Goal: Task Accomplishment & Management: Complete application form

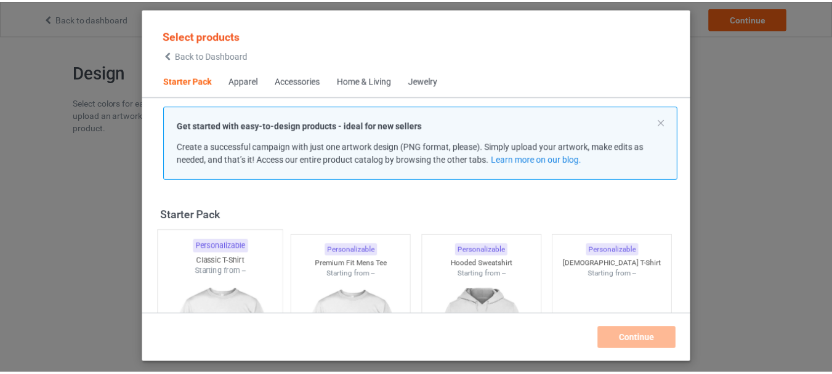
scroll to position [16, 0]
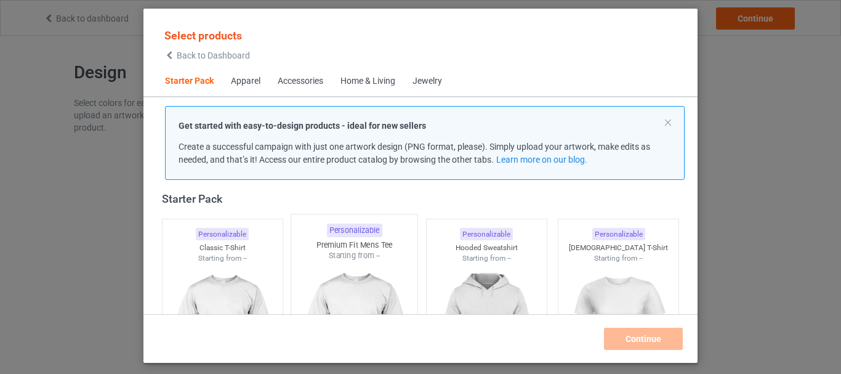
click at [232, 278] on img at bounding box center [222, 333] width 110 height 138
click at [368, 252] on div "Premium Fit Mens Tee" at bounding box center [354, 248] width 120 height 10
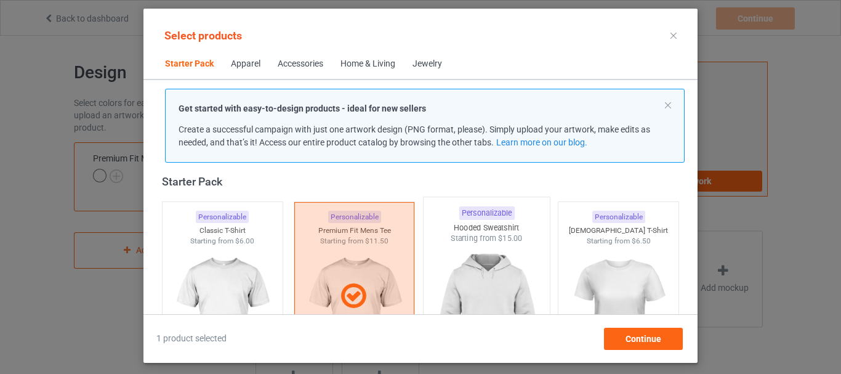
click at [470, 260] on img at bounding box center [487, 316] width 116 height 145
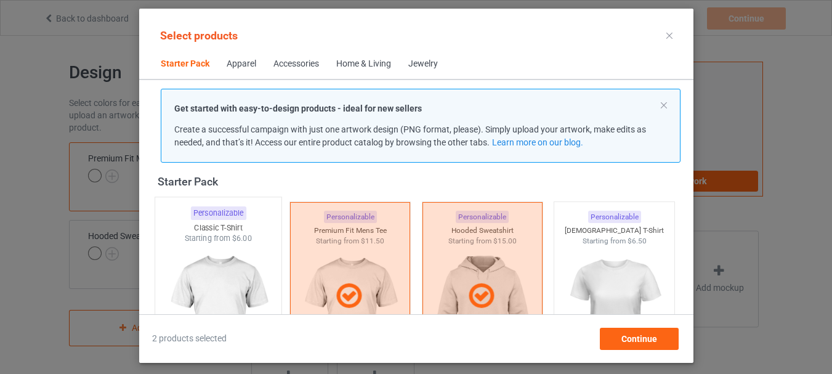
click at [250, 243] on span "$6.00" at bounding box center [242, 237] width 20 height 9
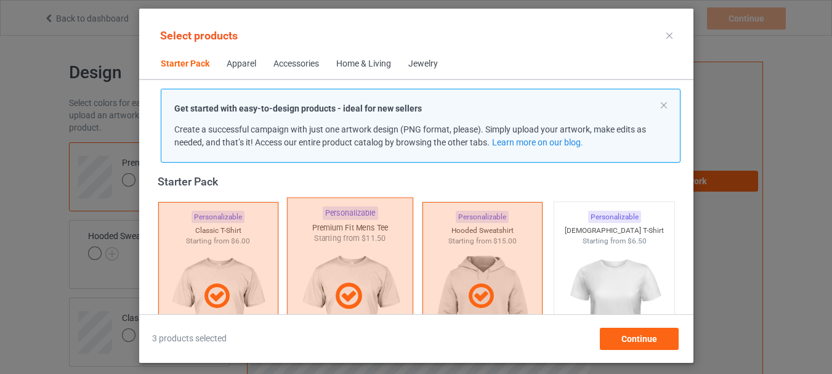
click at [374, 241] on div at bounding box center [350, 296] width 126 height 198
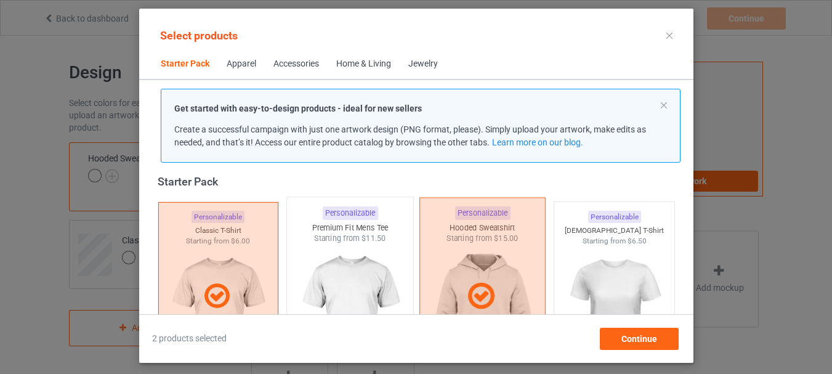
click at [441, 243] on div at bounding box center [482, 296] width 126 height 198
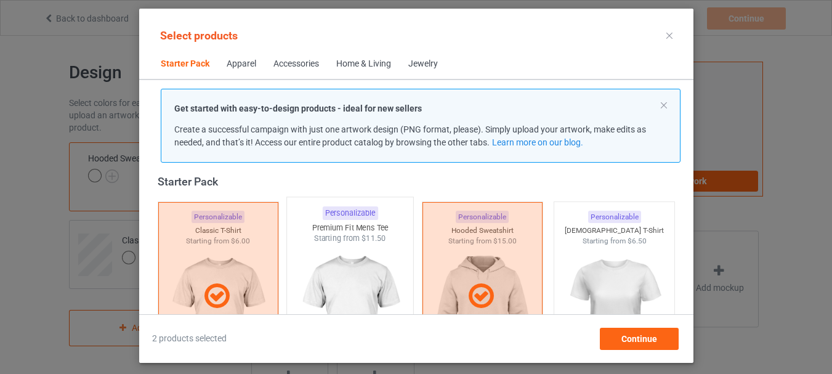
click at [349, 259] on img at bounding box center [350, 316] width 116 height 145
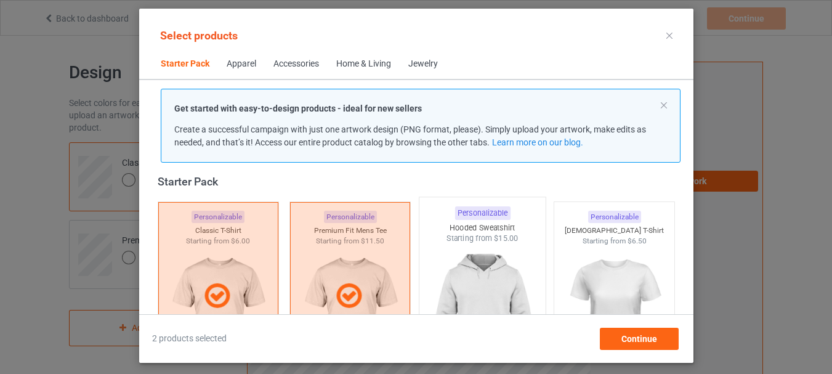
click at [442, 256] on img at bounding box center [482, 316] width 116 height 145
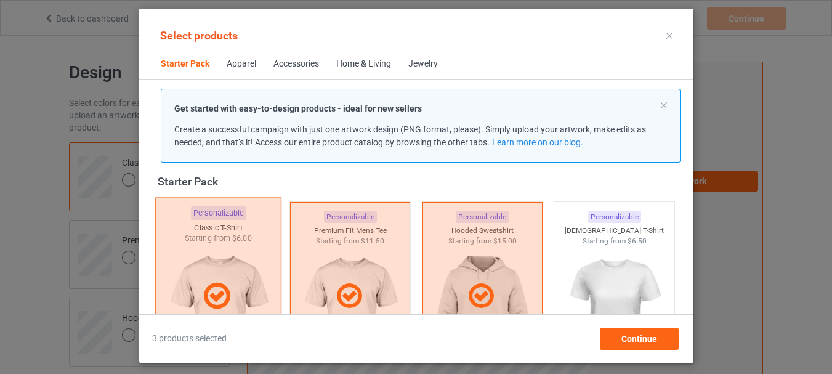
scroll to position [262, 0]
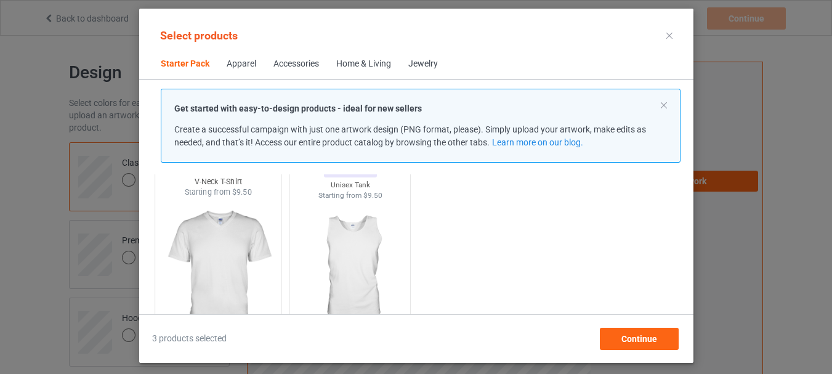
click at [217, 240] on img at bounding box center [218, 270] width 116 height 145
click at [360, 231] on img at bounding box center [350, 270] width 116 height 145
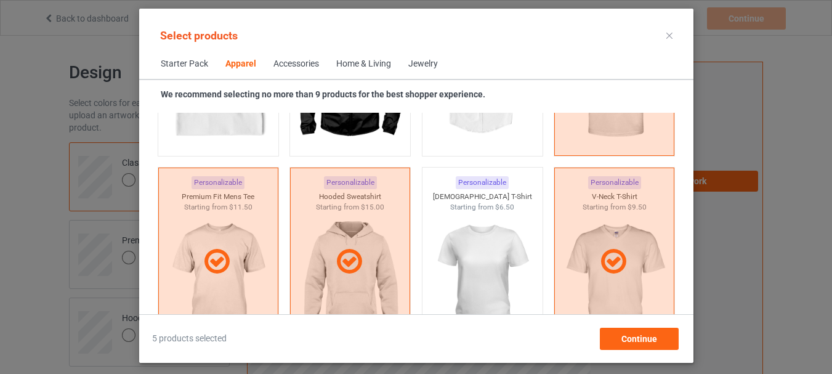
scroll to position [817, 0]
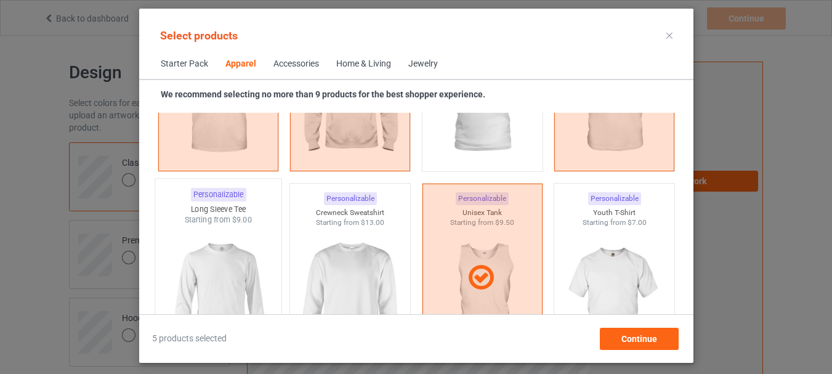
click at [233, 240] on img at bounding box center [218, 297] width 116 height 145
click at [400, 194] on div "Personalizable Crewneck Sweatshirt Starting from $13.00" at bounding box center [349, 277] width 127 height 199
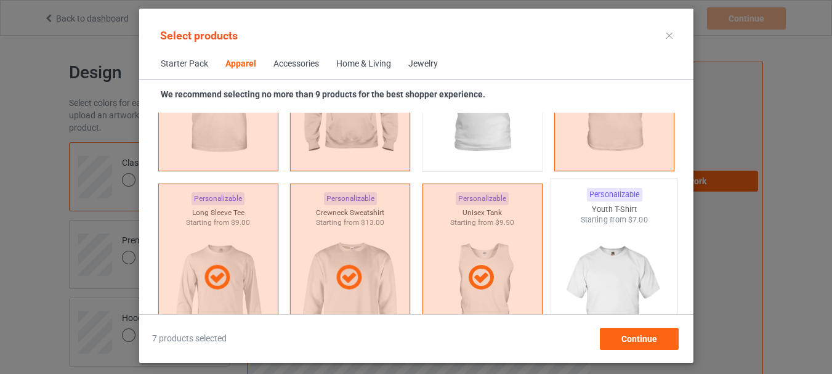
click at [570, 216] on div "Starting from $7.00" at bounding box center [614, 219] width 126 height 10
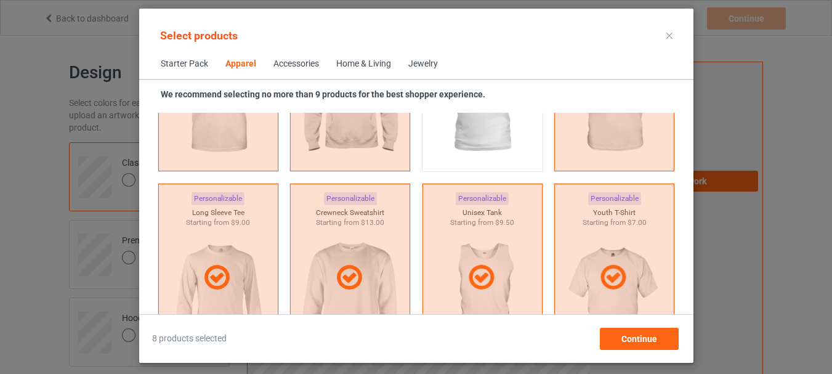
scroll to position [1124, 0]
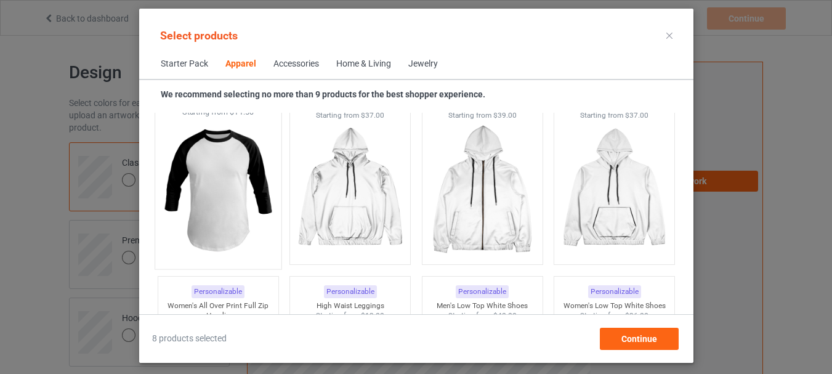
click at [246, 199] on img at bounding box center [218, 190] width 116 height 145
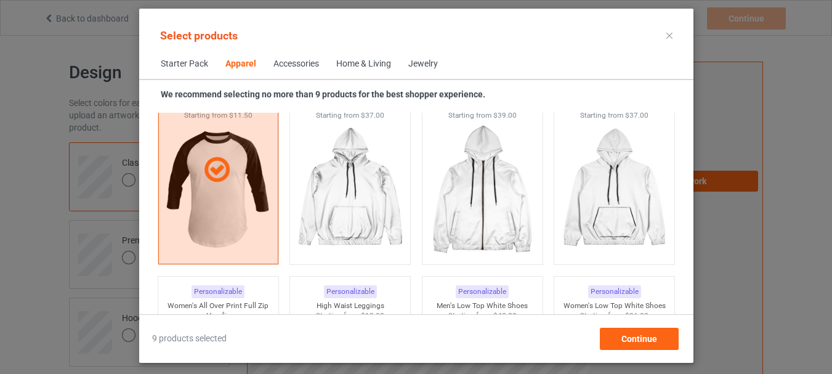
click at [356, 59] on div "Home & Living" at bounding box center [363, 64] width 55 height 12
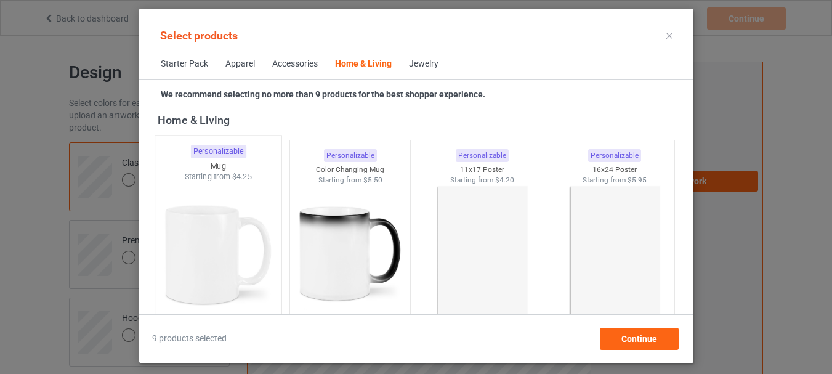
click at [230, 211] on img at bounding box center [218, 254] width 116 height 145
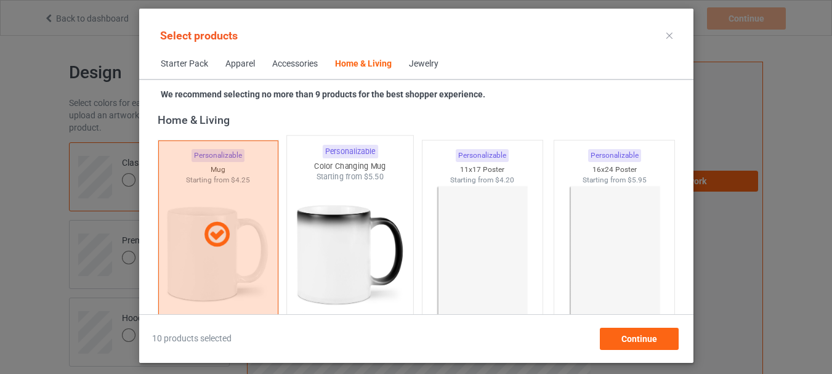
click at [329, 211] on img at bounding box center [350, 254] width 116 height 145
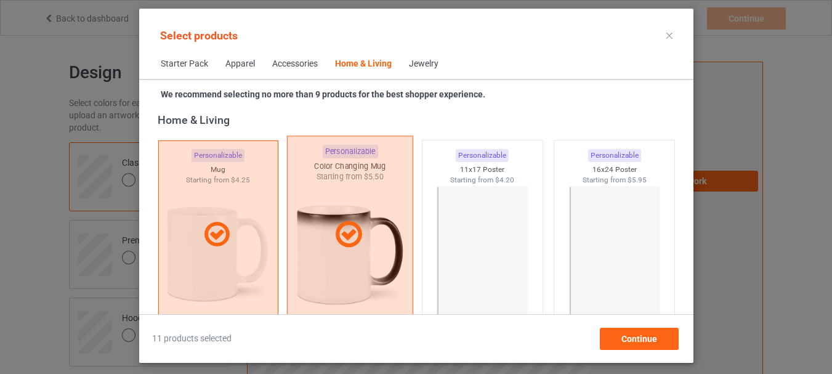
click at [478, 205] on img at bounding box center [482, 254] width 110 height 138
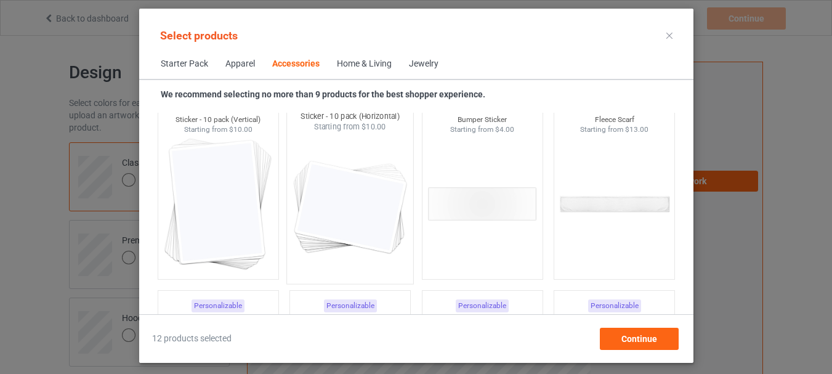
scroll to position [4782, 0]
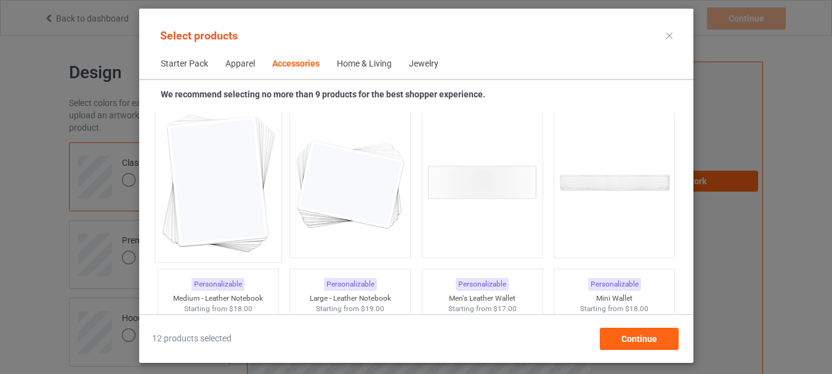
click at [216, 204] on img at bounding box center [218, 183] width 116 height 145
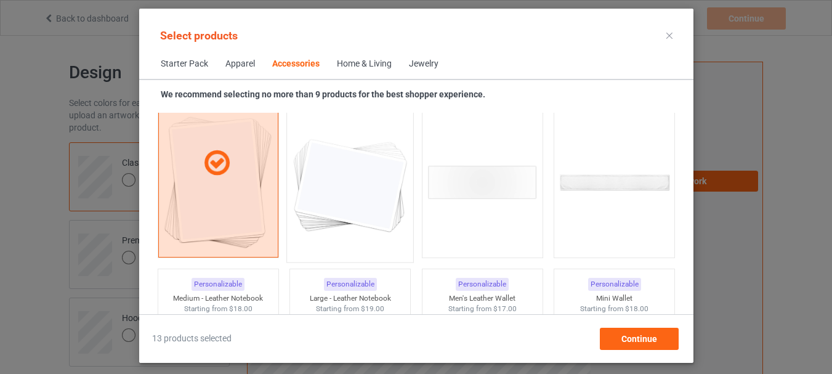
click at [309, 201] on img at bounding box center [350, 183] width 116 height 145
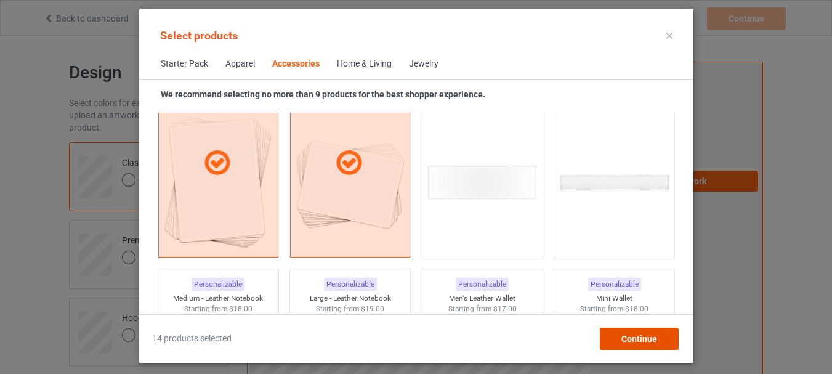
click at [645, 339] on span "Continue" at bounding box center [639, 339] width 36 height 10
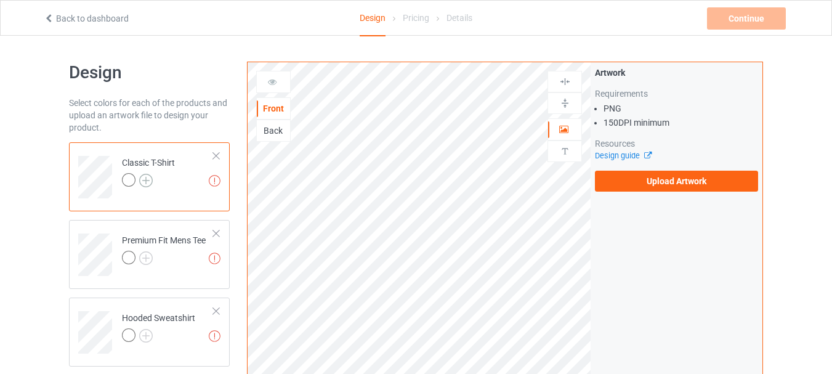
click at [143, 185] on img at bounding box center [146, 181] width 14 height 14
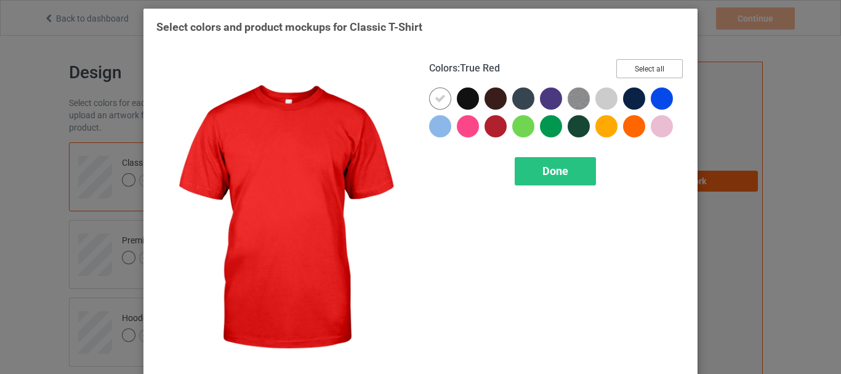
click at [654, 63] on button "Select all" at bounding box center [649, 68] width 67 height 19
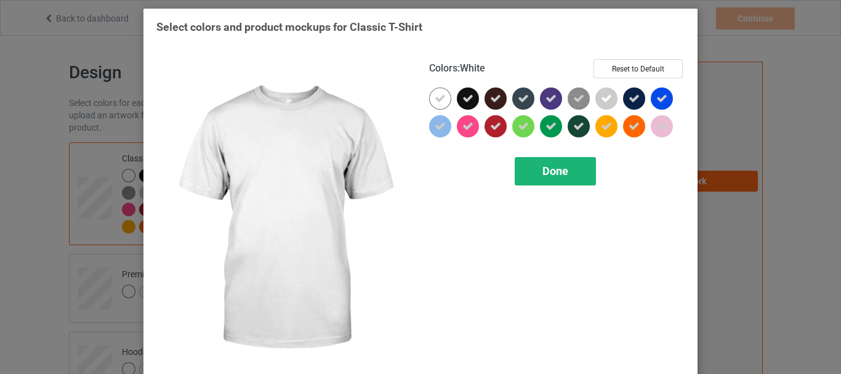
drag, startPoint x: 430, startPoint y: 99, endPoint x: 533, endPoint y: 160, distance: 119.9
click at [435, 99] on icon at bounding box center [440, 98] width 11 height 11
click at [431, 99] on div at bounding box center [440, 98] width 22 height 22
click at [533, 160] on div "Done" at bounding box center [555, 171] width 81 height 28
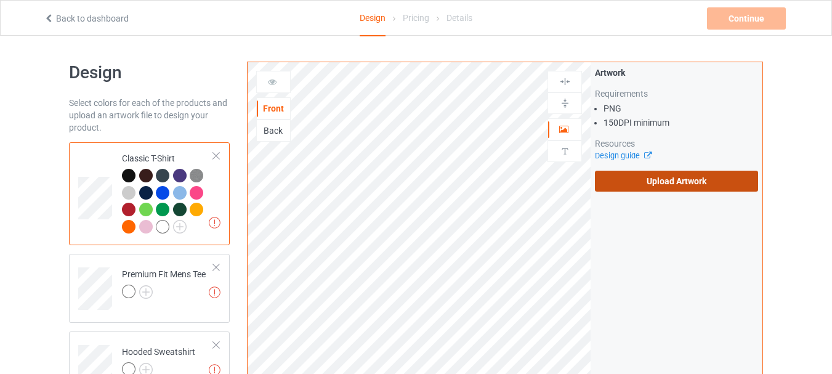
click at [625, 178] on label "Upload Artwork" at bounding box center [676, 181] width 163 height 21
click at [0, 0] on input "Upload Artwork" at bounding box center [0, 0] width 0 height 0
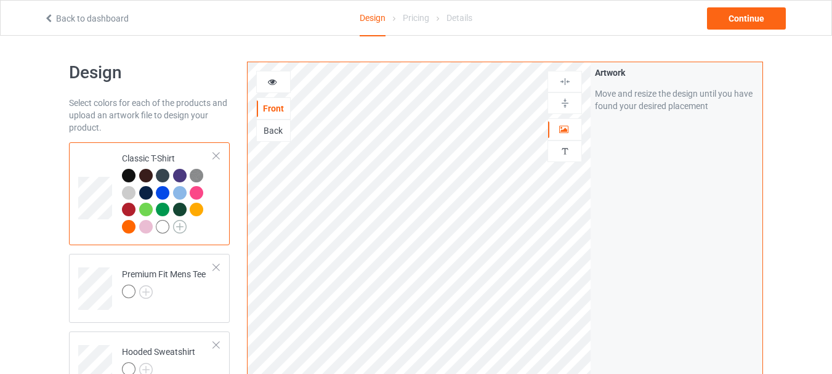
click at [177, 227] on img at bounding box center [180, 227] width 14 height 14
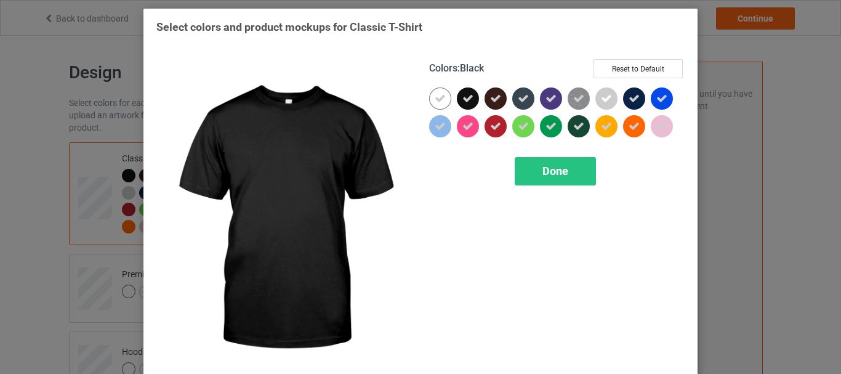
click at [462, 98] on icon at bounding box center [467, 98] width 11 height 11
click at [459, 98] on div at bounding box center [468, 98] width 22 height 22
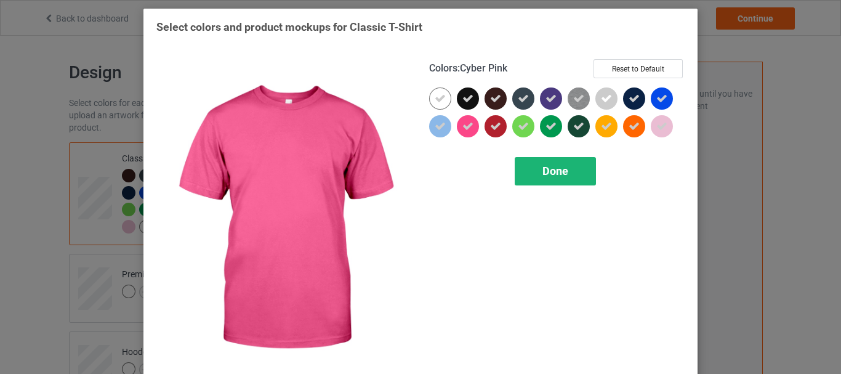
click at [546, 177] on span "Done" at bounding box center [556, 170] width 26 height 13
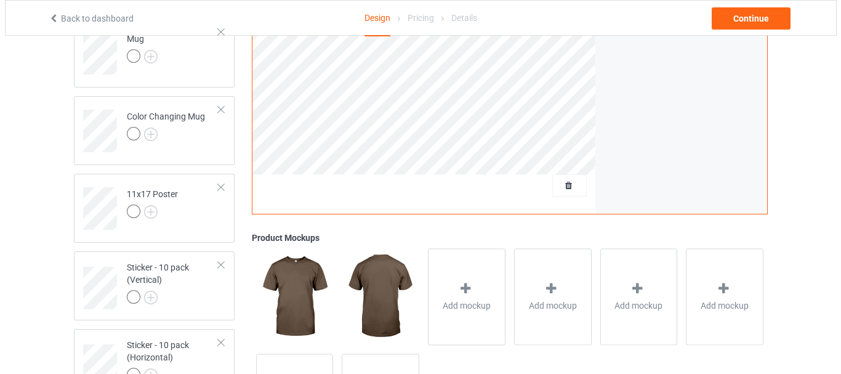
scroll to position [964, 0]
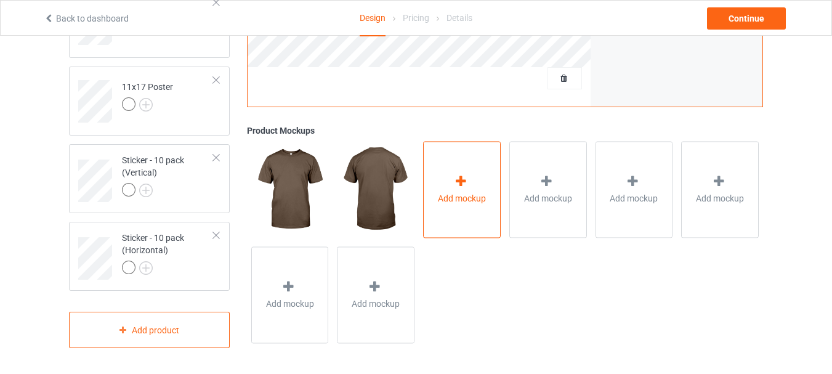
click at [442, 166] on div "Add mockup" at bounding box center [462, 190] width 78 height 97
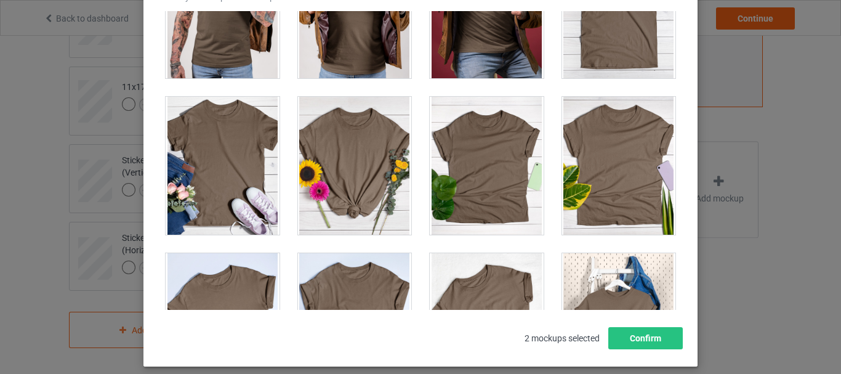
scroll to position [17257, 0]
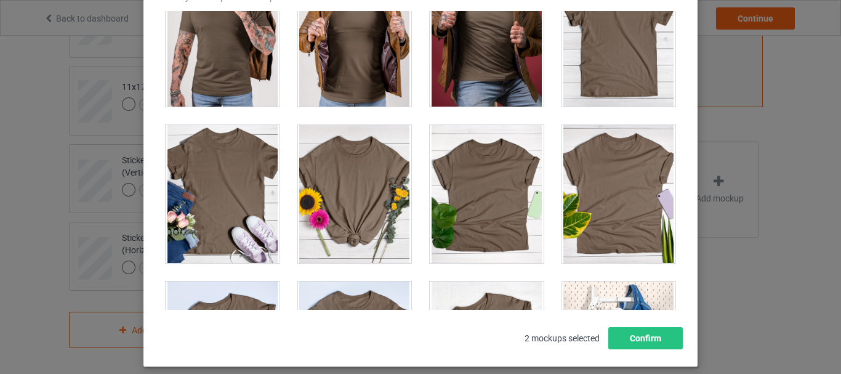
click at [563, 40] on div at bounding box center [619, 38] width 114 height 138
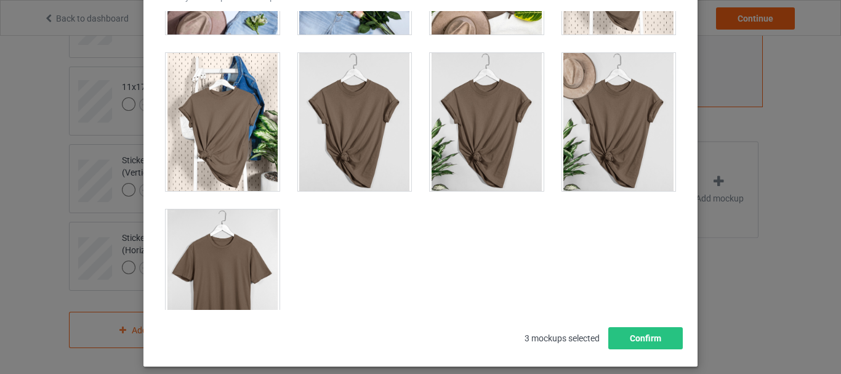
scroll to position [17688, 0]
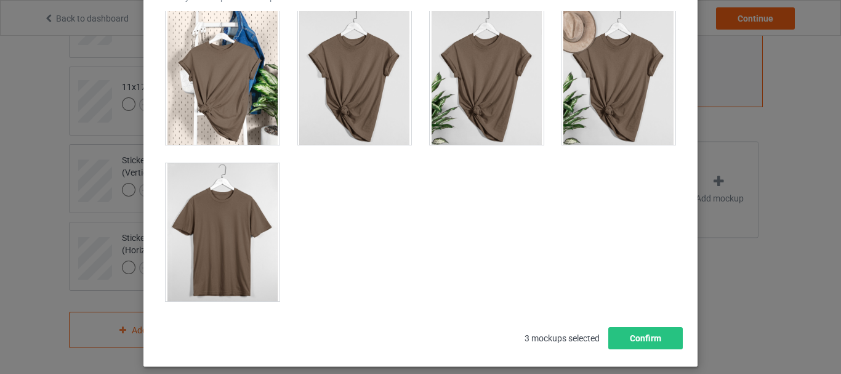
click at [241, 198] on div at bounding box center [223, 232] width 114 height 138
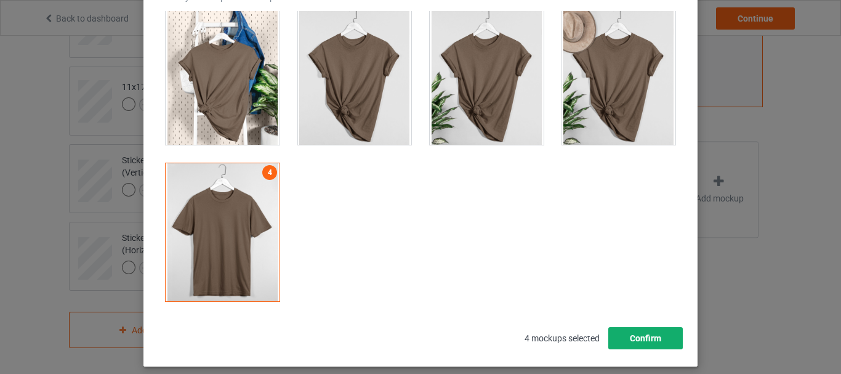
click at [662, 334] on button "Confirm" at bounding box center [645, 338] width 75 height 22
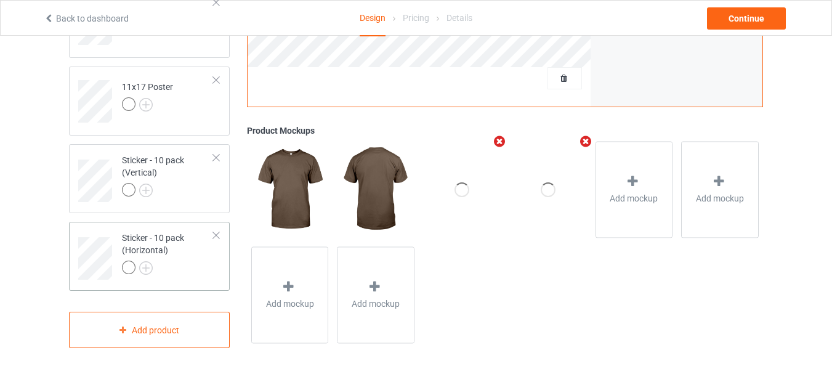
click at [199, 247] on div "Sticker - 10 pack (Horizontal)" at bounding box center [168, 253] width 92 height 42
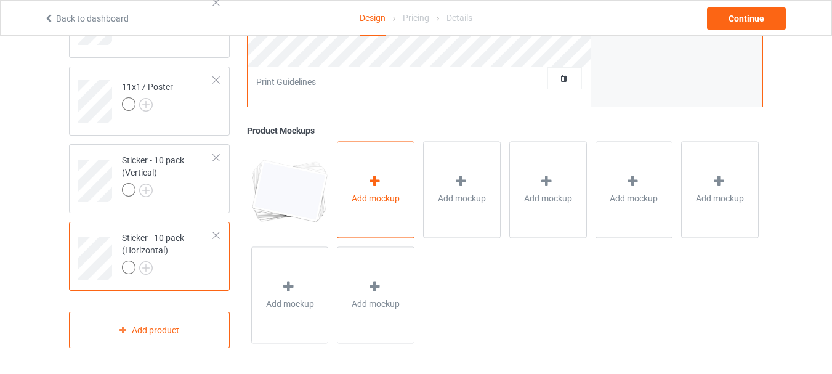
click at [392, 172] on div "Add mockup" at bounding box center [376, 190] width 78 height 97
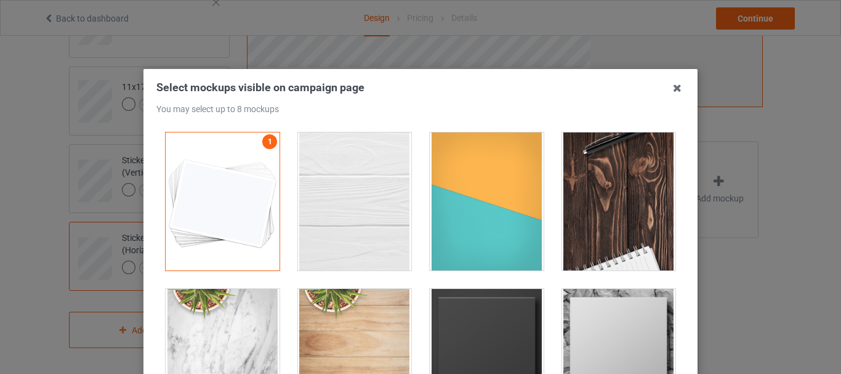
click at [391, 172] on div at bounding box center [355, 201] width 114 height 138
click at [453, 193] on div at bounding box center [487, 201] width 114 height 138
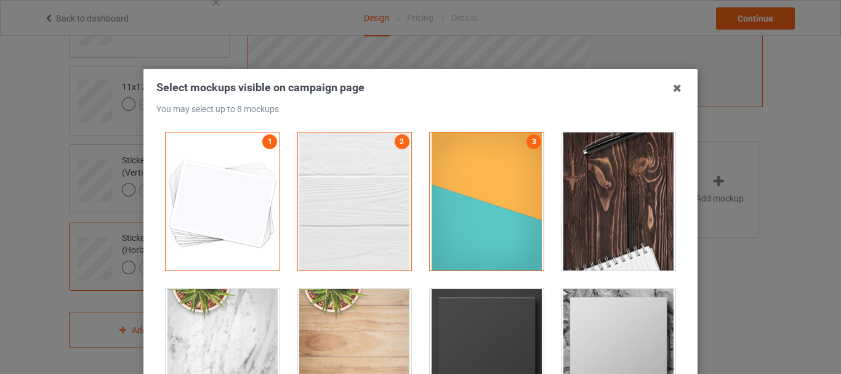
click at [603, 190] on div at bounding box center [619, 201] width 114 height 138
click at [494, 306] on div at bounding box center [487, 358] width 114 height 138
click at [583, 309] on div at bounding box center [619, 358] width 114 height 138
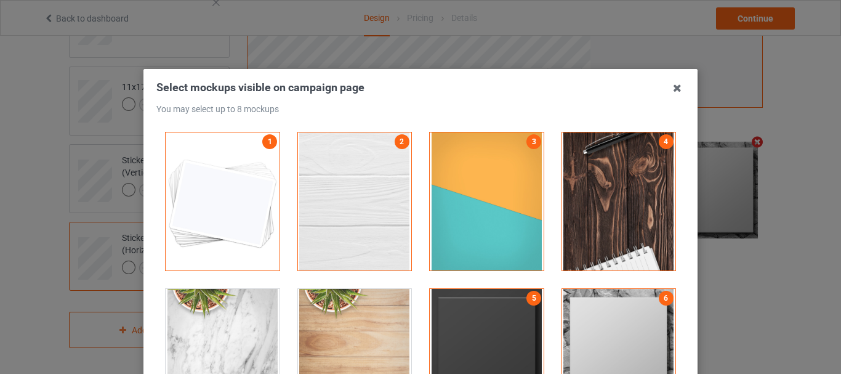
scroll to position [174, 0]
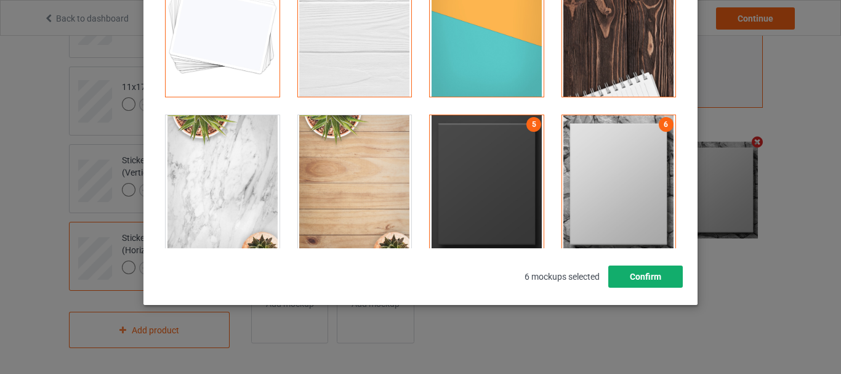
click at [657, 273] on button "Confirm" at bounding box center [645, 276] width 75 height 22
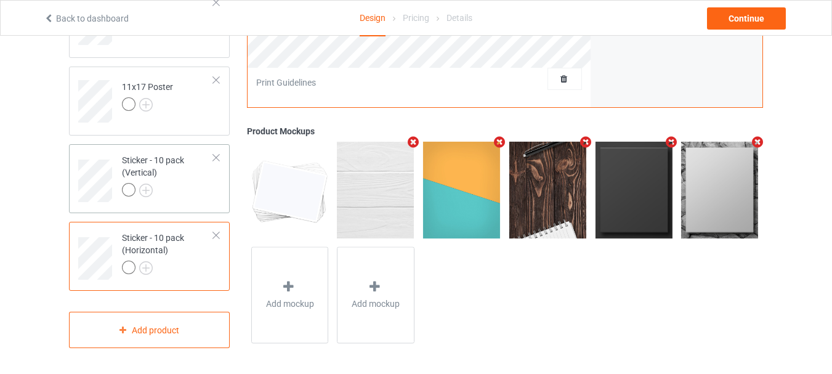
click at [175, 165] on div "Sticker - 10 pack (Vertical)" at bounding box center [168, 175] width 92 height 42
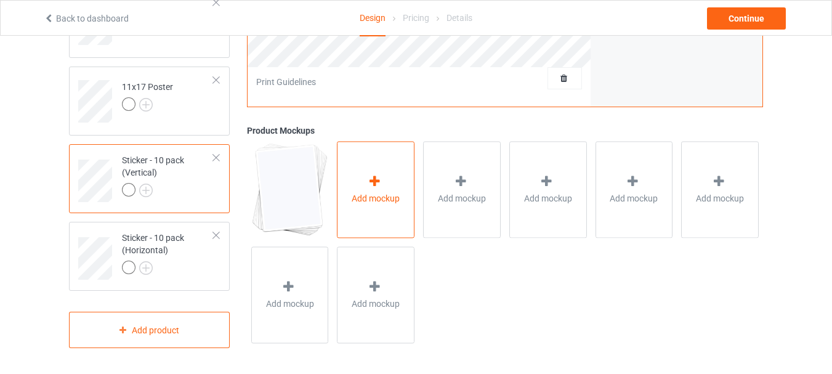
click at [392, 188] on div "Add mockup" at bounding box center [376, 190] width 78 height 97
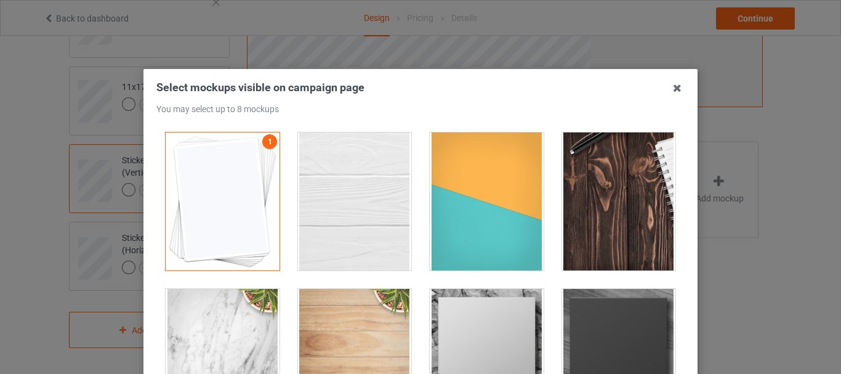
click at [363, 193] on div at bounding box center [355, 201] width 114 height 138
click at [518, 198] on div at bounding box center [487, 201] width 114 height 138
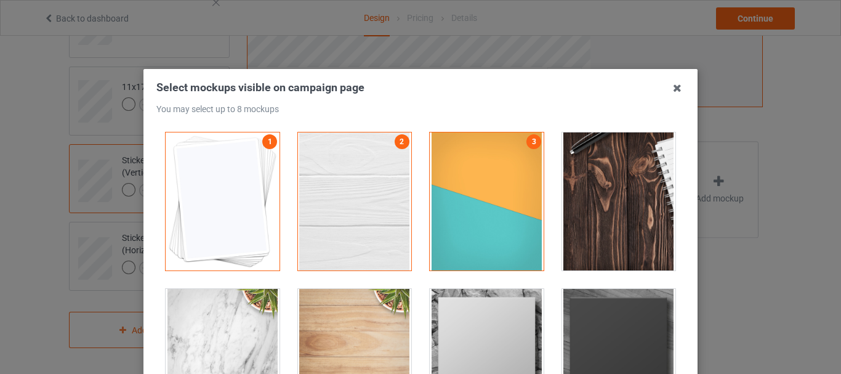
click at [613, 196] on div at bounding box center [619, 201] width 114 height 138
click at [499, 322] on div at bounding box center [487, 358] width 114 height 138
click at [643, 321] on div at bounding box center [619, 358] width 114 height 138
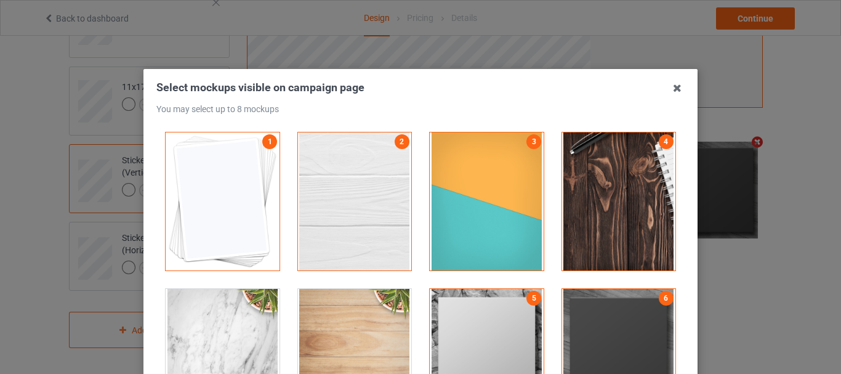
scroll to position [174, 0]
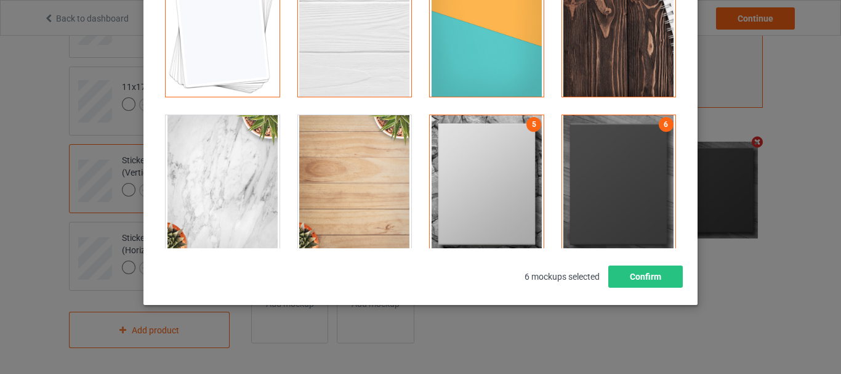
click at [606, 264] on div "Select mockups visible on campaign page You may select up to 8 mockups 1 2 3 4 …" at bounding box center [420, 96] width 528 height 381
click at [625, 274] on button "Confirm" at bounding box center [645, 276] width 75 height 22
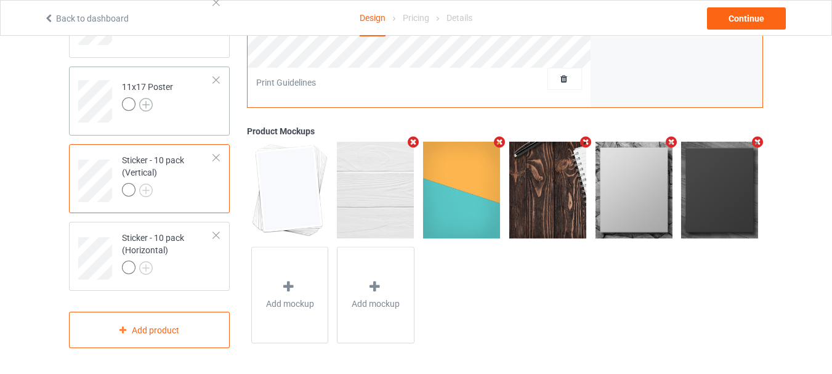
click at [145, 107] on img at bounding box center [146, 105] width 14 height 14
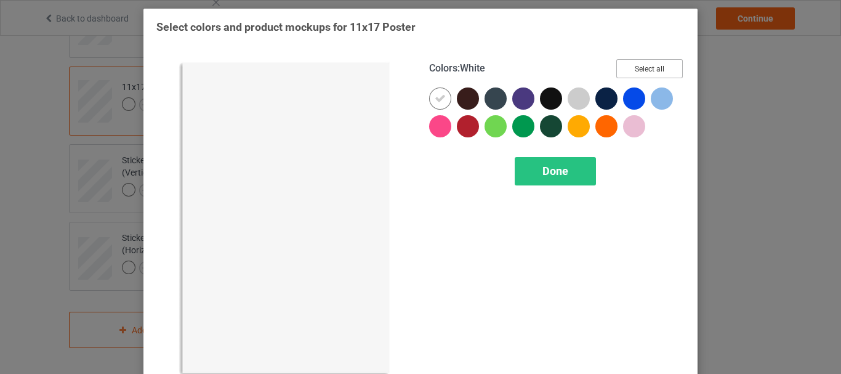
click at [628, 73] on button "Select all" at bounding box center [649, 68] width 67 height 19
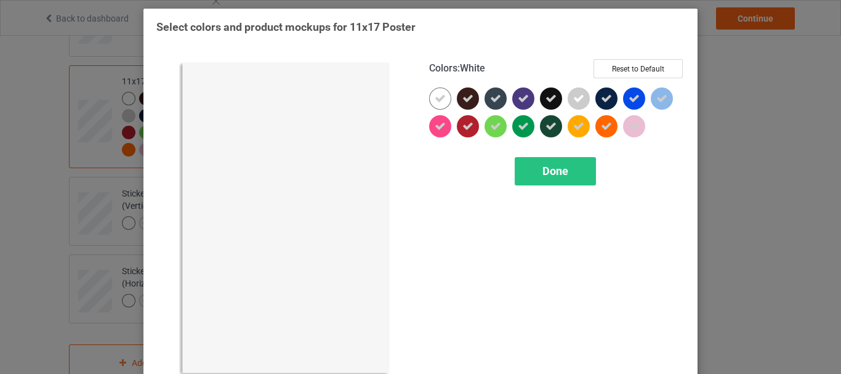
click at [435, 96] on icon at bounding box center [440, 98] width 11 height 11
click at [434, 96] on div at bounding box center [440, 98] width 22 height 22
click at [551, 169] on span "Done" at bounding box center [556, 170] width 26 height 13
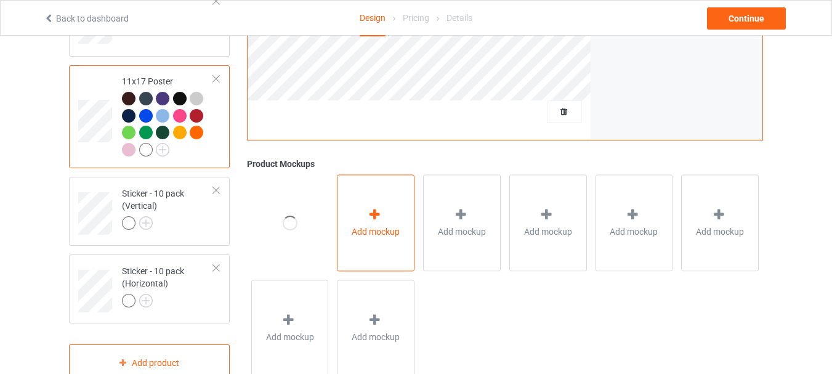
click at [393, 240] on div "Add mockup" at bounding box center [376, 222] width 78 height 97
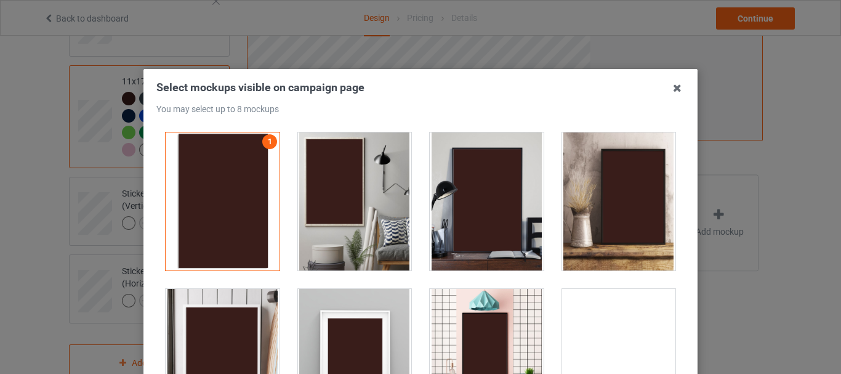
click at [349, 201] on div at bounding box center [355, 201] width 114 height 138
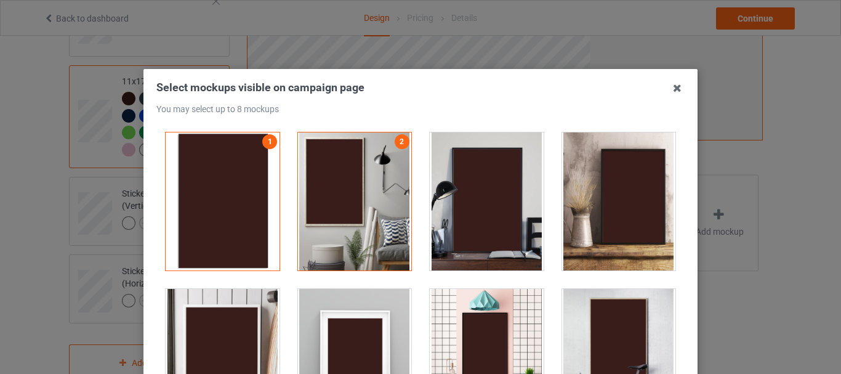
click at [449, 204] on div at bounding box center [487, 201] width 114 height 138
click at [368, 307] on div at bounding box center [355, 358] width 114 height 138
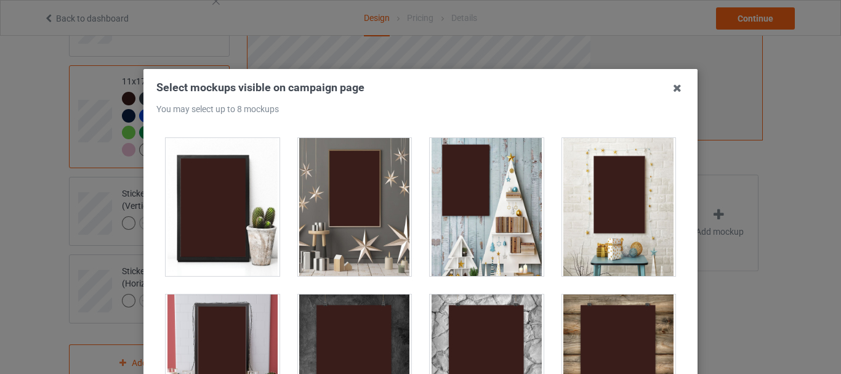
scroll to position [308, 0]
click at [350, 219] on div at bounding box center [355, 206] width 114 height 138
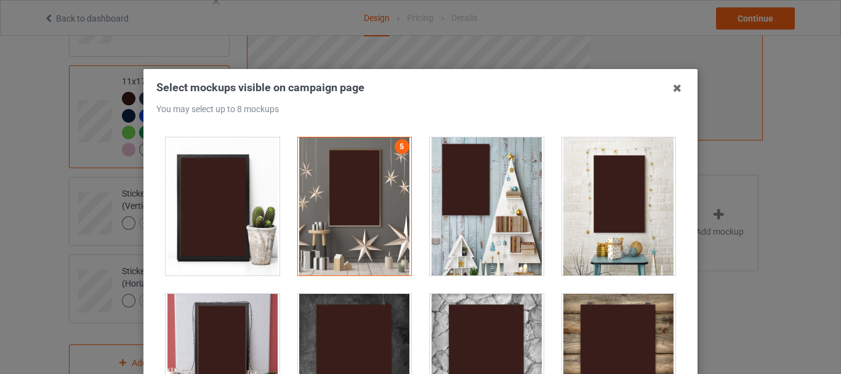
click at [444, 211] on div at bounding box center [487, 206] width 114 height 138
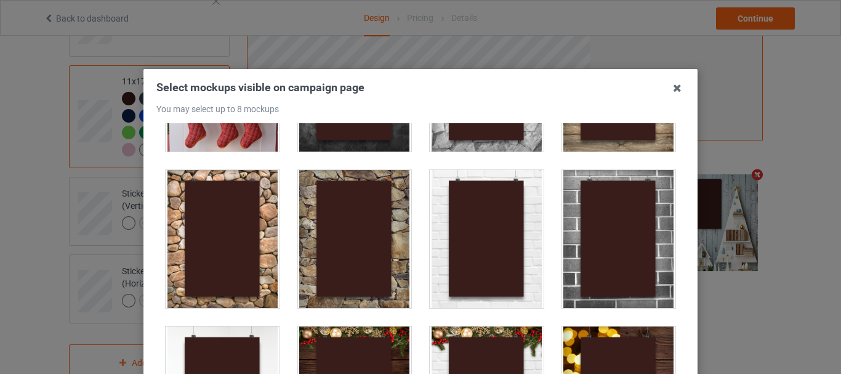
scroll to position [616, 0]
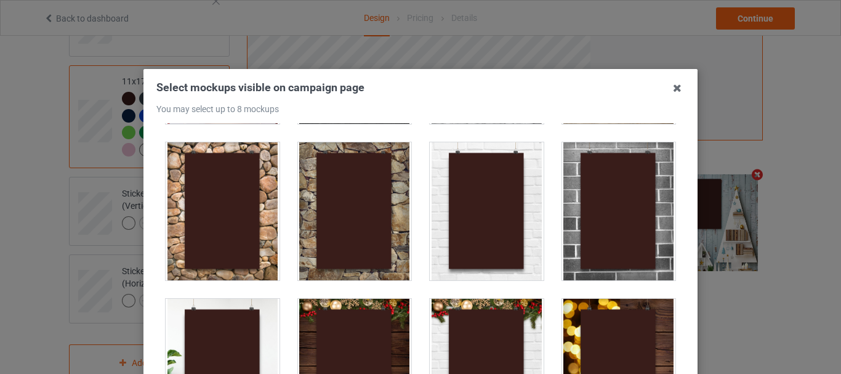
click at [593, 240] on div at bounding box center [619, 211] width 114 height 138
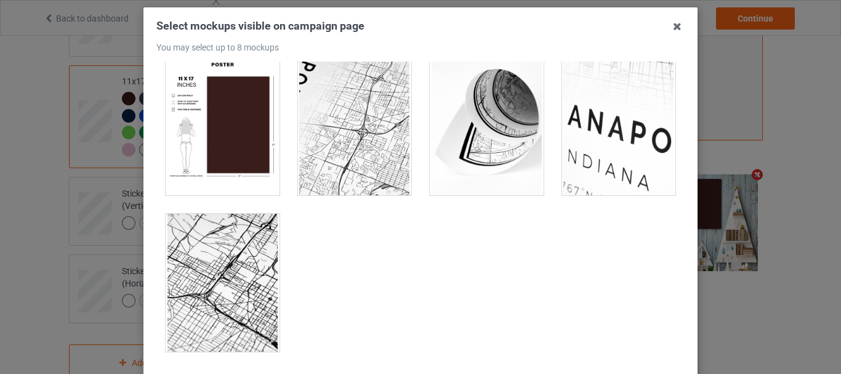
scroll to position [1237, 0]
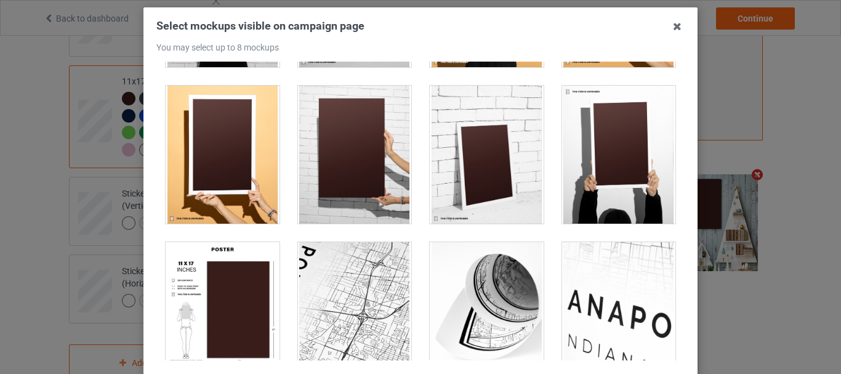
click at [347, 189] on div at bounding box center [355, 155] width 114 height 138
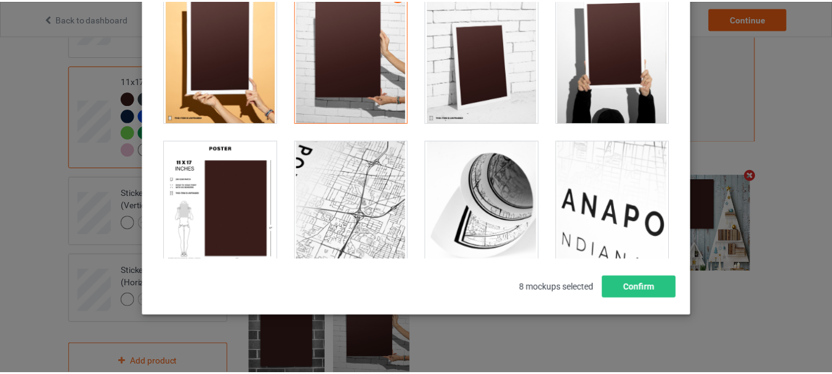
scroll to position [174, 0]
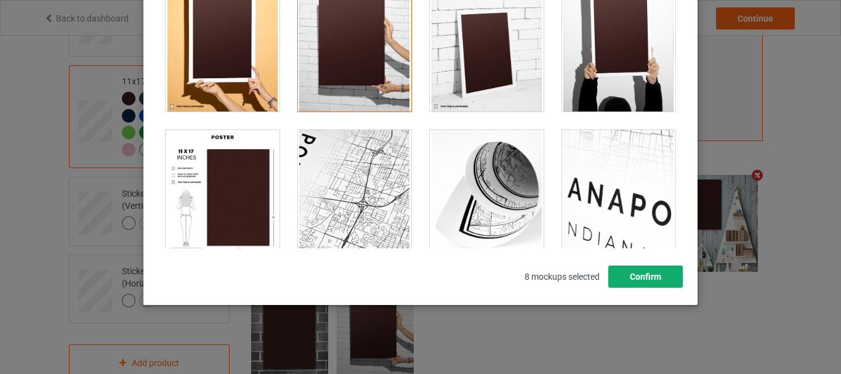
click at [655, 272] on button "Confirm" at bounding box center [645, 276] width 75 height 22
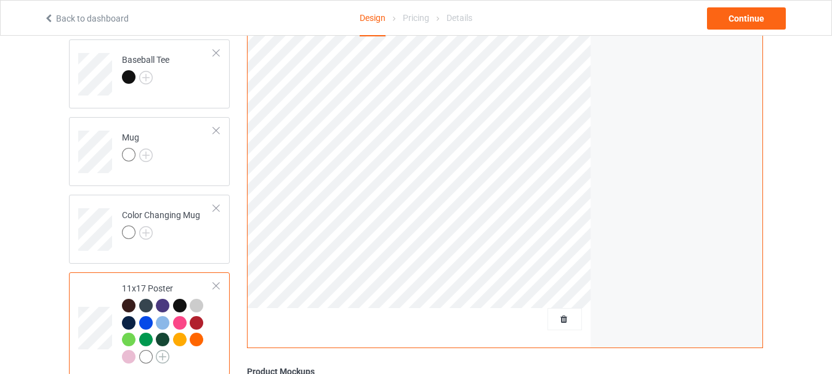
scroll to position [718, 0]
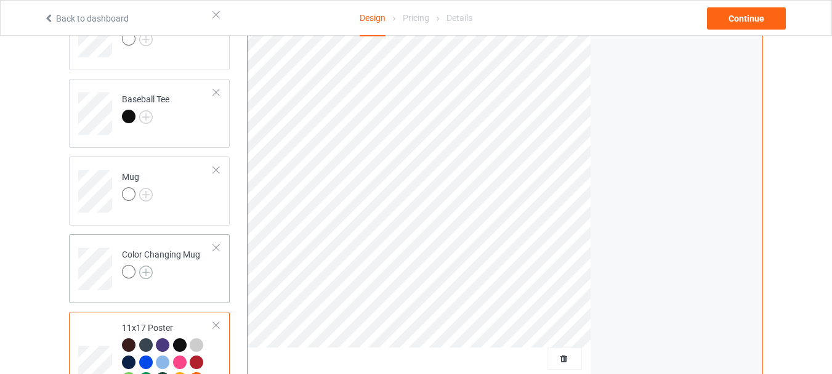
click at [143, 274] on img at bounding box center [146, 272] width 14 height 14
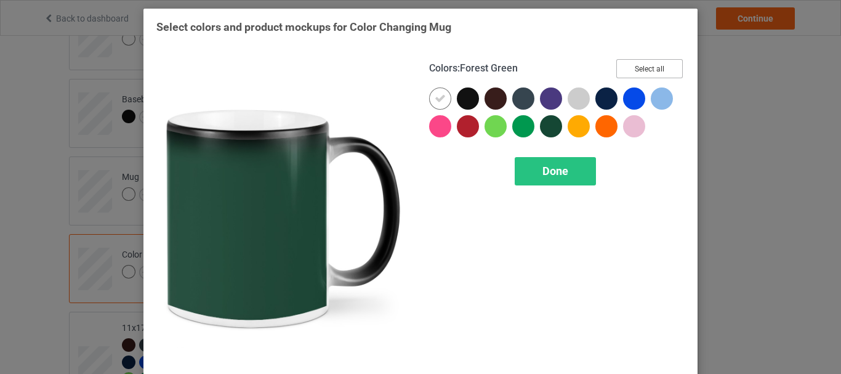
click at [661, 65] on button "Select all" at bounding box center [649, 68] width 67 height 19
click at [544, 177] on span "Done" at bounding box center [556, 170] width 26 height 13
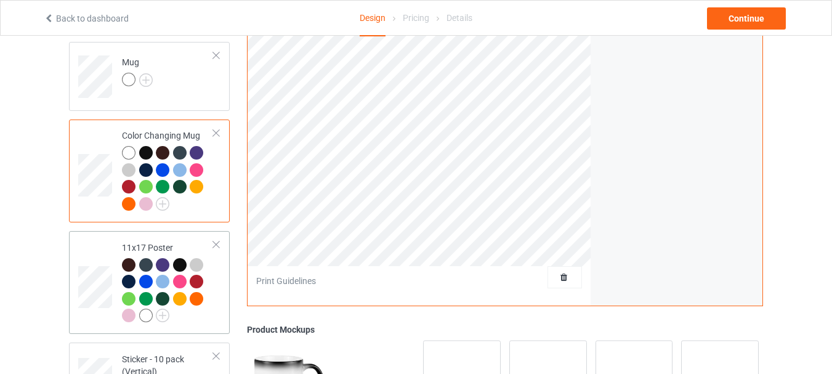
scroll to position [903, 0]
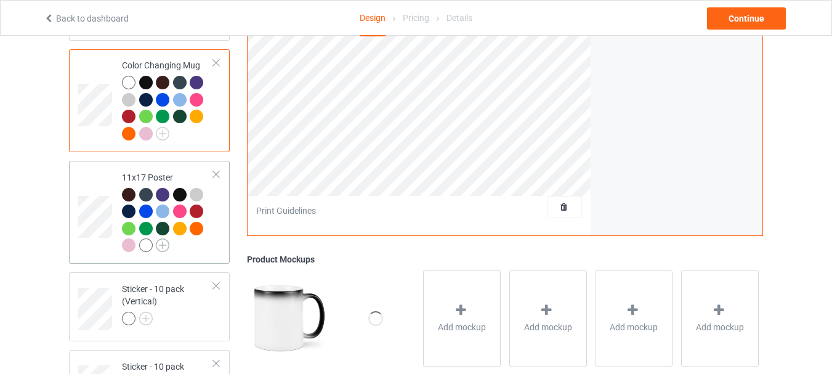
click at [166, 247] on img at bounding box center [163, 245] width 14 height 14
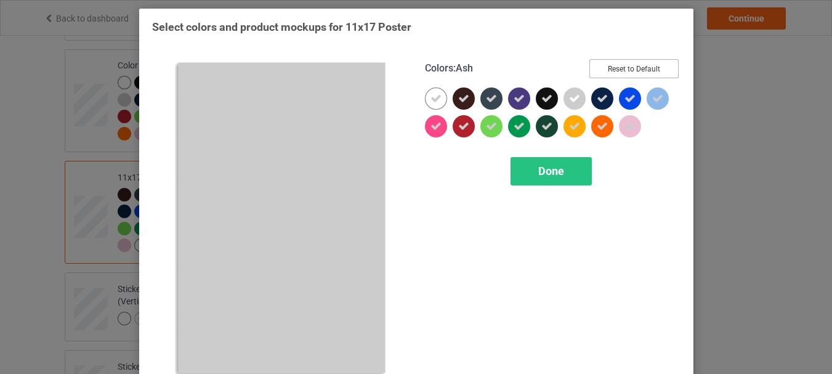
click at [634, 69] on button "Reset to Default" at bounding box center [633, 68] width 89 height 19
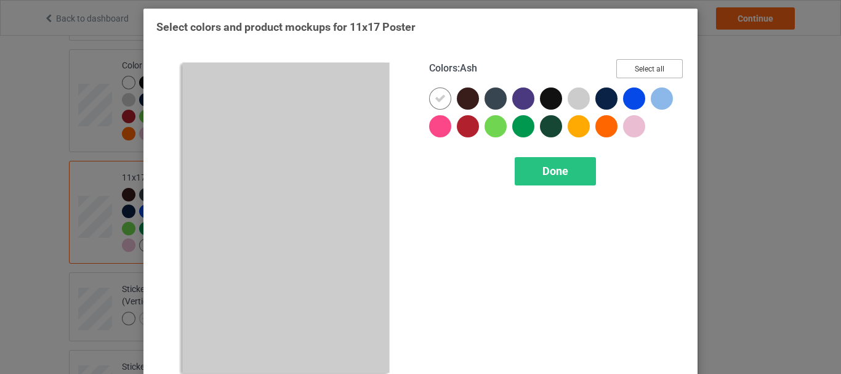
click at [655, 65] on button "Select all" at bounding box center [649, 68] width 67 height 19
click at [559, 167] on span "Done" at bounding box center [556, 170] width 26 height 13
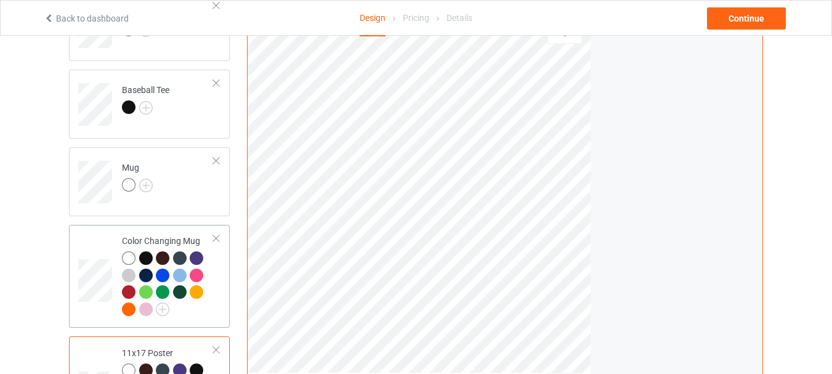
scroll to position [718, 0]
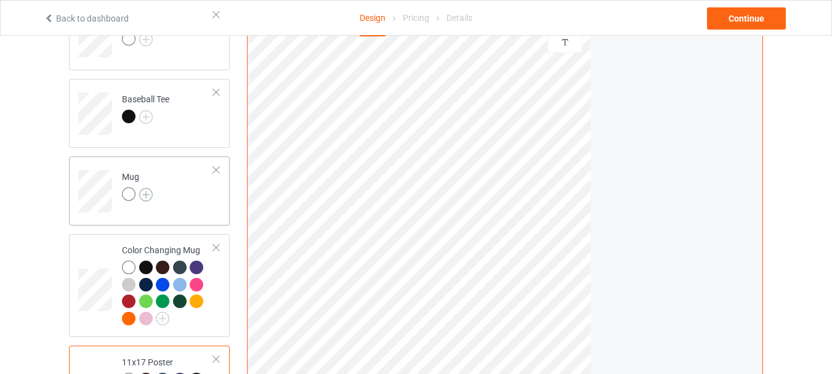
click at [149, 192] on img at bounding box center [146, 195] width 14 height 14
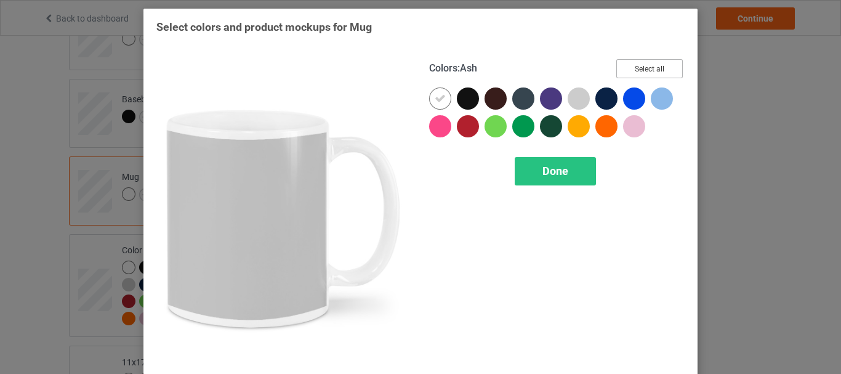
click at [653, 70] on button "Select all" at bounding box center [649, 68] width 67 height 19
click at [549, 169] on span "Done" at bounding box center [556, 170] width 26 height 13
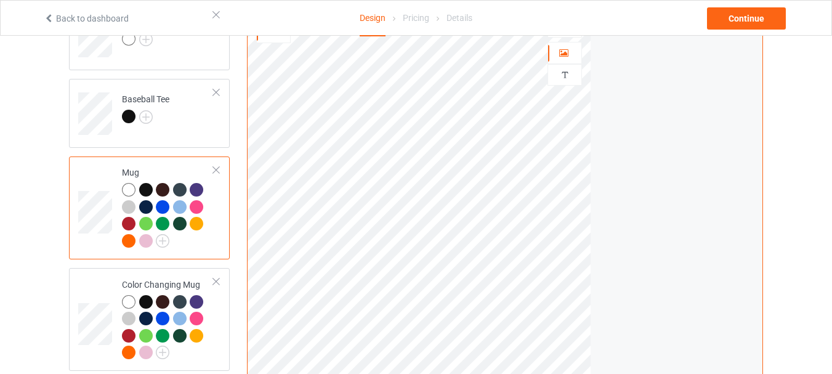
scroll to position [595, 0]
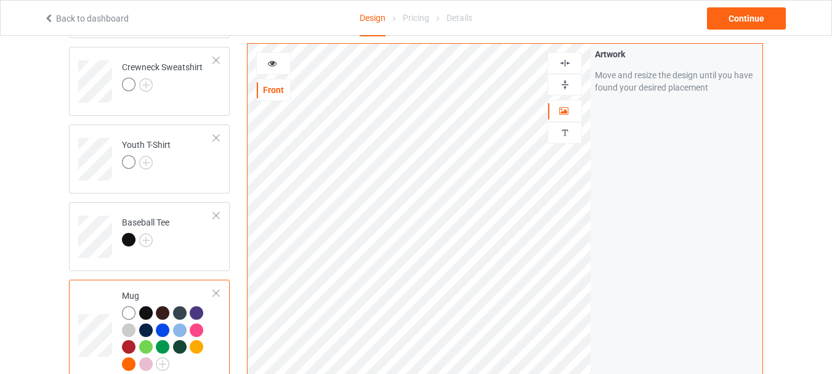
click at [562, 77] on div at bounding box center [564, 85] width 34 height 22
click at [279, 60] on div at bounding box center [273, 63] width 33 height 12
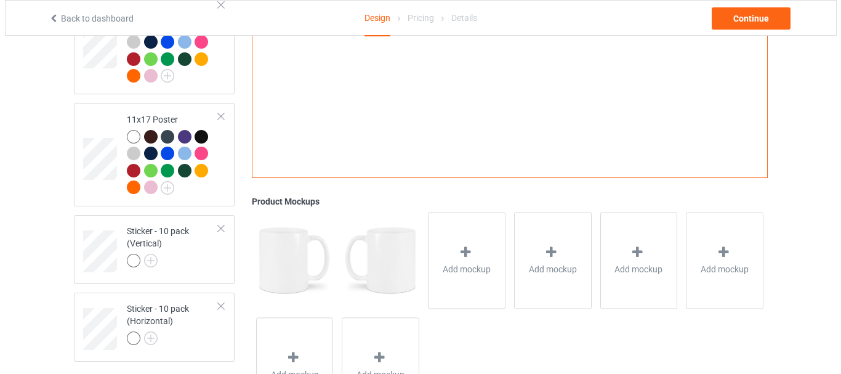
scroll to position [1068, 0]
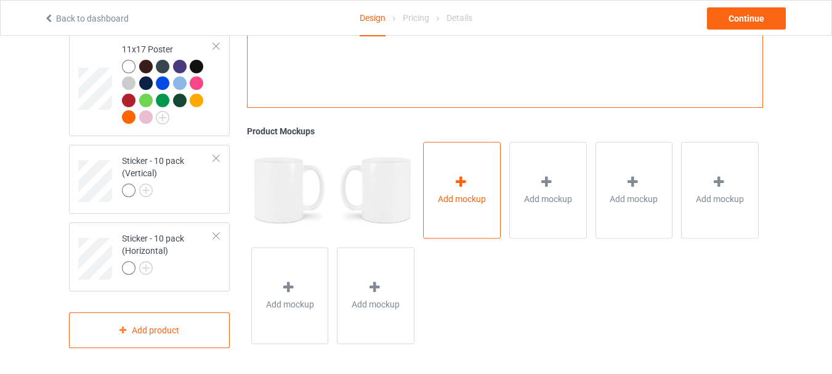
click at [458, 179] on icon at bounding box center [460, 182] width 15 height 13
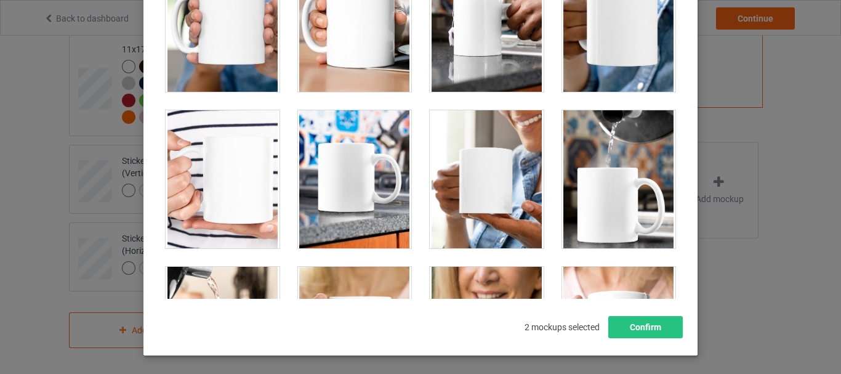
scroll to position [2340, 0]
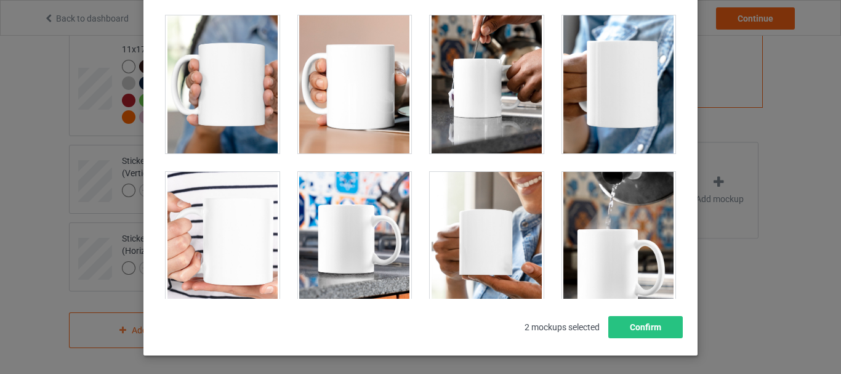
click at [336, 116] on div at bounding box center [355, 84] width 114 height 138
click at [448, 111] on div at bounding box center [487, 84] width 114 height 138
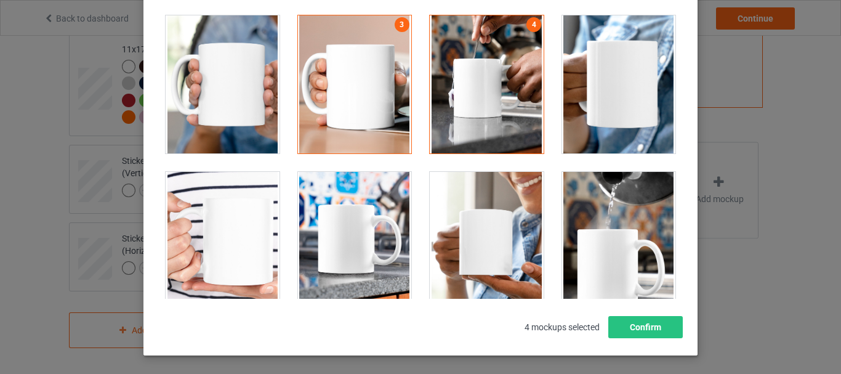
click at [570, 111] on div at bounding box center [619, 84] width 114 height 138
click at [353, 108] on div at bounding box center [355, 84] width 114 height 138
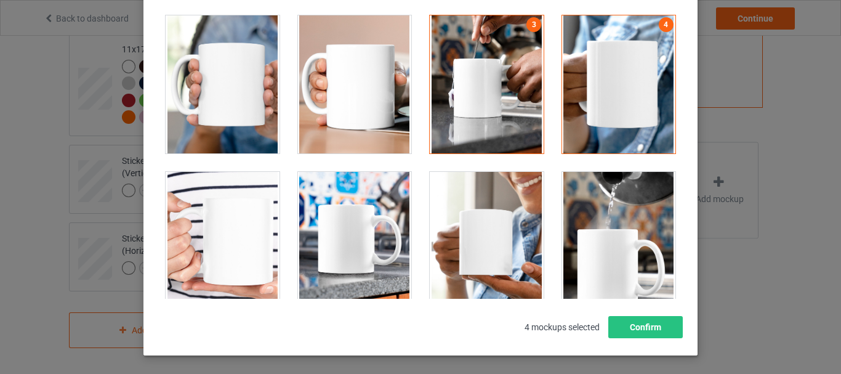
click at [482, 121] on div at bounding box center [487, 84] width 114 height 138
click at [593, 111] on div at bounding box center [619, 84] width 114 height 138
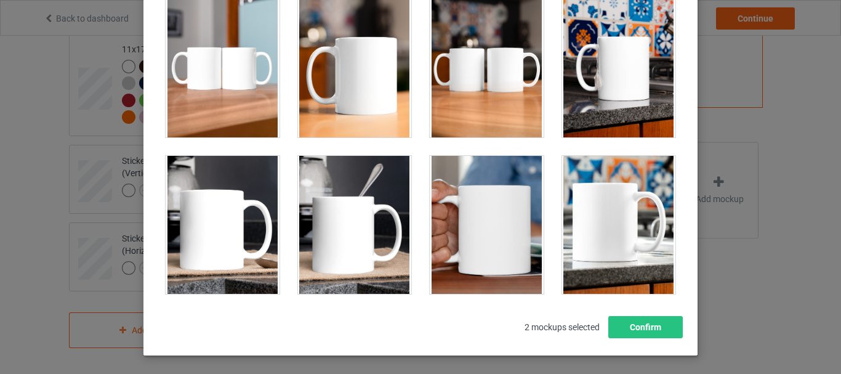
scroll to position [2032, 0]
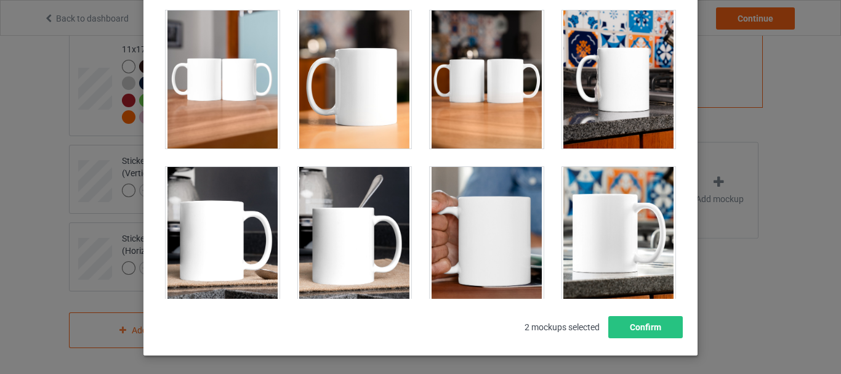
click at [352, 113] on div at bounding box center [355, 79] width 114 height 138
click at [458, 99] on div at bounding box center [487, 79] width 114 height 138
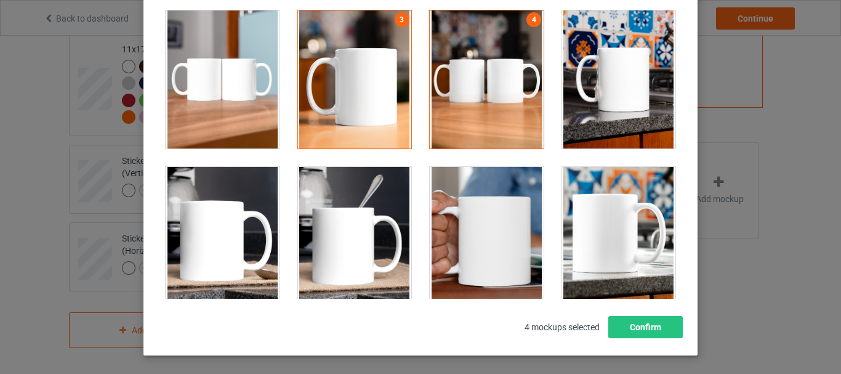
click at [594, 99] on div at bounding box center [619, 79] width 114 height 138
click at [376, 219] on div at bounding box center [355, 236] width 114 height 138
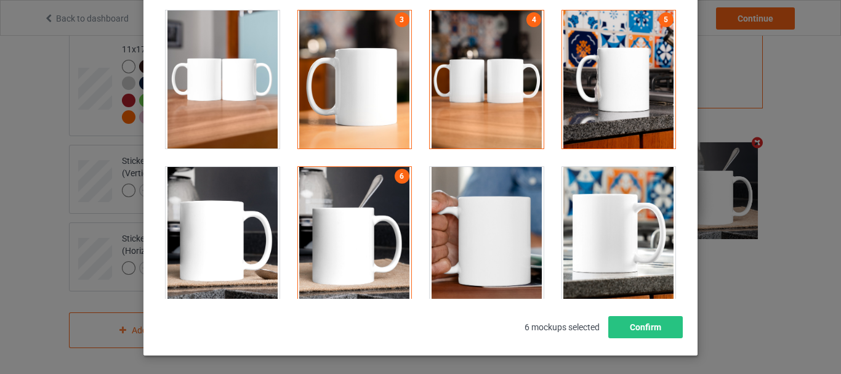
click at [629, 215] on div at bounding box center [619, 236] width 114 height 138
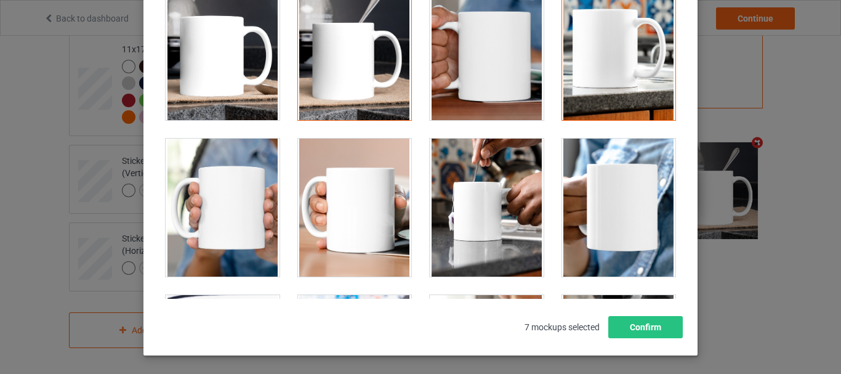
click at [363, 222] on div at bounding box center [355, 208] width 114 height 138
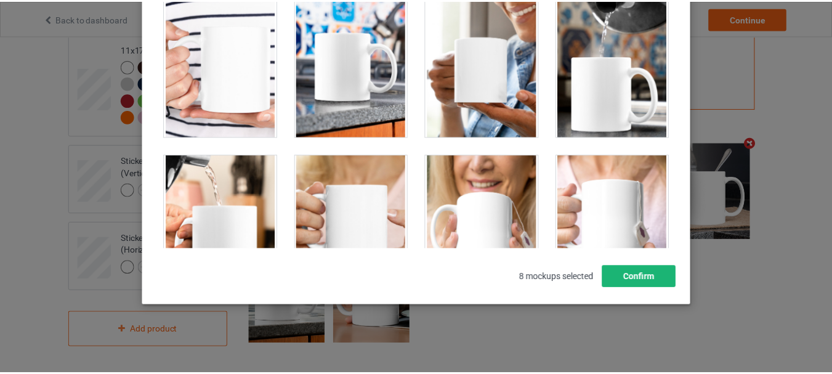
scroll to position [174, 0]
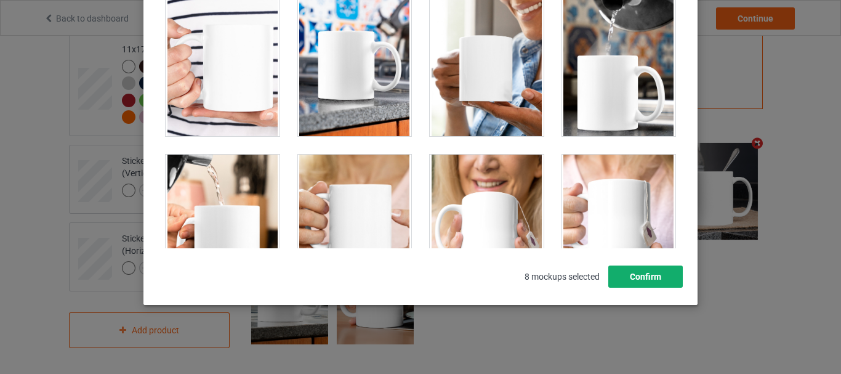
click at [648, 268] on button "Confirm" at bounding box center [645, 276] width 75 height 22
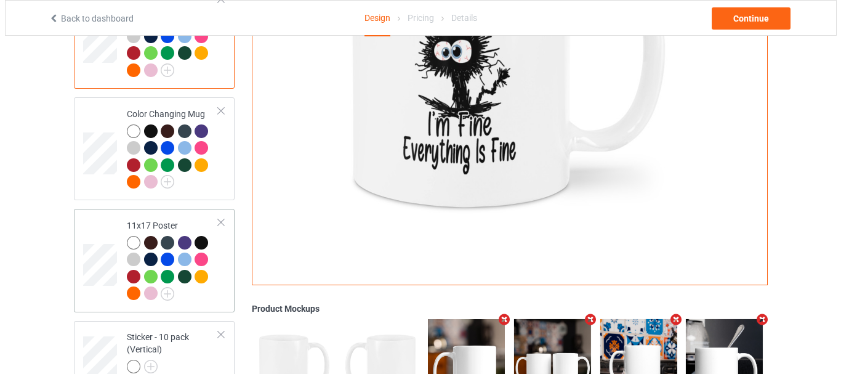
scroll to position [883, 0]
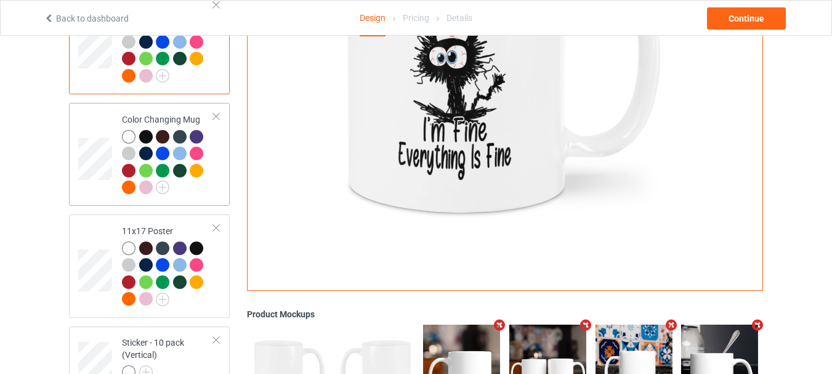
click at [214, 136] on td "Color Changing Mug" at bounding box center [167, 154] width 105 height 93
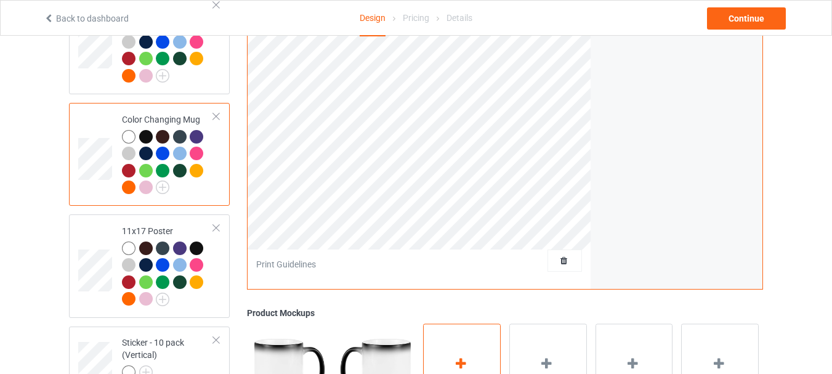
click at [469, 355] on div "Add mockup" at bounding box center [462, 371] width 78 height 97
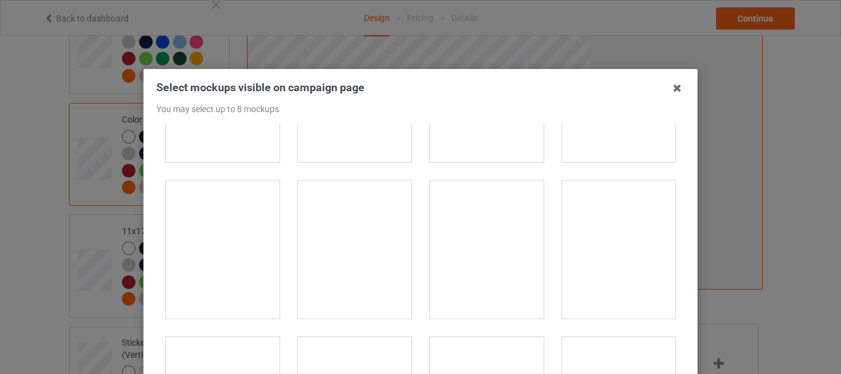
scroll to position [2208, 0]
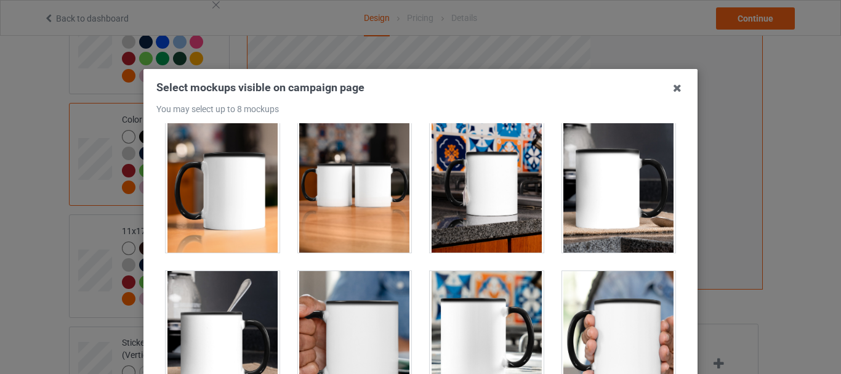
drag, startPoint x: 188, startPoint y: 211, endPoint x: 365, endPoint y: 207, distance: 176.8
click at [189, 210] on div at bounding box center [223, 184] width 114 height 138
click at [365, 207] on div at bounding box center [355, 184] width 114 height 138
click at [501, 198] on div at bounding box center [487, 184] width 114 height 138
drag, startPoint x: 617, startPoint y: 195, endPoint x: 528, endPoint y: 243, distance: 101.4
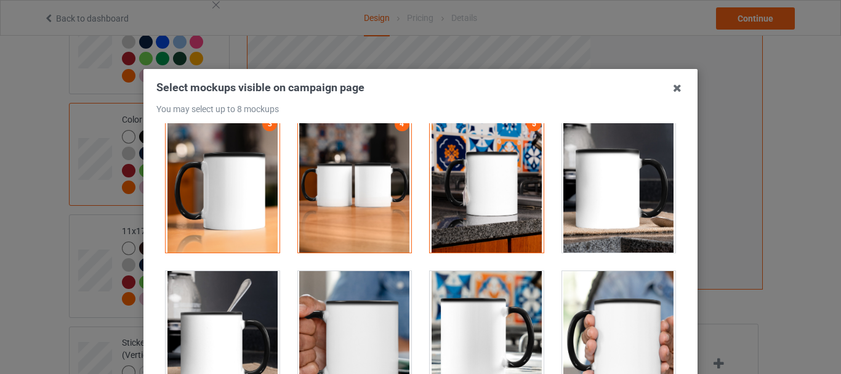
click at [617, 195] on div at bounding box center [619, 184] width 114 height 138
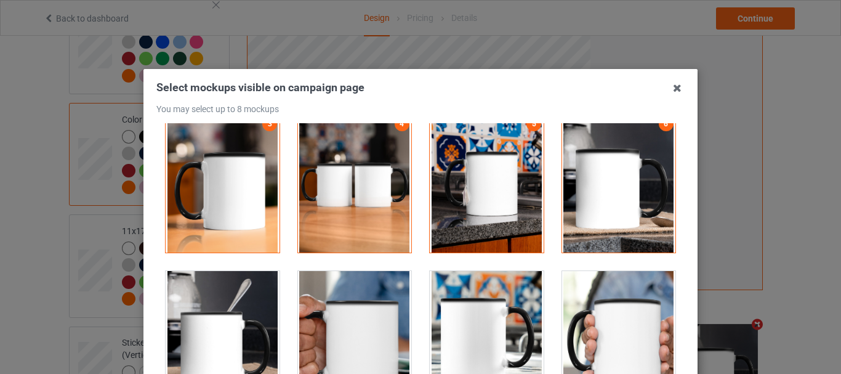
click at [255, 307] on div at bounding box center [223, 340] width 114 height 138
click at [470, 306] on div at bounding box center [487, 340] width 114 height 138
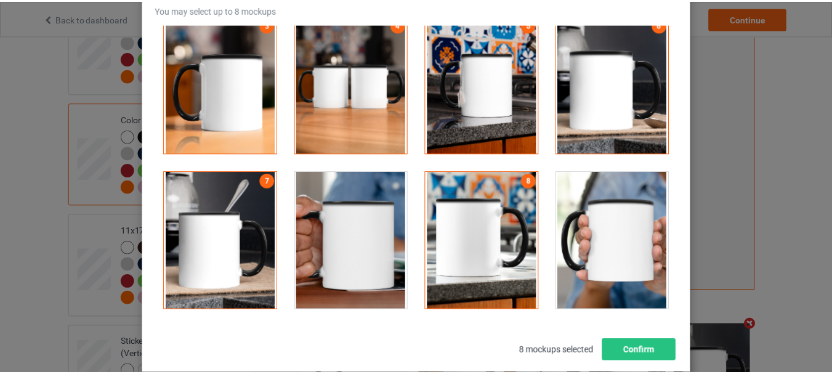
scroll to position [174, 0]
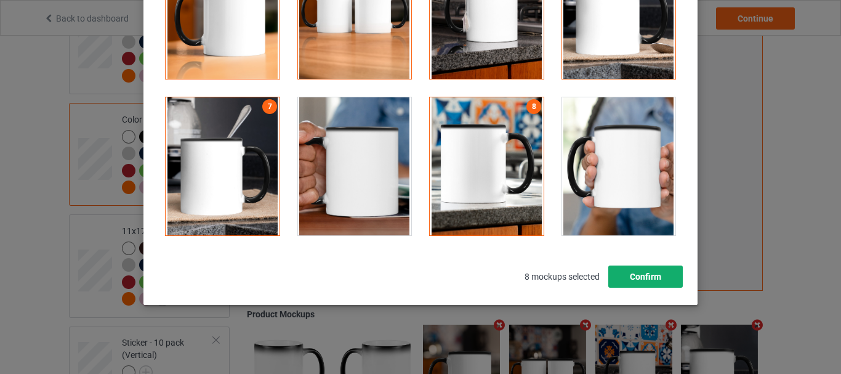
click at [658, 281] on button "Confirm" at bounding box center [645, 276] width 75 height 22
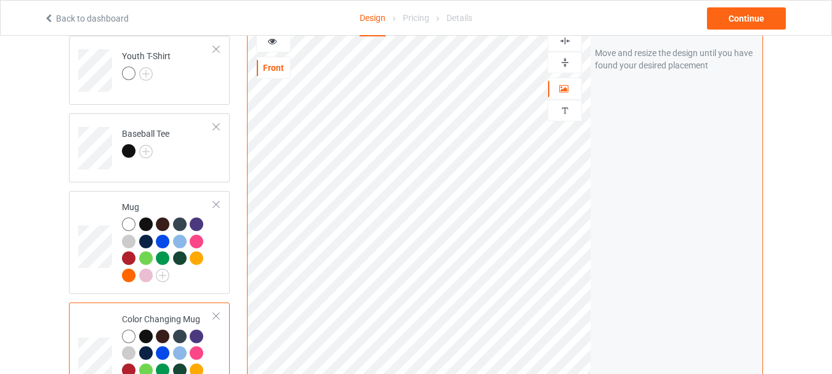
scroll to position [514, 0]
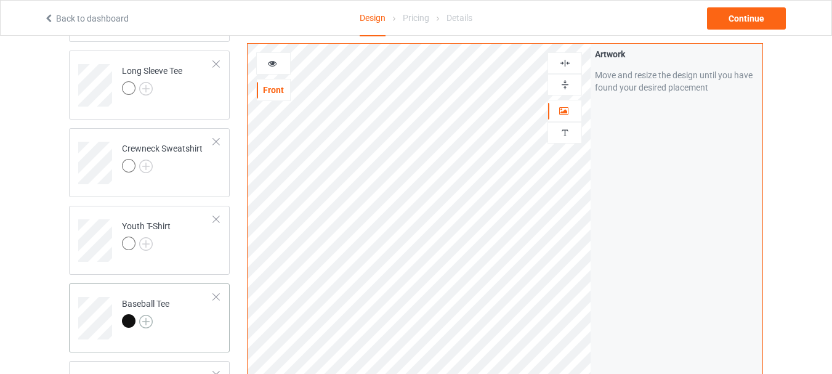
click at [148, 320] on img at bounding box center [146, 322] width 14 height 14
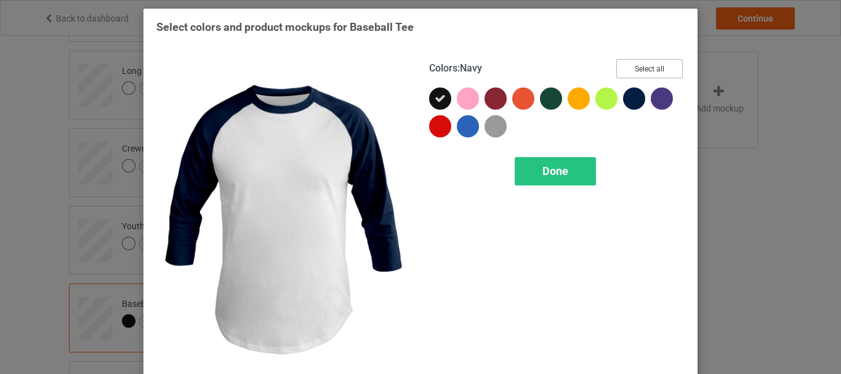
click at [641, 74] on button "Select all" at bounding box center [649, 68] width 67 height 19
click at [586, 155] on div "Colors : Navy Reset to Default Done" at bounding box center [557, 218] width 273 height 337
click at [567, 165] on div "Done" at bounding box center [555, 171] width 81 height 28
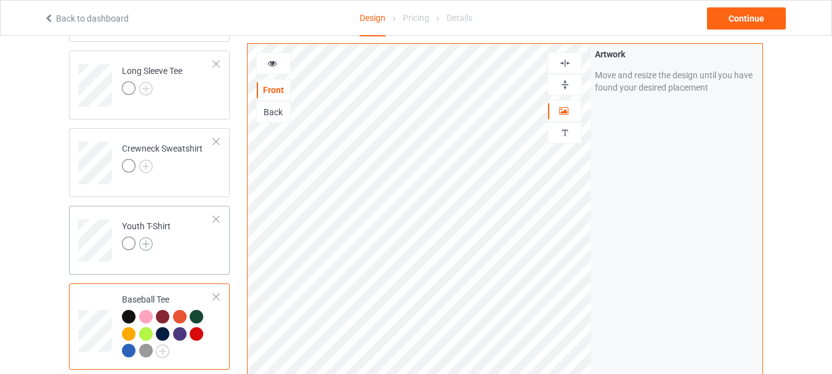
click at [146, 243] on img at bounding box center [146, 244] width 14 height 14
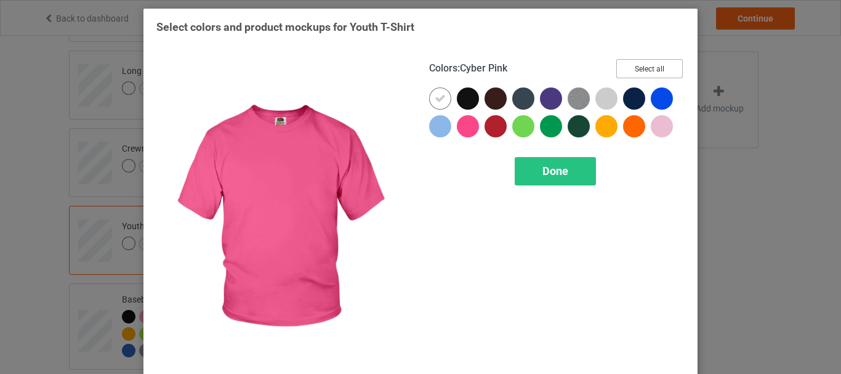
click at [668, 75] on button "Select all" at bounding box center [649, 68] width 67 height 19
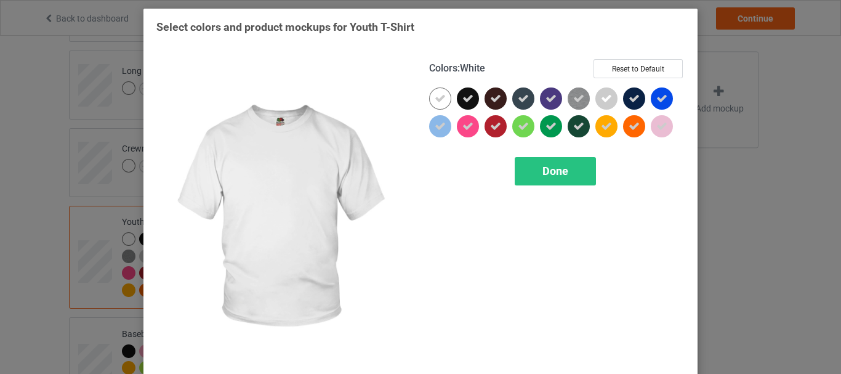
click at [435, 98] on icon at bounding box center [440, 98] width 11 height 11
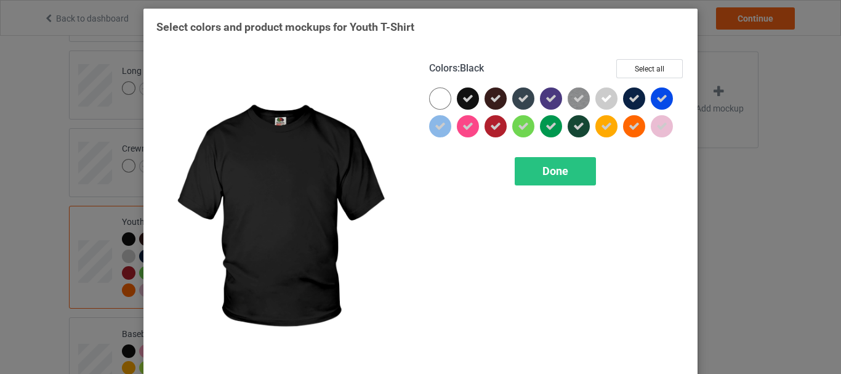
click at [464, 98] on icon at bounding box center [467, 98] width 11 height 11
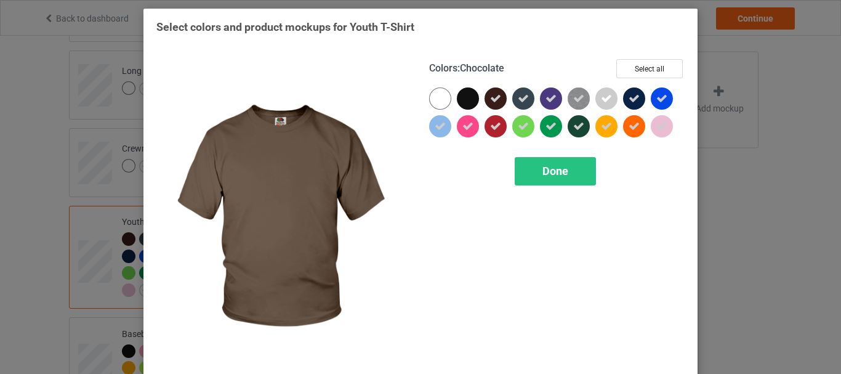
click at [490, 99] on icon at bounding box center [495, 98] width 11 height 11
click at [489, 99] on div at bounding box center [496, 98] width 22 height 22
click at [465, 100] on div at bounding box center [468, 98] width 22 height 22
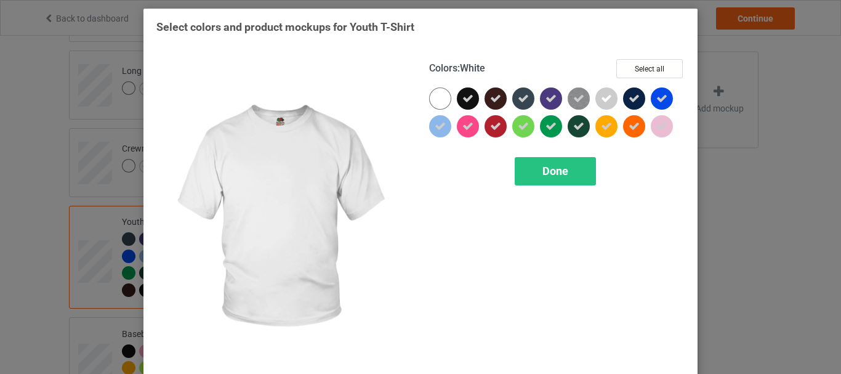
click at [440, 101] on div at bounding box center [440, 98] width 22 height 22
click at [534, 159] on div "Done" at bounding box center [555, 171] width 81 height 28
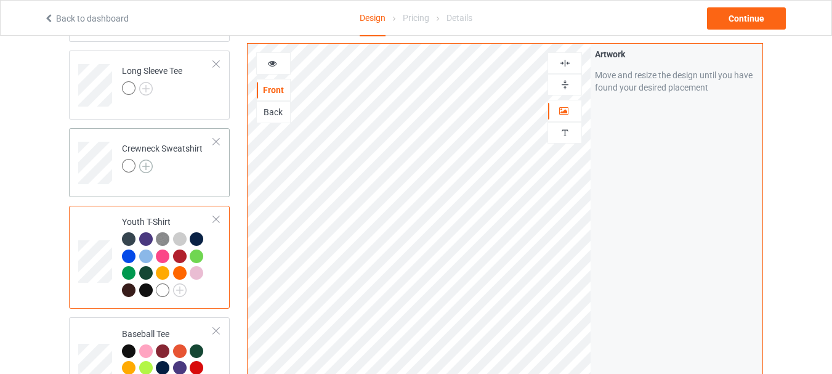
click at [150, 166] on img at bounding box center [146, 166] width 14 height 14
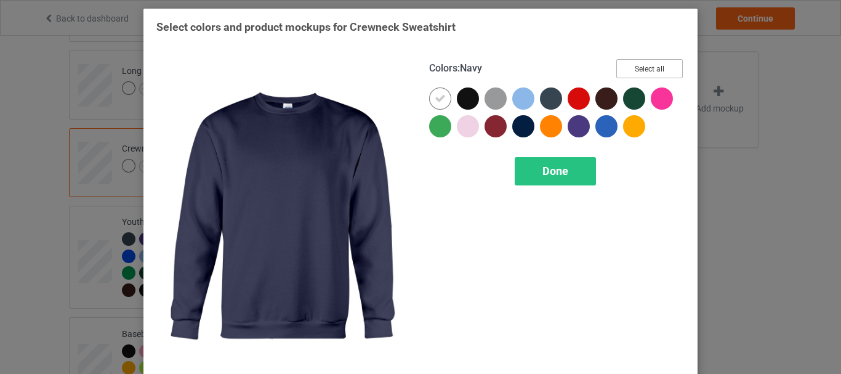
click at [648, 60] on button "Select all" at bounding box center [649, 68] width 67 height 19
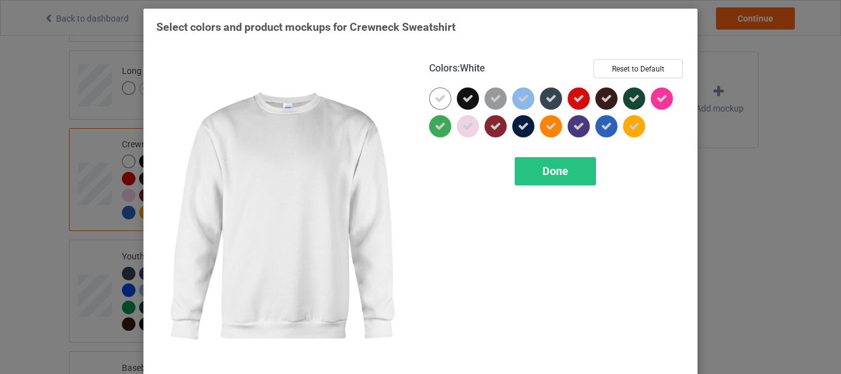
click at [435, 102] on icon at bounding box center [440, 98] width 11 height 11
click at [472, 102] on div at bounding box center [468, 98] width 22 height 22
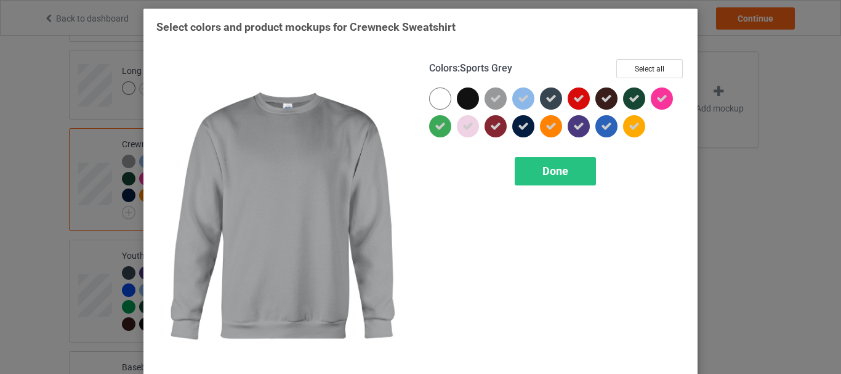
click at [485, 100] on div at bounding box center [496, 98] width 22 height 22
click at [470, 99] on div at bounding box center [468, 98] width 22 height 22
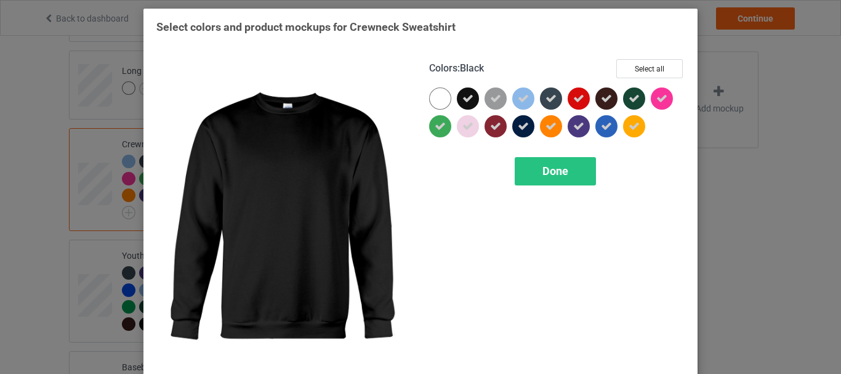
click at [421, 99] on div "Colors : Black Select all Done" at bounding box center [557, 218] width 273 height 337
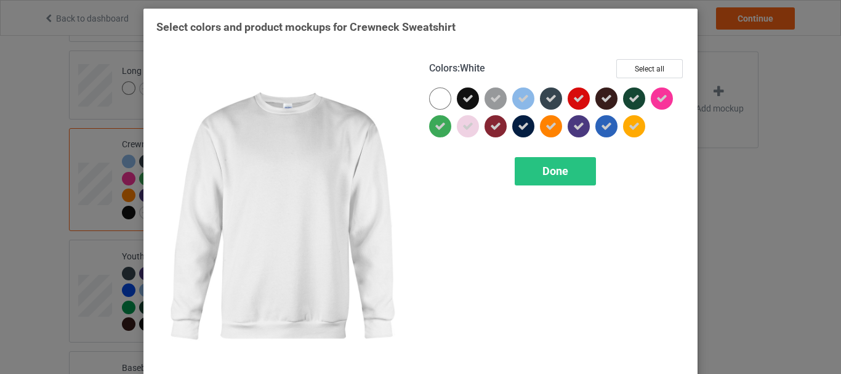
click at [431, 101] on div at bounding box center [440, 98] width 22 height 22
click at [522, 165] on div "Done" at bounding box center [555, 171] width 81 height 28
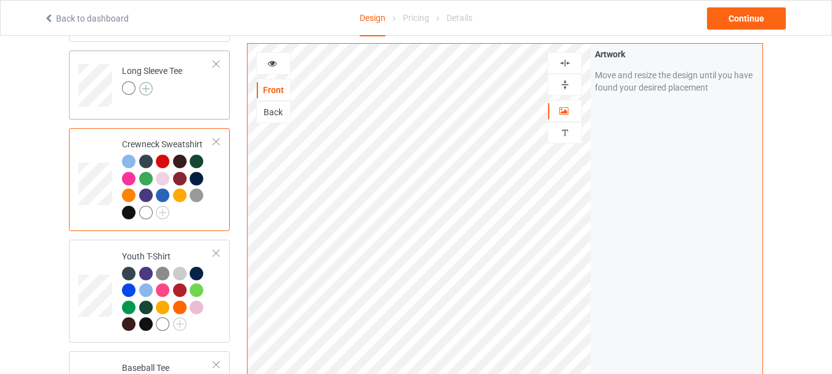
click at [148, 86] on img at bounding box center [146, 89] width 14 height 14
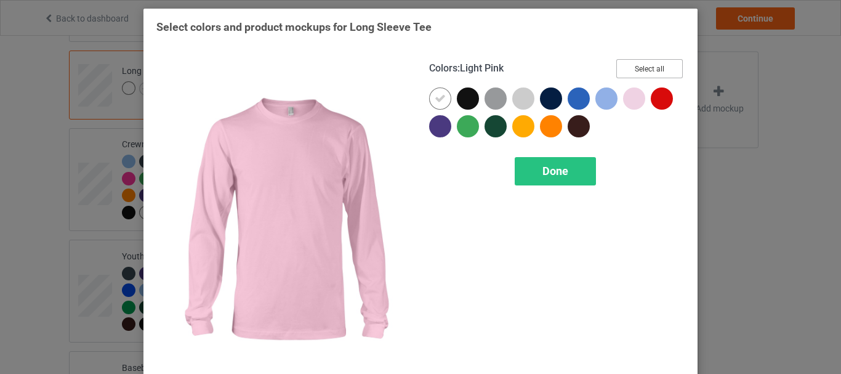
click at [631, 73] on button "Select all" at bounding box center [649, 68] width 67 height 19
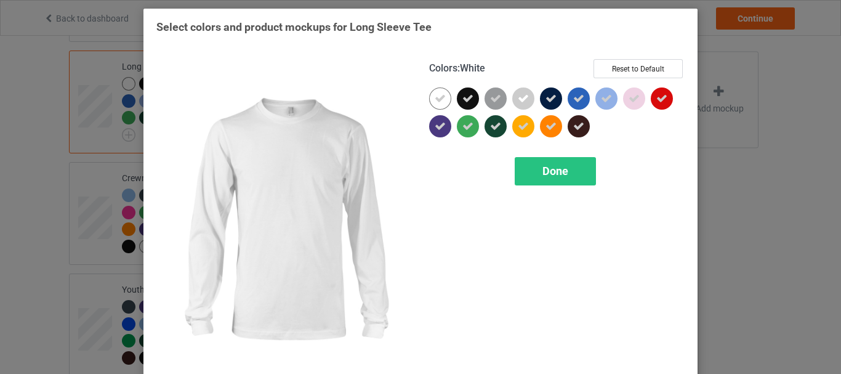
click at [437, 96] on icon at bounding box center [440, 98] width 11 height 11
click at [457, 99] on div at bounding box center [468, 98] width 22 height 22
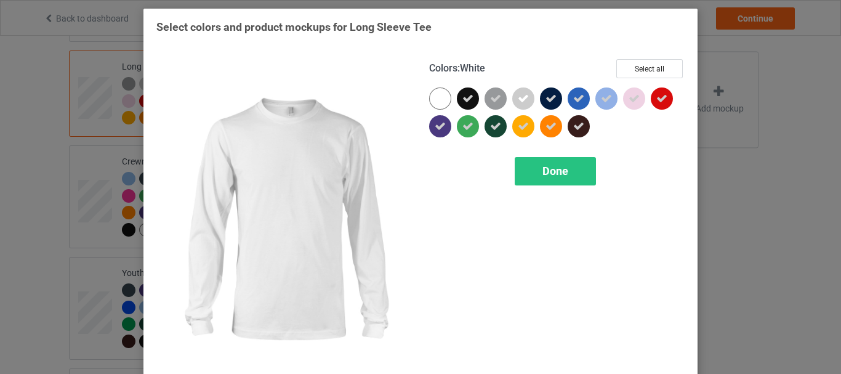
click at [435, 96] on div at bounding box center [440, 98] width 22 height 22
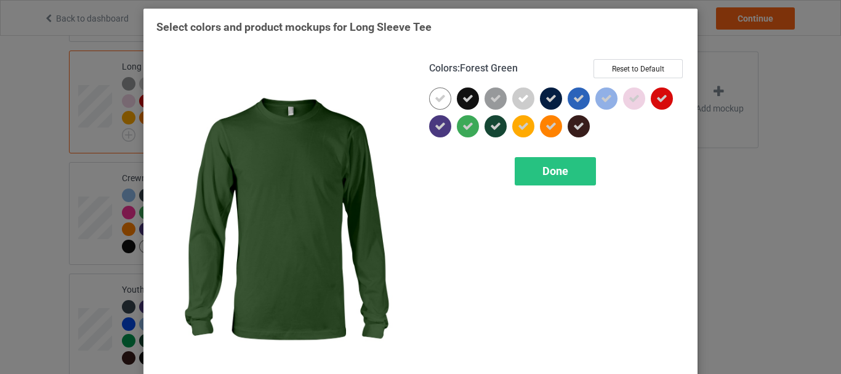
drag, startPoint x: 513, startPoint y: 161, endPoint x: 236, endPoint y: 119, distance: 279.6
click at [515, 161] on div "Done" at bounding box center [555, 171] width 81 height 28
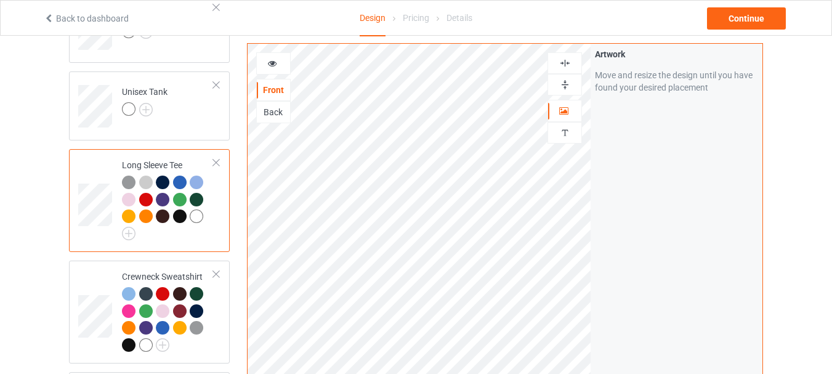
scroll to position [329, 0]
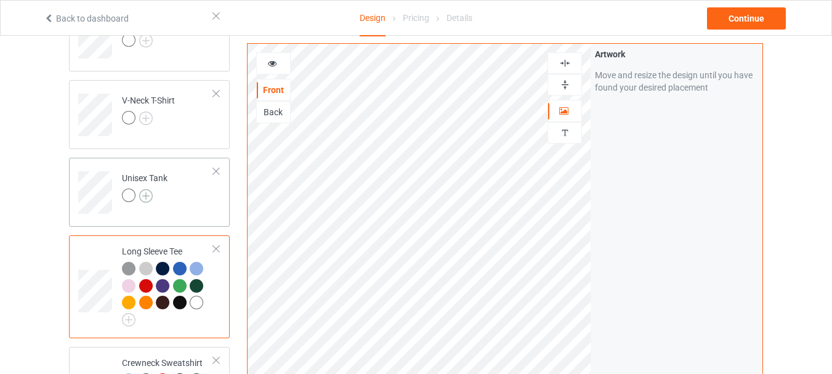
click at [146, 194] on img at bounding box center [146, 196] width 14 height 14
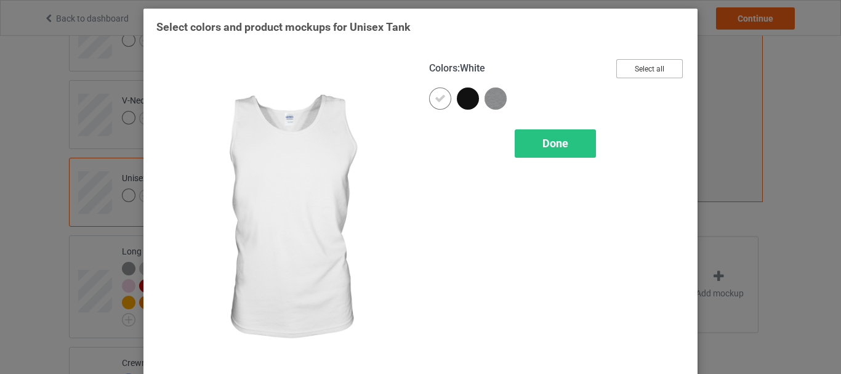
click at [647, 67] on button "Select all" at bounding box center [649, 68] width 67 height 19
click at [543, 148] on span "Done" at bounding box center [556, 143] width 26 height 13
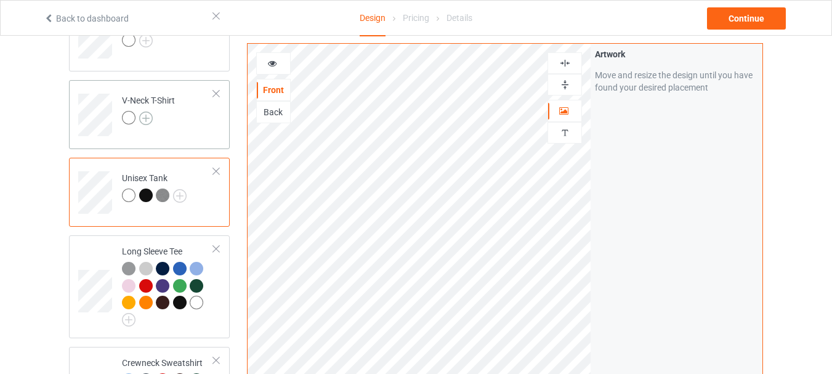
click at [142, 114] on img at bounding box center [146, 118] width 14 height 14
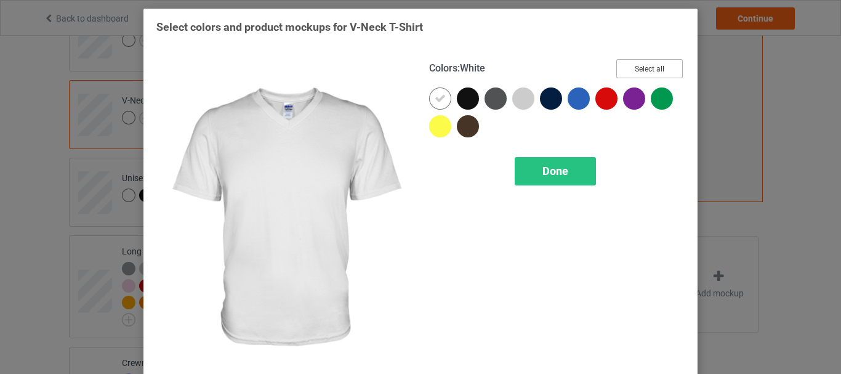
click at [641, 69] on button "Select all" at bounding box center [649, 68] width 67 height 19
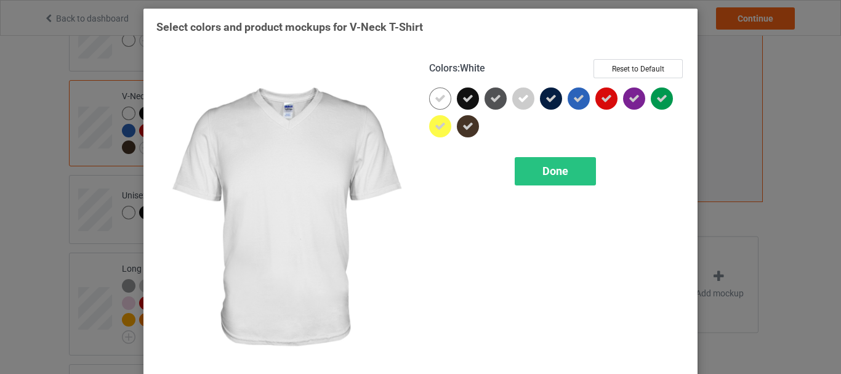
click at [440, 99] on icon at bounding box center [440, 98] width 11 height 11
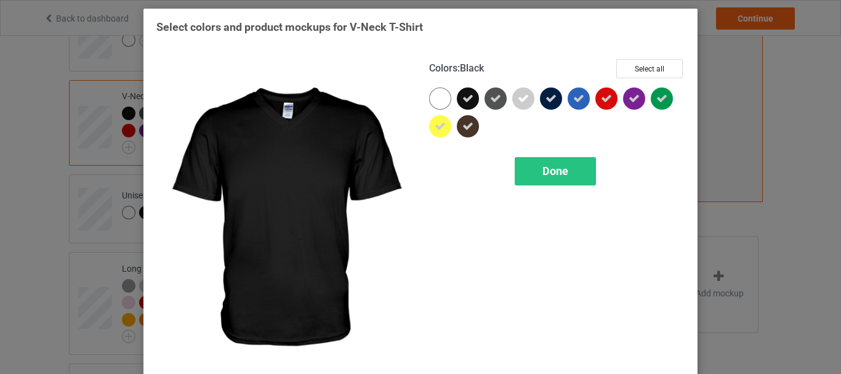
click at [462, 100] on icon at bounding box center [467, 98] width 11 height 11
click at [461, 100] on div at bounding box center [468, 98] width 22 height 22
click at [434, 100] on div at bounding box center [440, 98] width 22 height 22
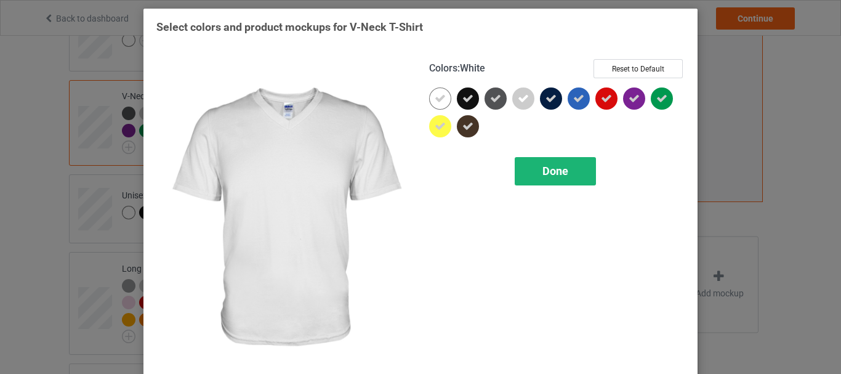
click at [546, 183] on div "Done" at bounding box center [555, 171] width 81 height 28
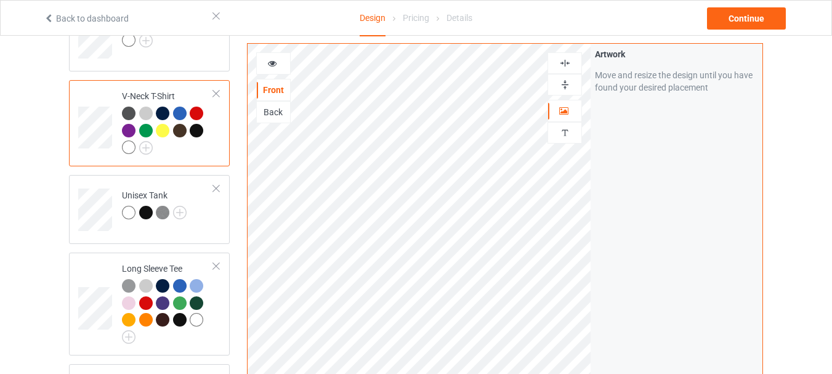
scroll to position [206, 0]
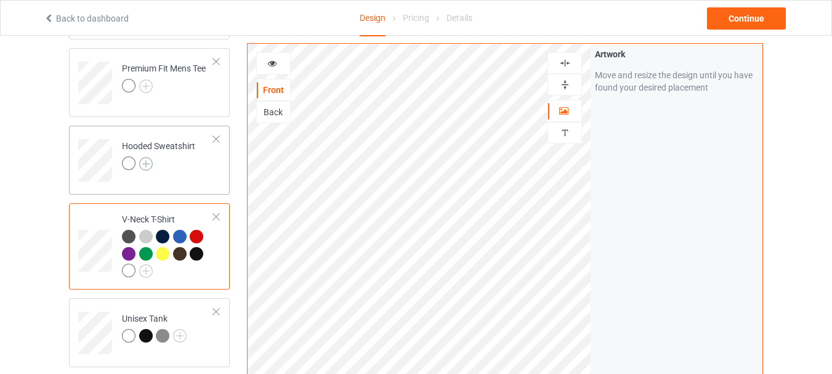
click at [148, 162] on img at bounding box center [146, 164] width 14 height 14
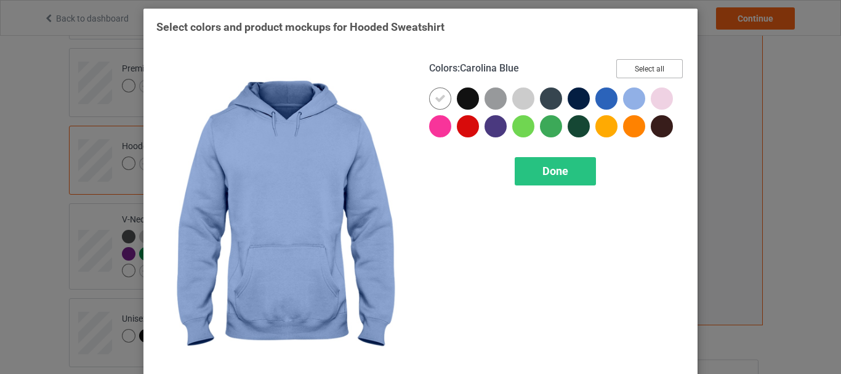
click at [660, 68] on button "Select all" at bounding box center [649, 68] width 67 height 19
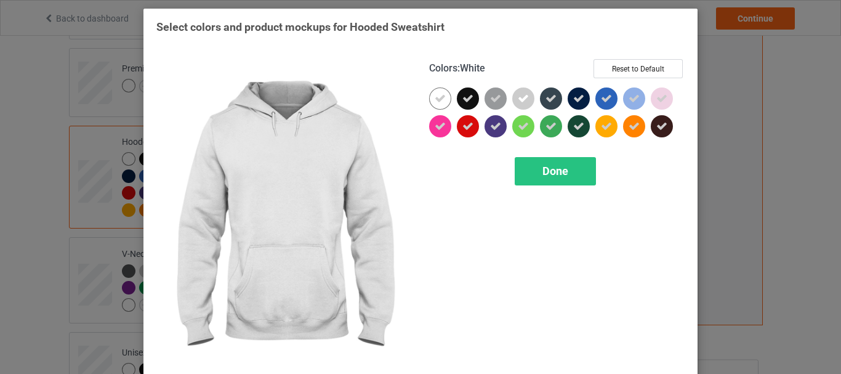
click at [437, 102] on icon at bounding box center [440, 98] width 11 height 11
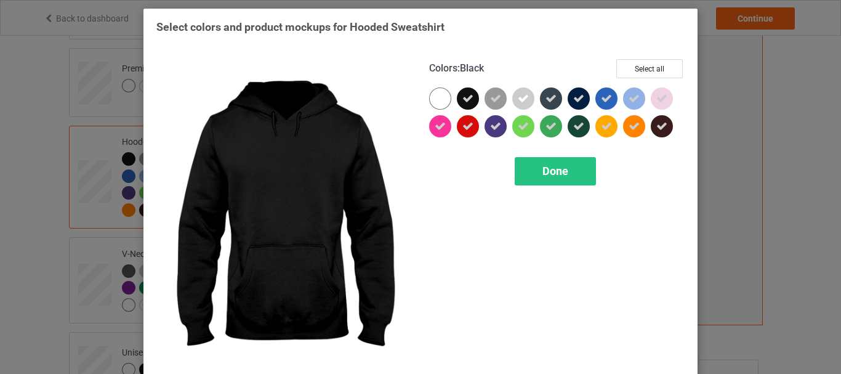
click at [463, 100] on icon at bounding box center [467, 98] width 11 height 11
click at [463, 100] on div at bounding box center [468, 98] width 22 height 22
click at [421, 97] on div "Colors : Black Select all Done" at bounding box center [557, 218] width 273 height 337
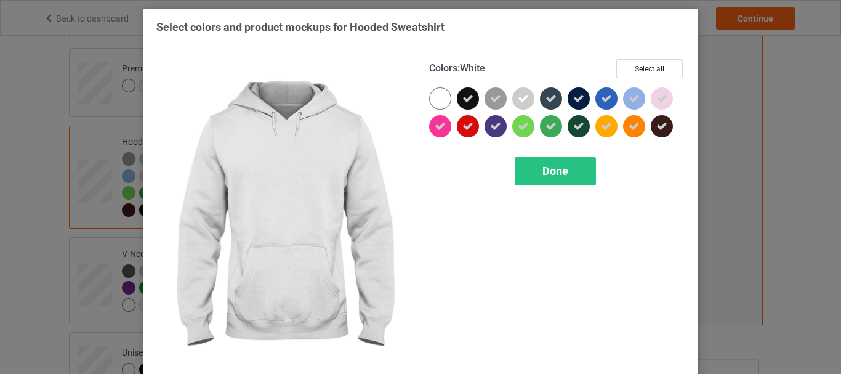
click at [429, 99] on div at bounding box center [440, 98] width 22 height 22
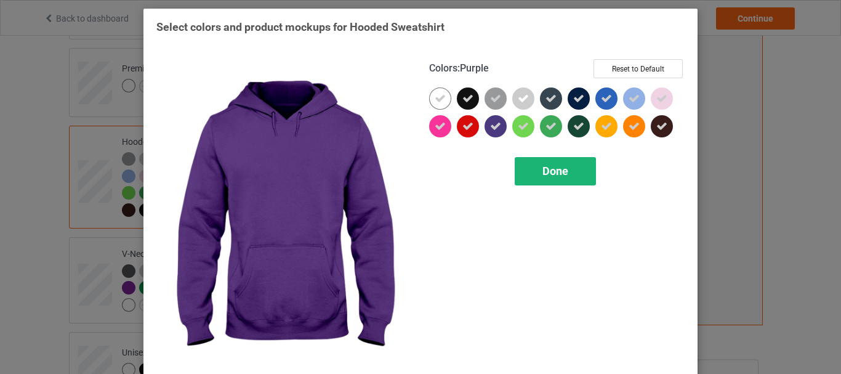
click at [536, 166] on div "Done" at bounding box center [555, 171] width 81 height 28
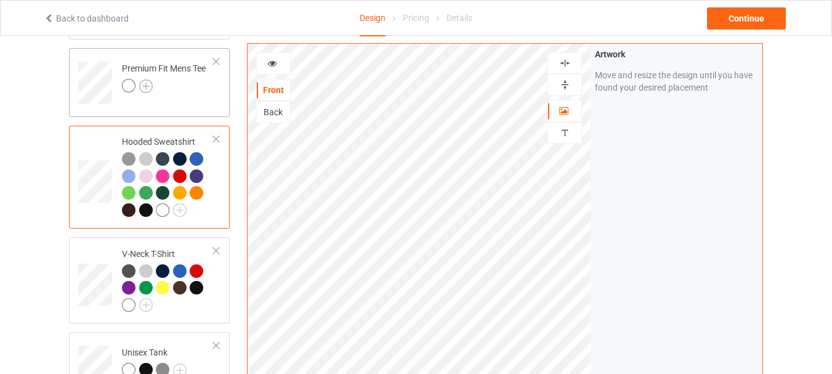
click at [150, 89] on img at bounding box center [146, 86] width 14 height 14
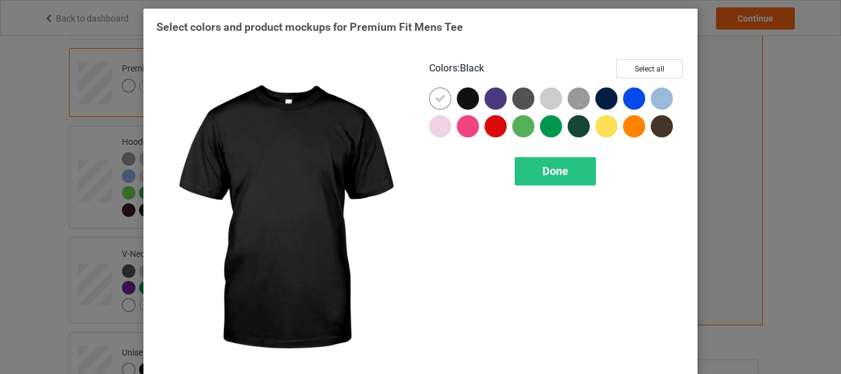
click at [629, 58] on div "Colors : Black Select all Done" at bounding box center [557, 218] width 273 height 337
click at [634, 68] on button "Select all" at bounding box center [649, 68] width 67 height 19
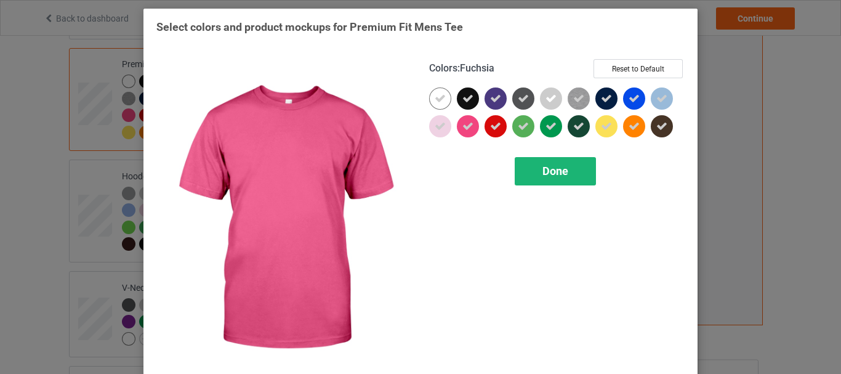
click at [547, 169] on span "Done" at bounding box center [556, 170] width 26 height 13
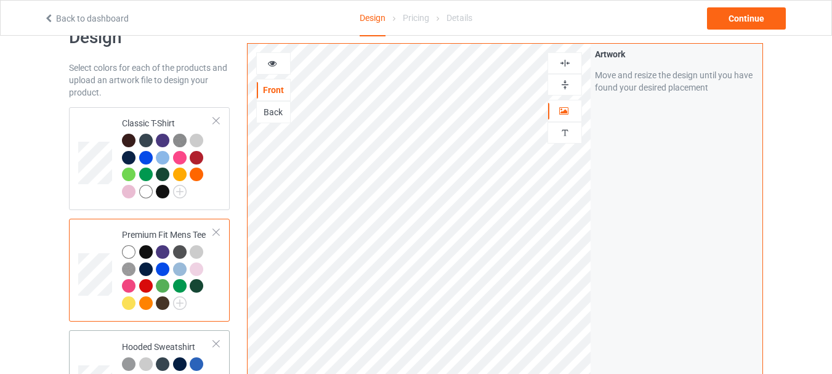
scroll to position [21, 0]
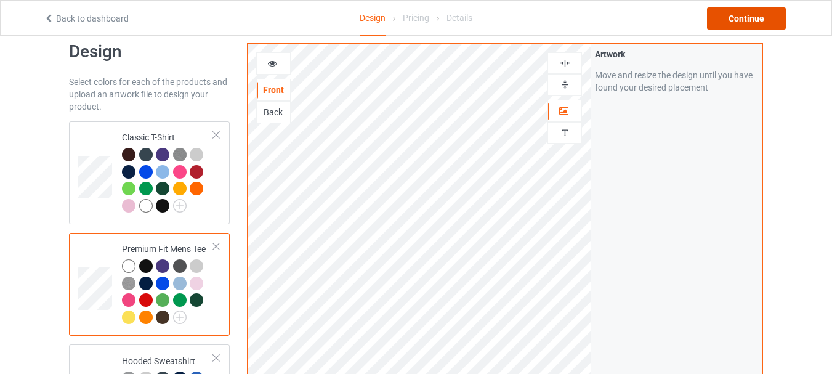
click at [744, 21] on div "Continue" at bounding box center [746, 18] width 79 height 22
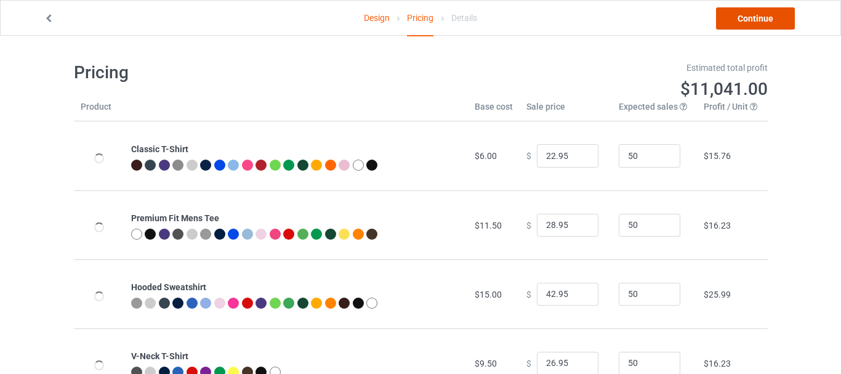
click at [744, 21] on link "Continue" at bounding box center [755, 18] width 79 height 22
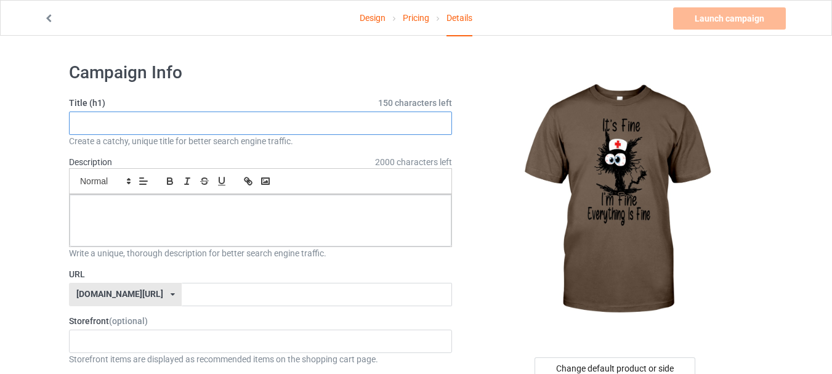
click at [206, 119] on input "text" at bounding box center [260, 122] width 383 height 23
click at [201, 119] on input "text" at bounding box center [260, 122] width 383 height 23
paste input "It's Fine I'm Fine Everything Fine Funny"
type input "It's Fine I'm Fine Everything Fine Funny"
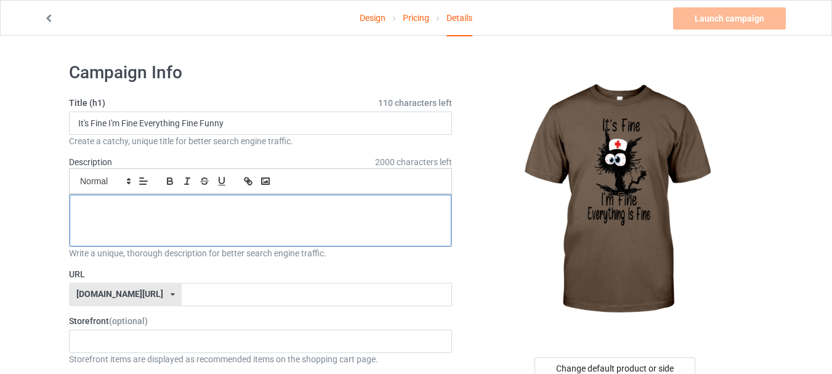
click at [215, 205] on p at bounding box center [260, 209] width 362 height 12
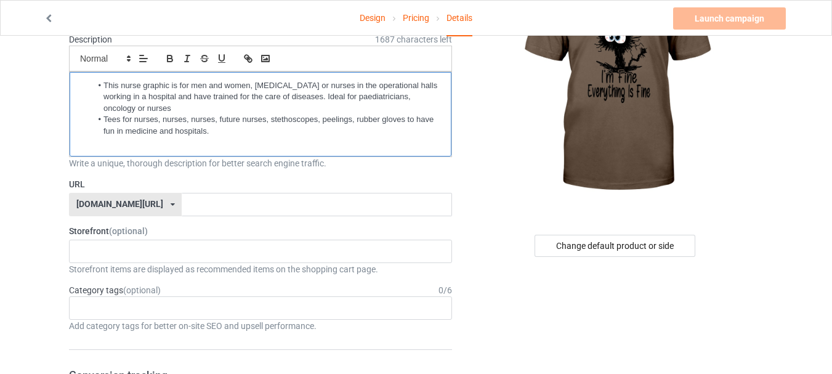
scroll to position [123, 0]
click at [182, 192] on input "text" at bounding box center [317, 203] width 270 height 23
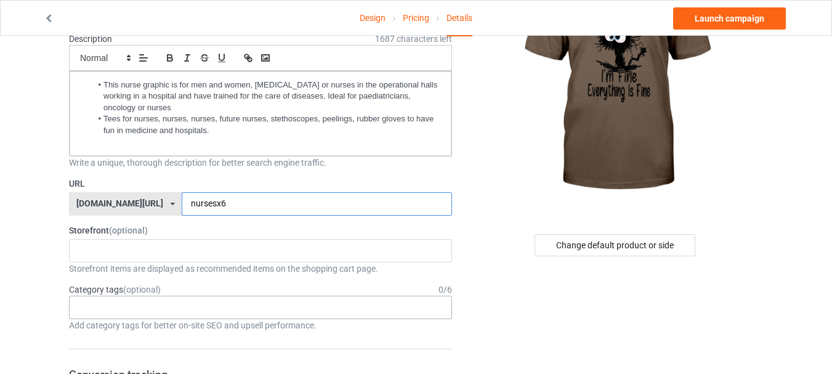
type input "nursesx6"
click at [230, 306] on div "Age > [DEMOGRAPHIC_DATA] > 1 Age > [DEMOGRAPHIC_DATA] Months > 1 Month Age > [D…" at bounding box center [260, 307] width 383 height 23
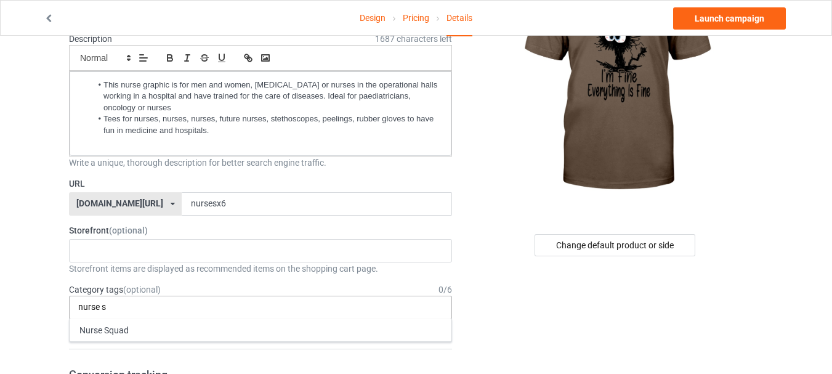
type input "nurse s"
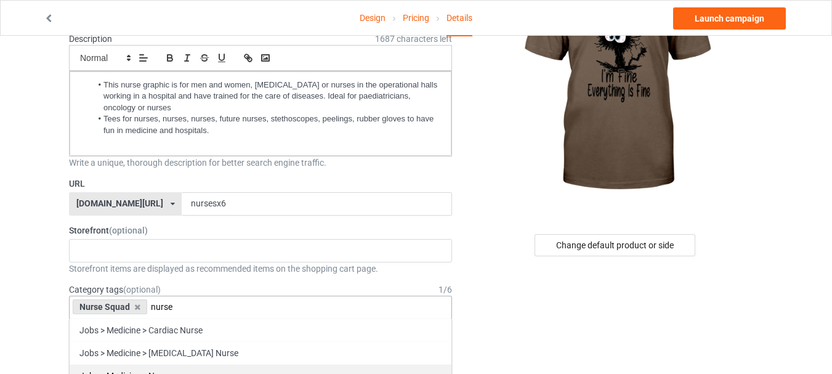
type input "nurse"
click at [198, 364] on div "Jobs > Medicine > Nurse" at bounding box center [261, 375] width 382 height 23
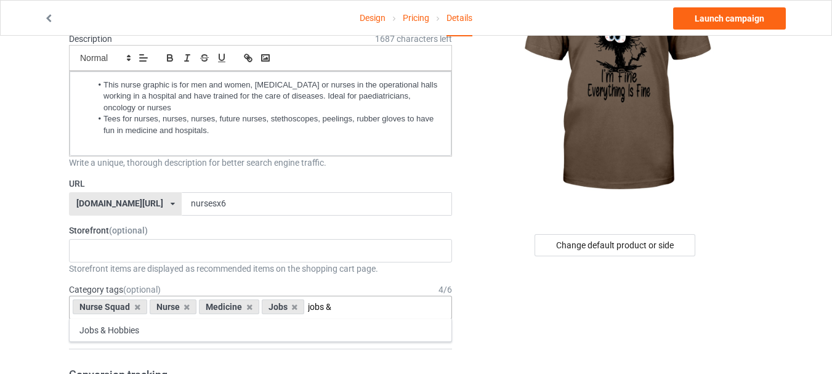
type input "jobs &"
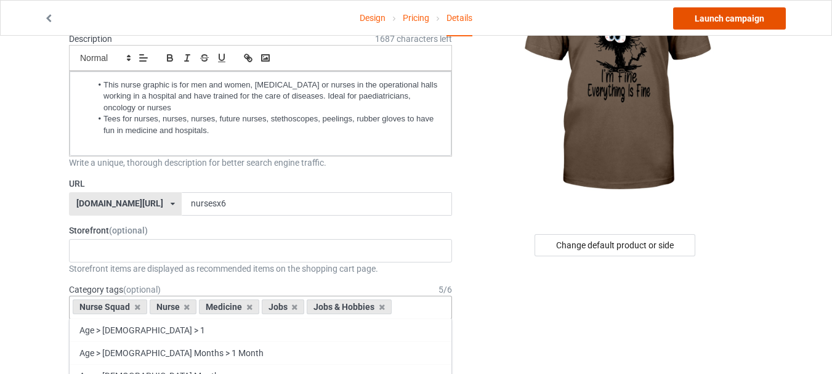
click at [746, 10] on link "Launch campaign" at bounding box center [729, 18] width 113 height 22
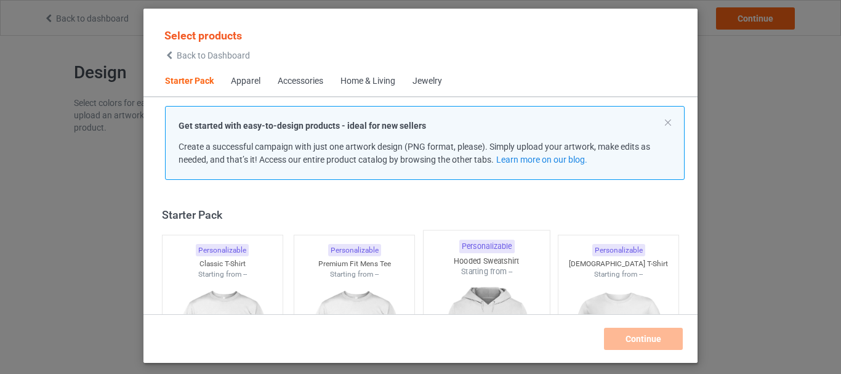
click at [207, 280] on div at bounding box center [223, 349] width 120 height 138
click at [313, 280] on div at bounding box center [354, 349] width 120 height 138
click at [494, 277] on div at bounding box center [487, 349] width 126 height 145
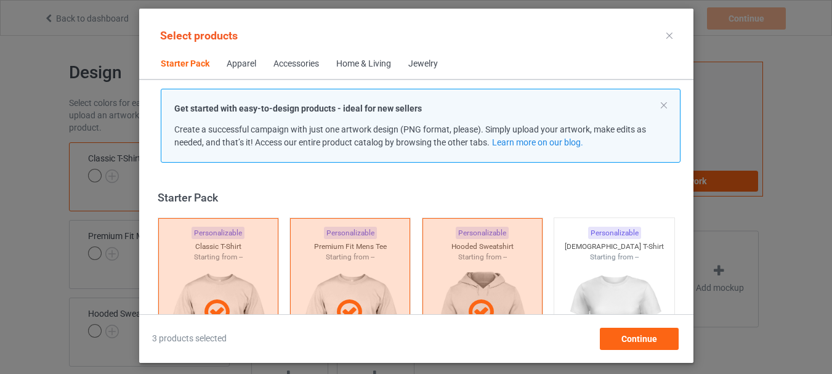
scroll to position [156, 0]
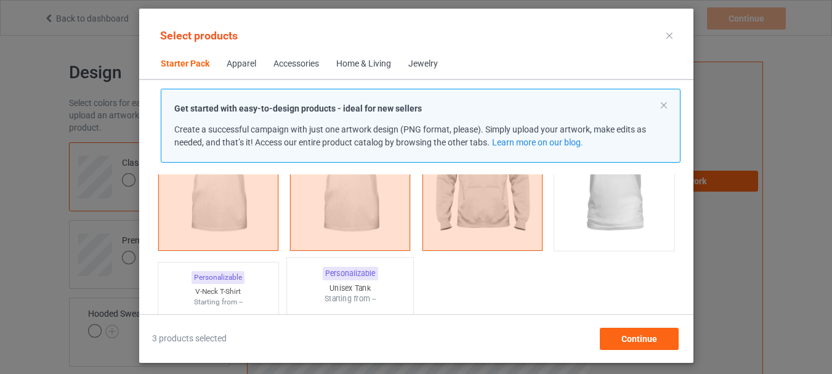
click at [221, 278] on div "Personalizable" at bounding box center [218, 277] width 53 height 13
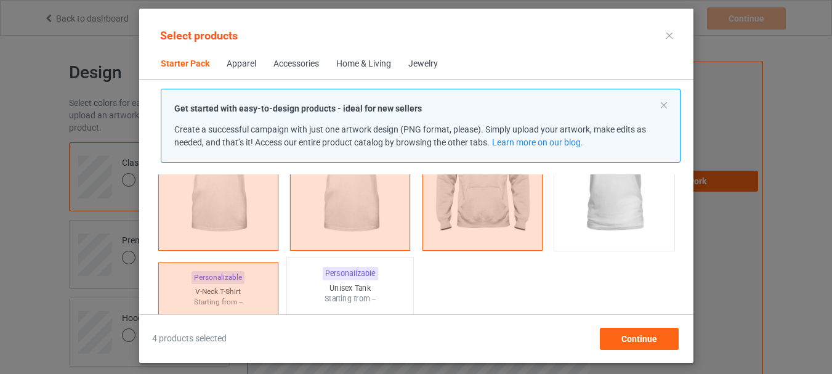
click at [334, 278] on div "Personalizable" at bounding box center [349, 274] width 55 height 14
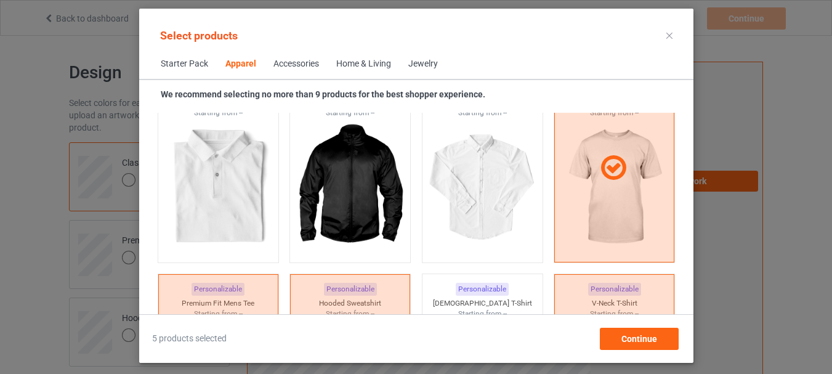
scroll to position [772, 0]
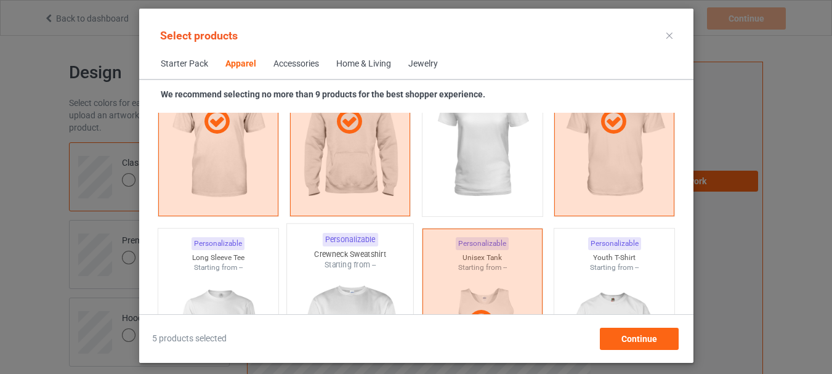
drag, startPoint x: 224, startPoint y: 264, endPoint x: 325, endPoint y: 265, distance: 101.0
click at [225, 265] on div "Starting from --" at bounding box center [218, 267] width 120 height 10
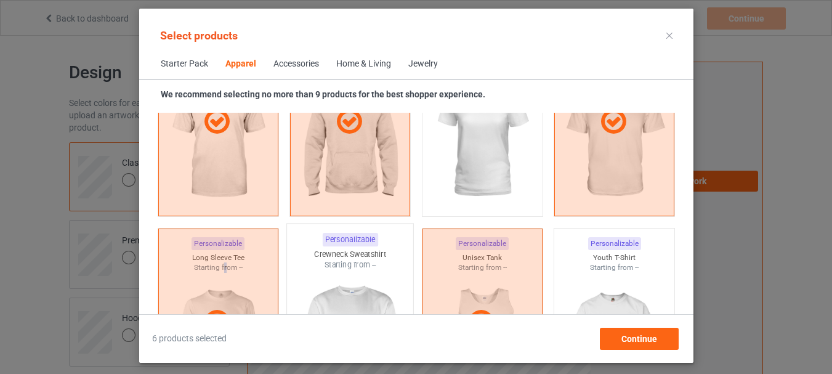
click at [325, 265] on div "Starting from --" at bounding box center [350, 264] width 126 height 10
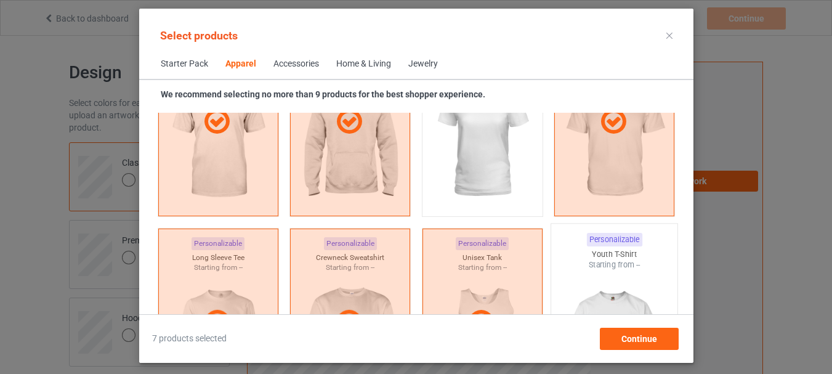
click at [589, 246] on div "Personalizable Youth T-Shirt Starting from --" at bounding box center [614, 322] width 127 height 199
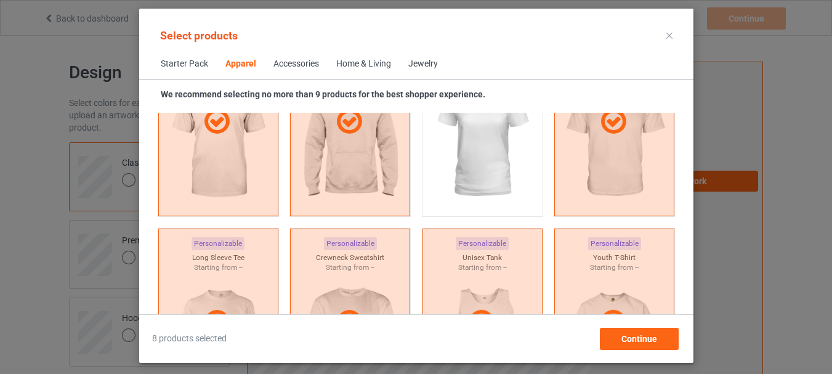
scroll to position [1079, 0]
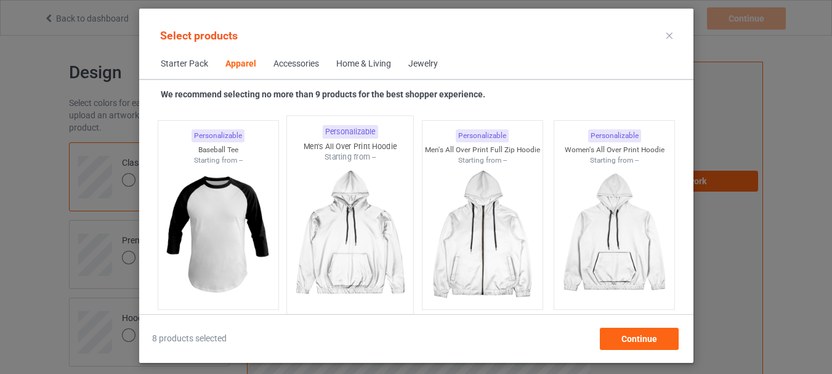
click at [249, 223] on img at bounding box center [218, 234] width 110 height 138
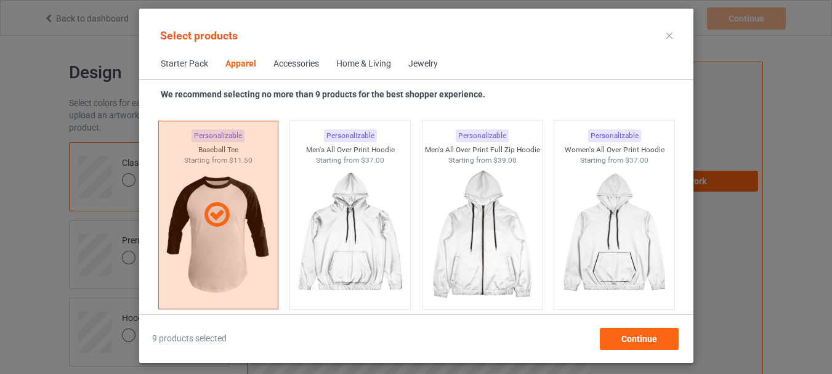
click at [363, 67] on div "Home & Living" at bounding box center [363, 64] width 55 height 12
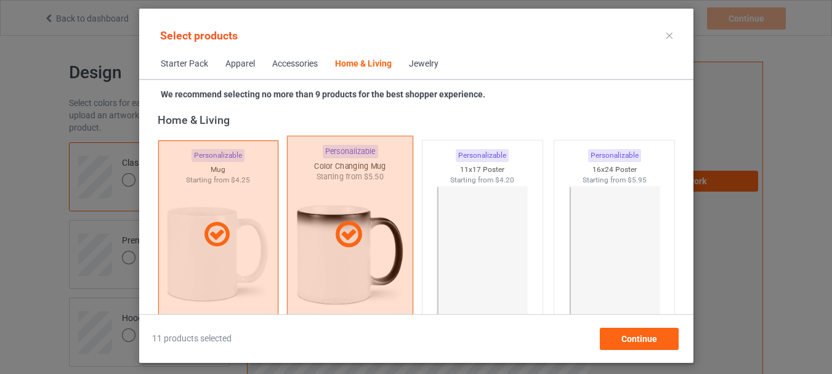
click at [451, 210] on img at bounding box center [482, 254] width 110 height 138
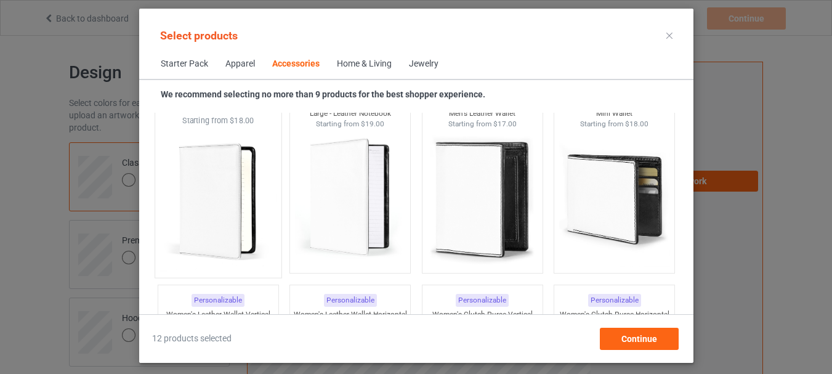
scroll to position [4782, 0]
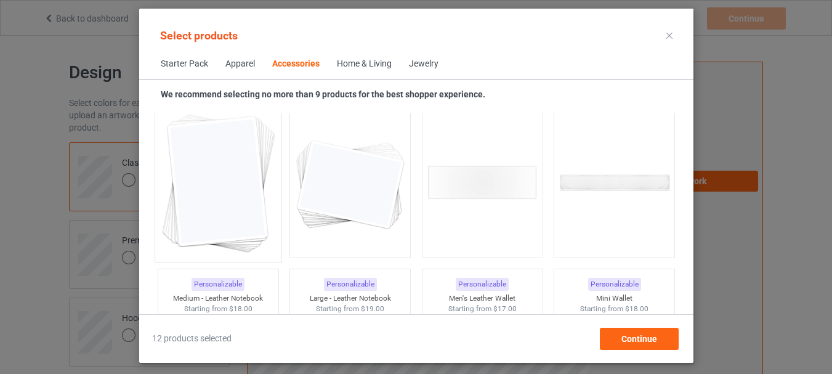
click at [230, 203] on img at bounding box center [218, 183] width 116 height 145
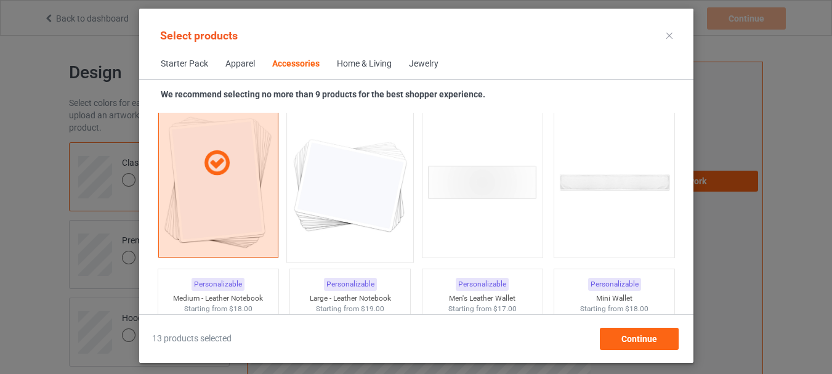
click at [327, 210] on img at bounding box center [350, 183] width 116 height 145
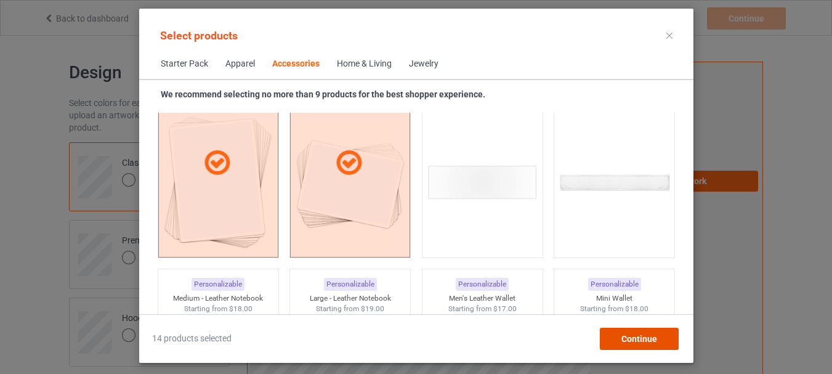
click at [629, 345] on div "Continue" at bounding box center [638, 339] width 79 height 22
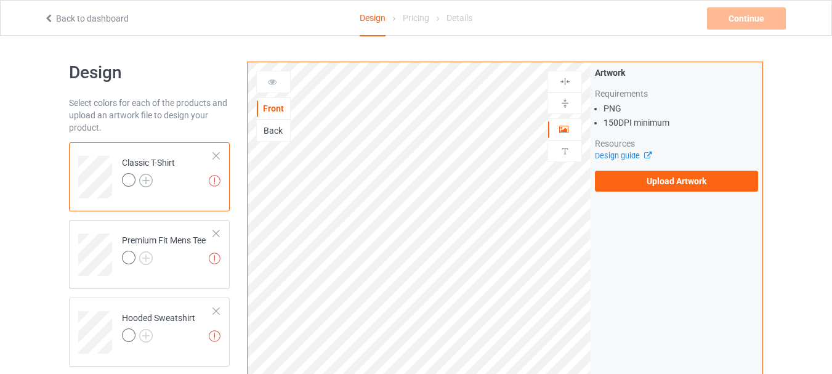
click at [148, 177] on img at bounding box center [146, 181] width 14 height 14
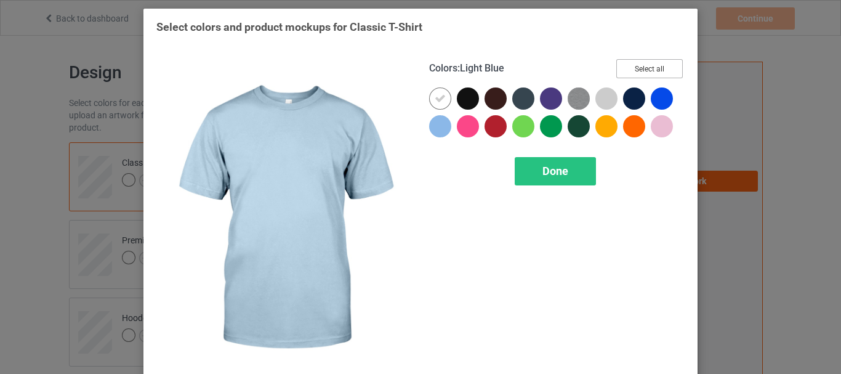
drag, startPoint x: 658, startPoint y: 68, endPoint x: 434, endPoint y: 106, distance: 227.9
click at [659, 68] on button "Select all" at bounding box center [649, 68] width 67 height 19
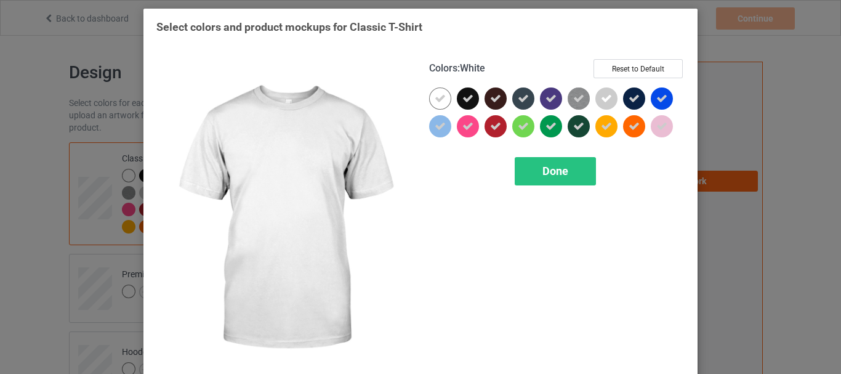
click at [441, 93] on icon at bounding box center [440, 98] width 11 height 11
click at [441, 93] on div at bounding box center [440, 98] width 22 height 22
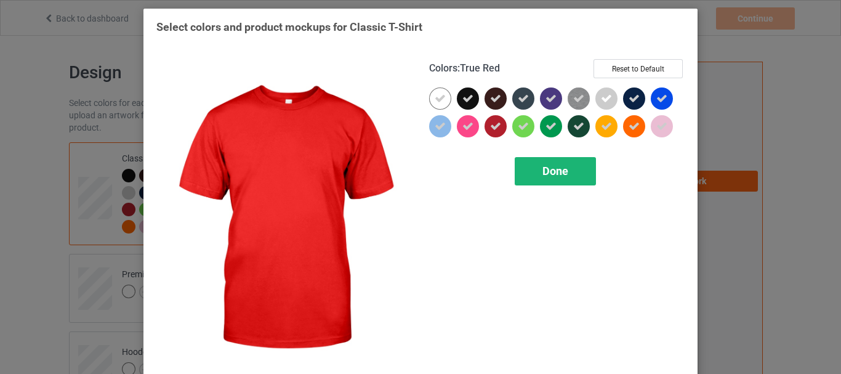
click at [549, 168] on span "Done" at bounding box center [556, 170] width 26 height 13
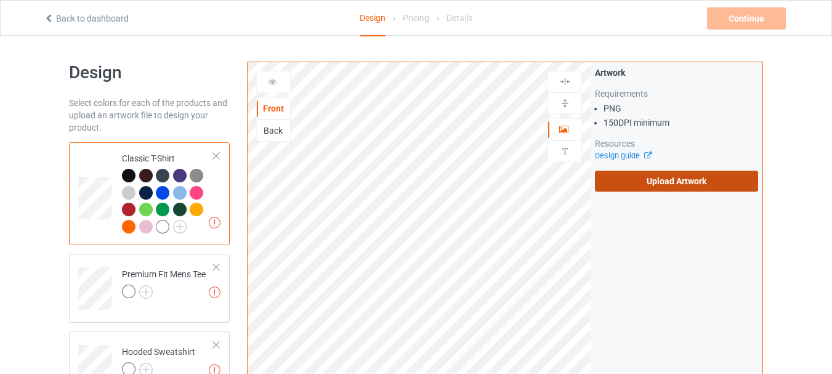
click at [664, 176] on label "Upload Artwork" at bounding box center [676, 181] width 163 height 21
click at [0, 0] on input "Upload Artwork" at bounding box center [0, 0] width 0 height 0
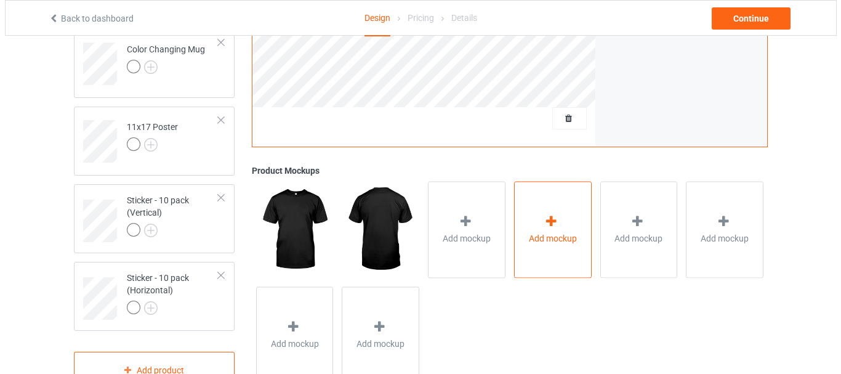
scroll to position [924, 0]
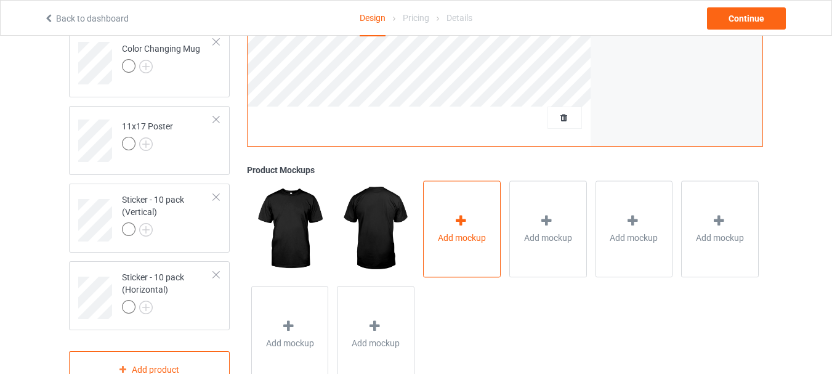
click at [471, 213] on div "Add mockup" at bounding box center [462, 229] width 78 height 97
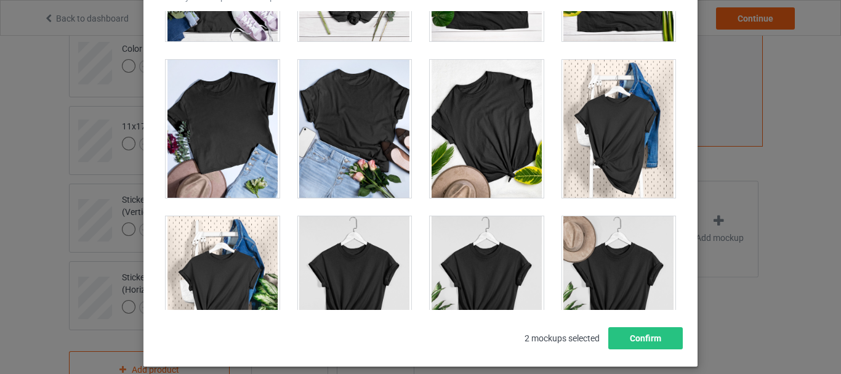
scroll to position [17257, 0]
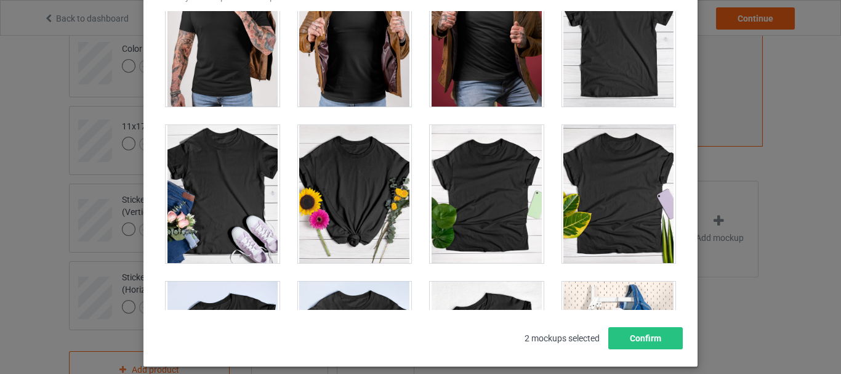
click at [617, 57] on div at bounding box center [619, 38] width 114 height 138
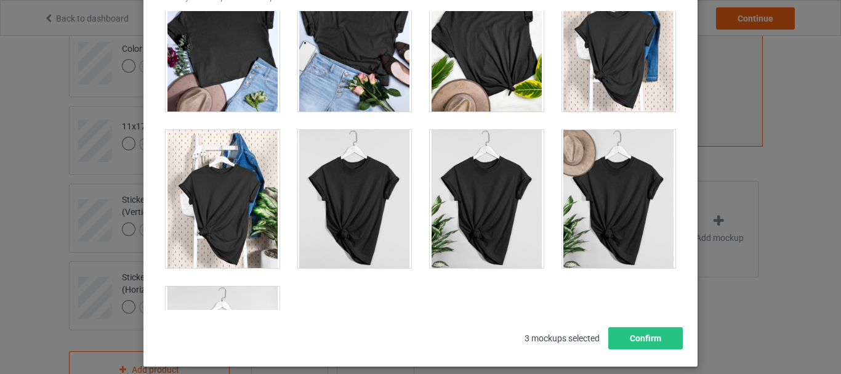
scroll to position [17688, 0]
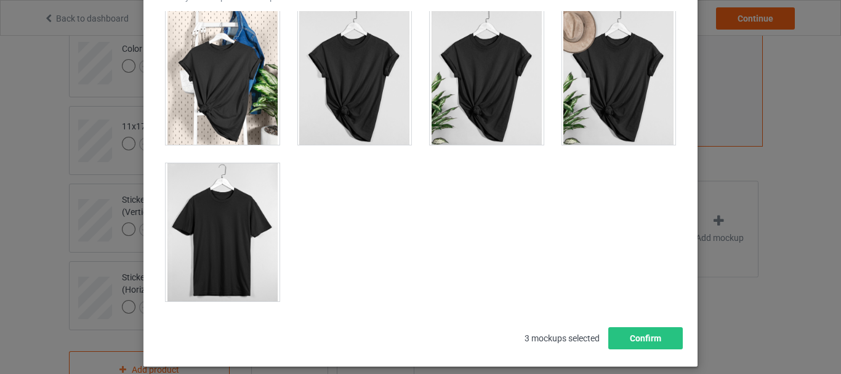
click at [215, 206] on div at bounding box center [223, 232] width 114 height 138
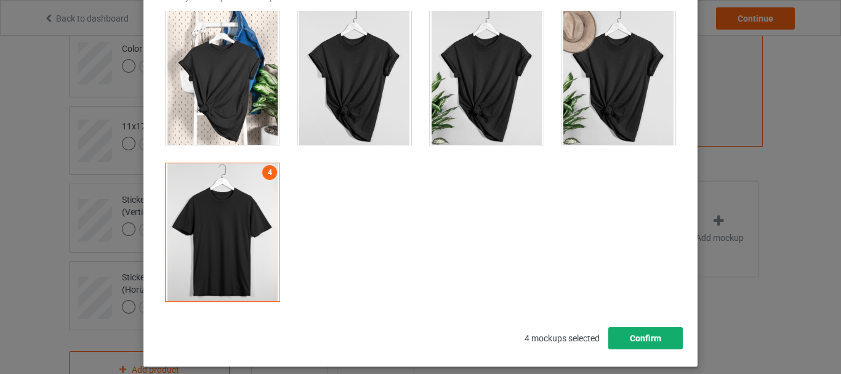
click at [655, 347] on button "Confirm" at bounding box center [645, 338] width 75 height 22
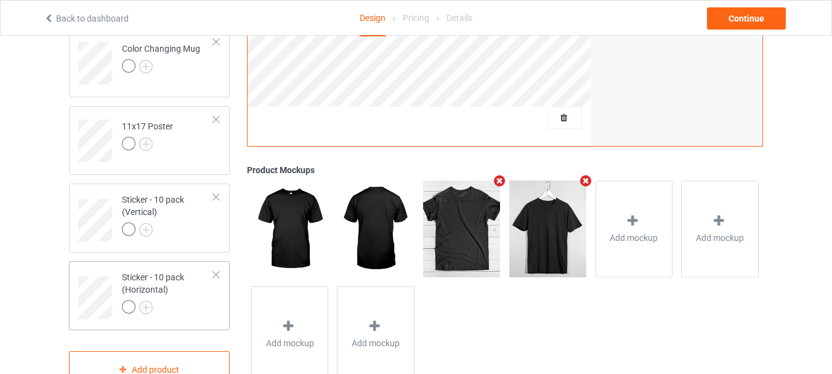
click at [180, 299] on div "Sticker - 10 pack (Horizontal)" at bounding box center [168, 292] width 92 height 42
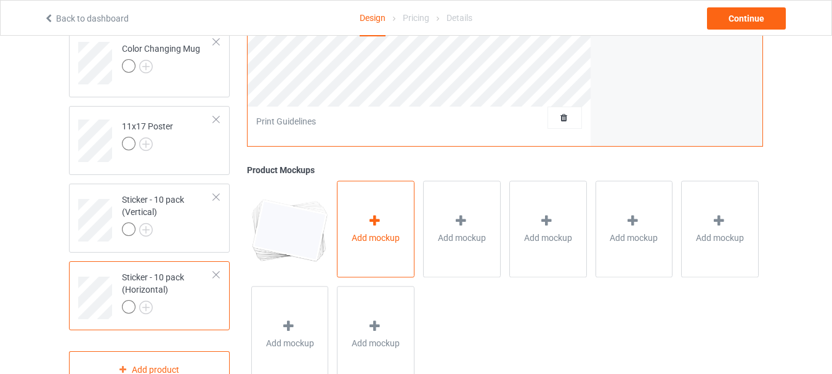
click at [373, 220] on icon at bounding box center [374, 221] width 15 height 13
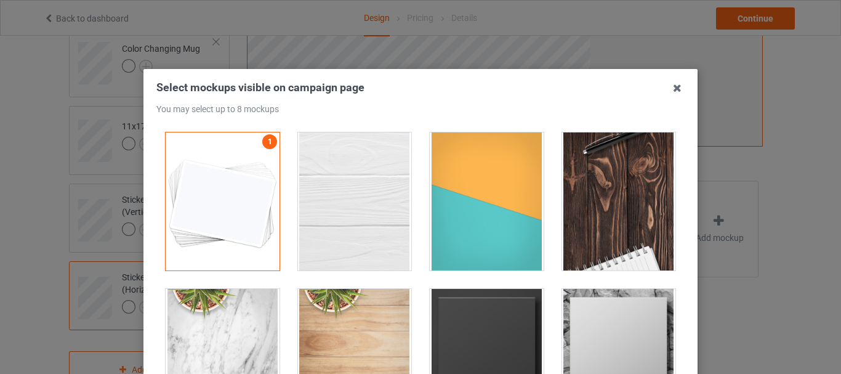
click at [373, 220] on div at bounding box center [355, 201] width 114 height 138
click at [470, 217] on div at bounding box center [487, 201] width 114 height 138
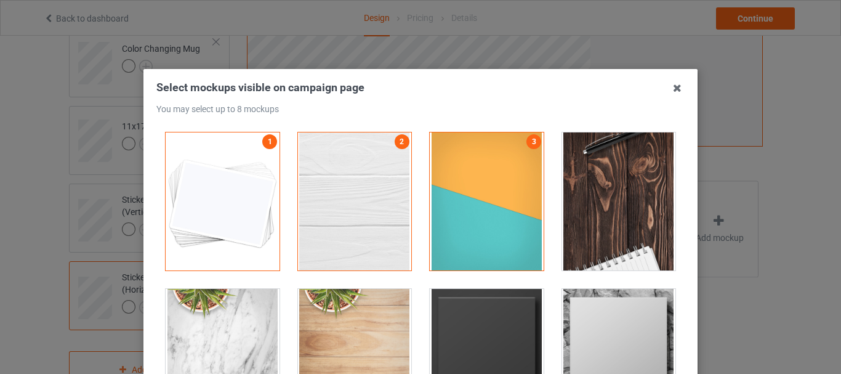
click at [566, 216] on div at bounding box center [619, 201] width 114 height 138
click at [522, 307] on div at bounding box center [487, 358] width 114 height 138
click at [613, 310] on div at bounding box center [619, 358] width 114 height 138
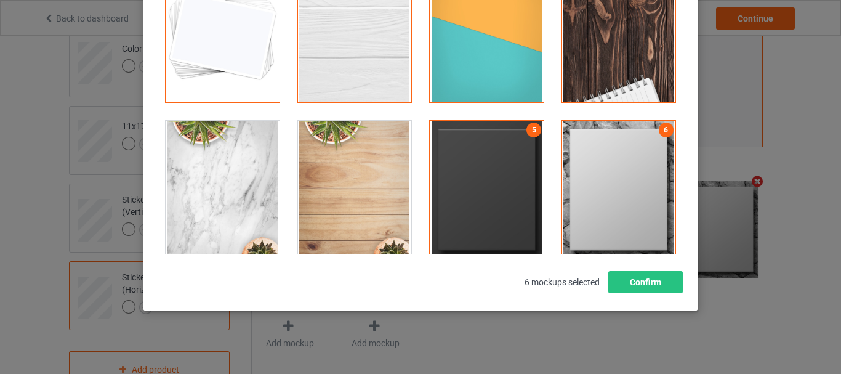
scroll to position [174, 0]
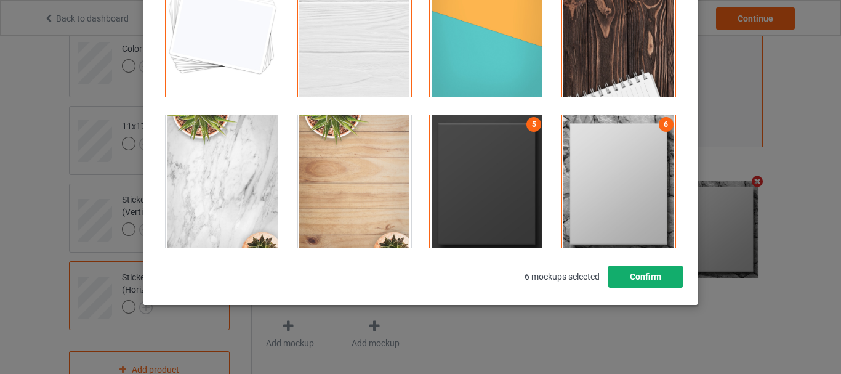
click at [656, 275] on button "Confirm" at bounding box center [645, 276] width 75 height 22
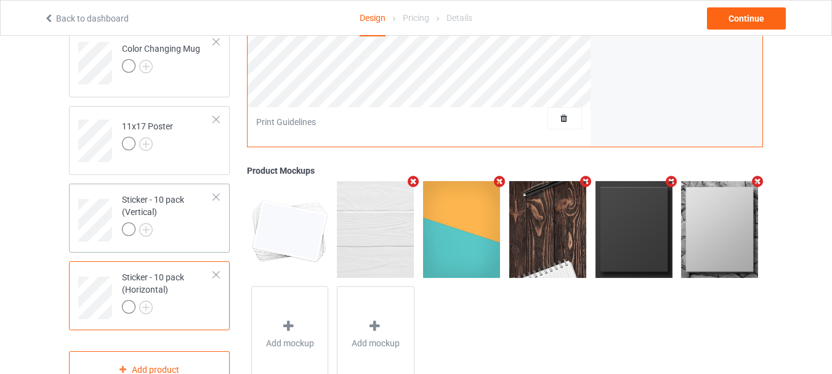
click at [198, 222] on div "Sticker - 10 pack (Vertical)" at bounding box center [168, 214] width 92 height 42
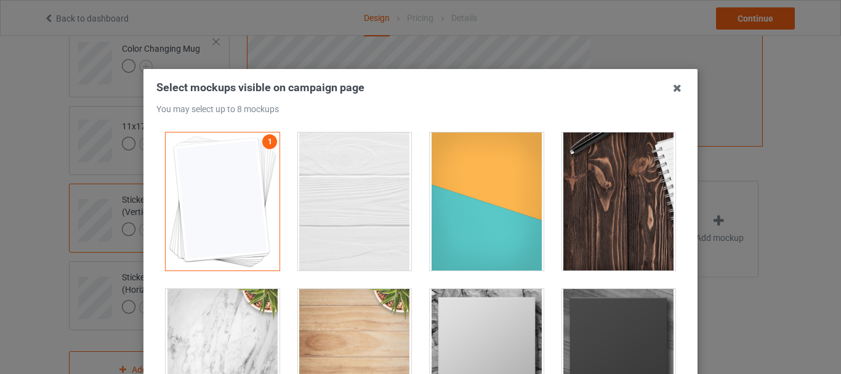
click at [384, 215] on div at bounding box center [355, 201] width 114 height 138
drag, startPoint x: 446, startPoint y: 216, endPoint x: 607, endPoint y: 221, distance: 160.2
click at [447, 216] on div at bounding box center [487, 201] width 114 height 138
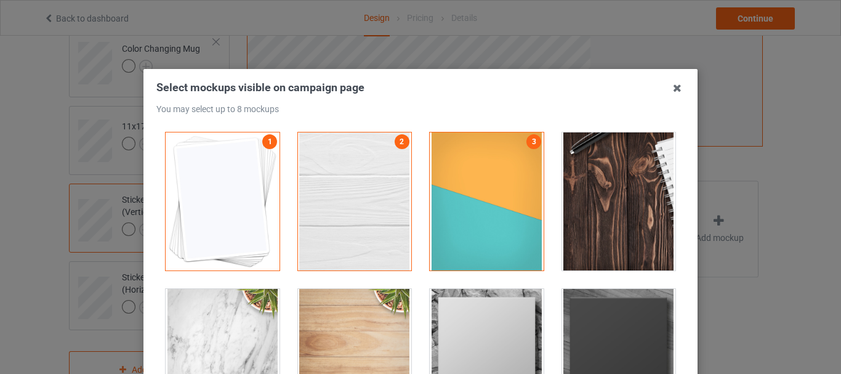
click at [621, 221] on div at bounding box center [619, 201] width 114 height 138
click at [505, 304] on div at bounding box center [487, 358] width 114 height 138
click at [595, 311] on div at bounding box center [619, 358] width 114 height 138
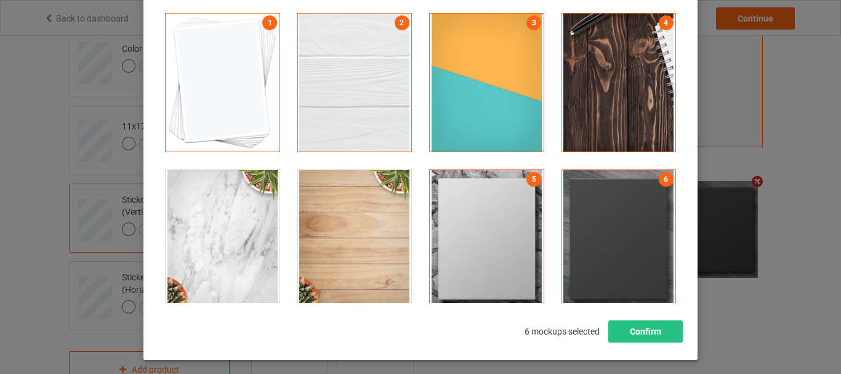
scroll to position [123, 0]
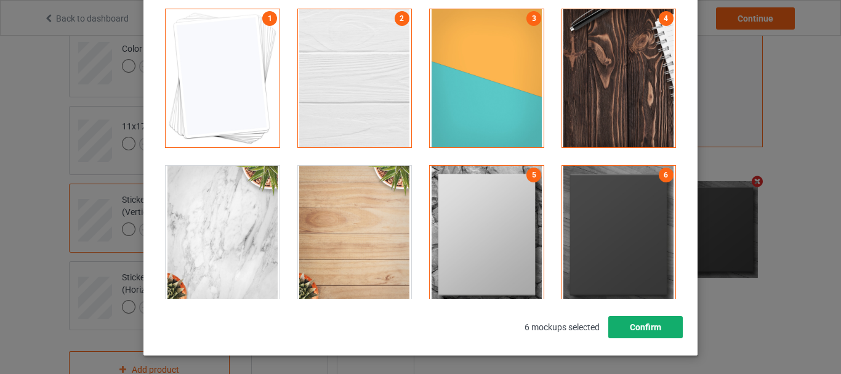
click at [650, 320] on button "Confirm" at bounding box center [645, 327] width 75 height 22
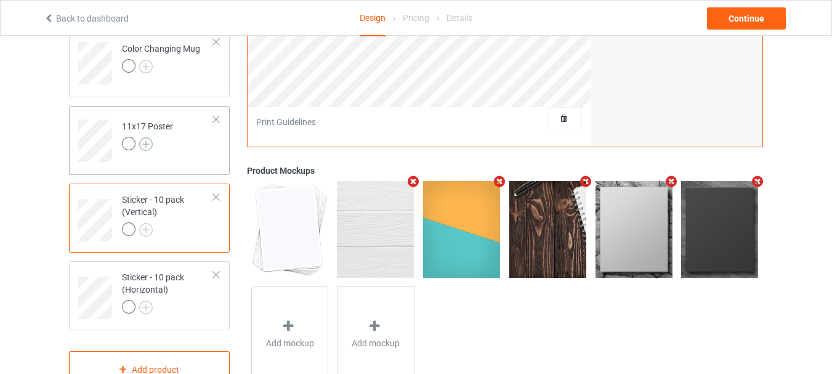
click at [147, 145] on img at bounding box center [146, 144] width 14 height 14
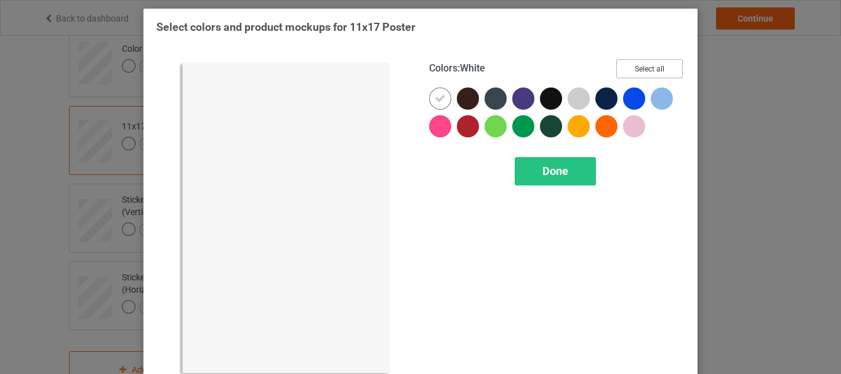
click at [643, 67] on button "Select all" at bounding box center [649, 68] width 67 height 19
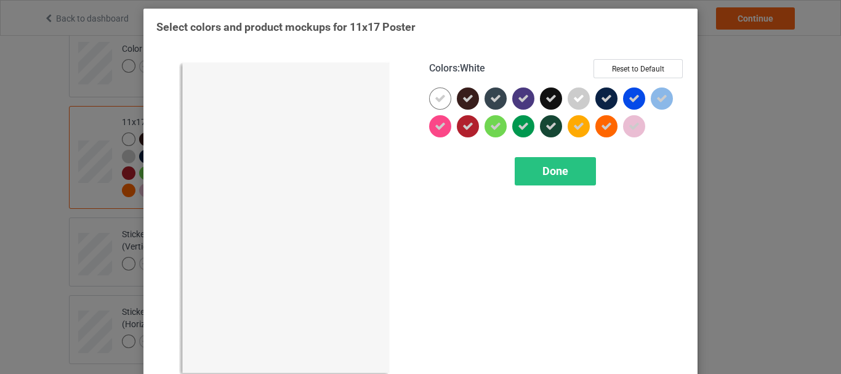
click at [442, 94] on div at bounding box center [440, 98] width 22 height 22
click at [553, 164] on span "Done" at bounding box center [556, 170] width 26 height 13
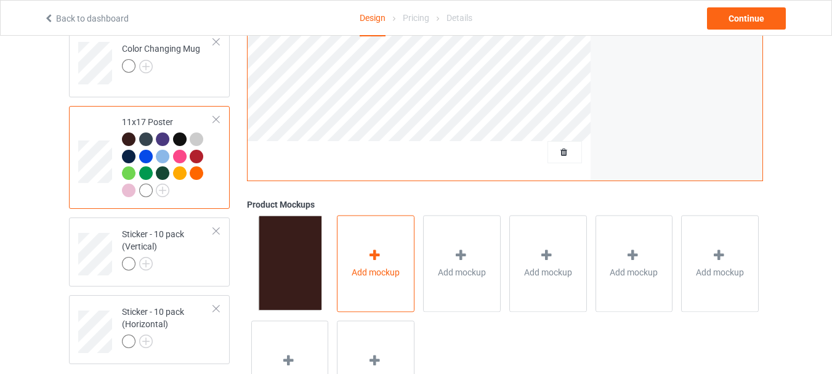
click at [398, 278] on span "Add mockup" at bounding box center [376, 272] width 48 height 12
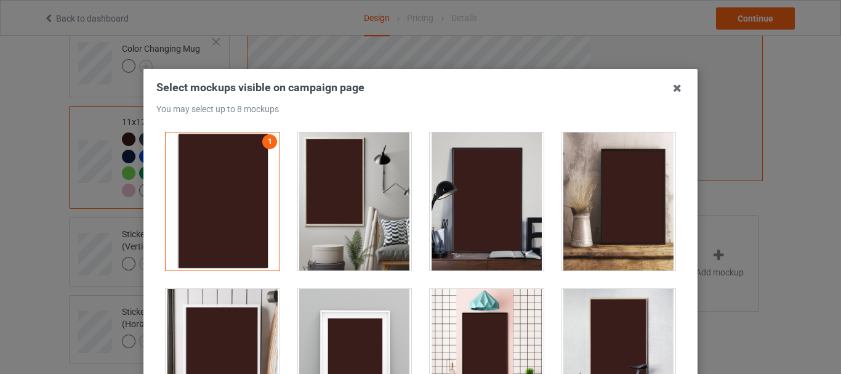
click at [389, 223] on div at bounding box center [355, 201] width 114 height 138
click at [512, 224] on div at bounding box center [487, 201] width 114 height 138
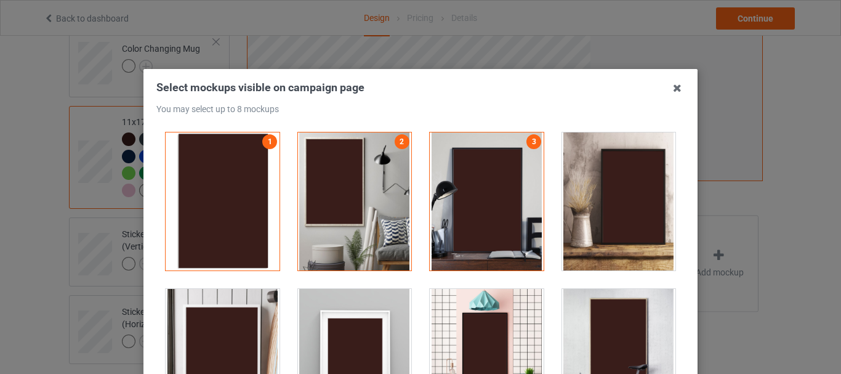
click at [371, 301] on div at bounding box center [355, 358] width 114 height 138
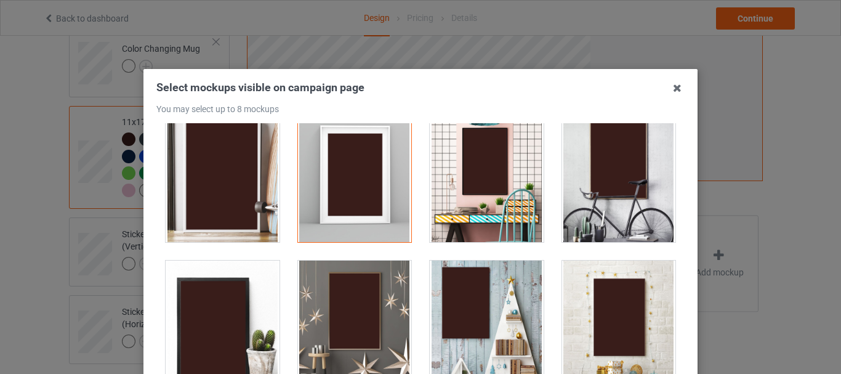
click at [379, 296] on div at bounding box center [355, 329] width 114 height 138
click at [454, 296] on div at bounding box center [487, 329] width 114 height 138
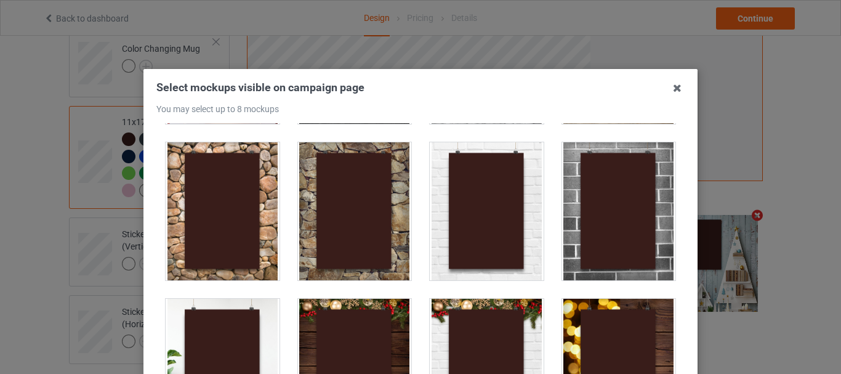
click at [618, 217] on div at bounding box center [619, 211] width 114 height 138
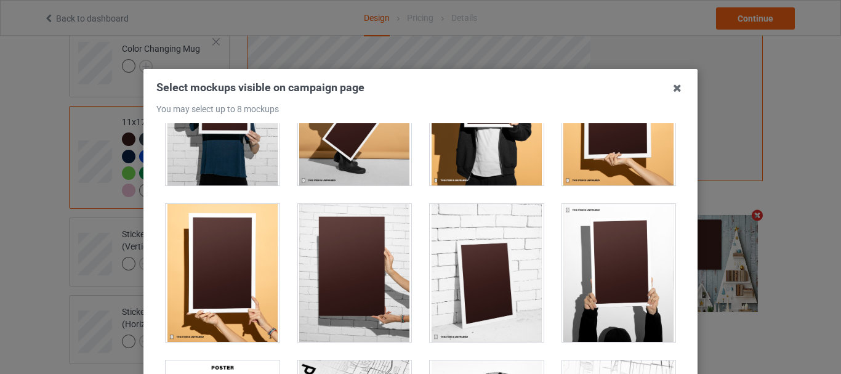
scroll to position [1175, 0]
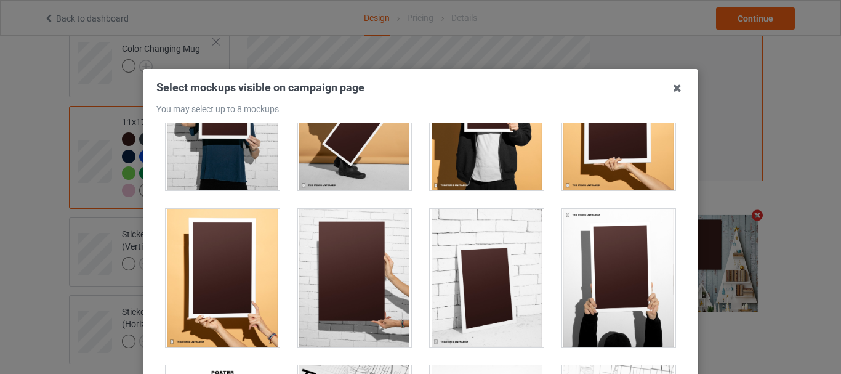
click at [336, 242] on div at bounding box center [355, 278] width 114 height 138
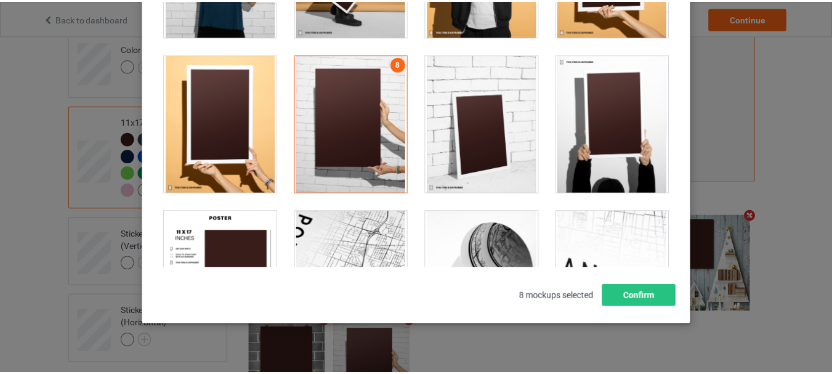
scroll to position [174, 0]
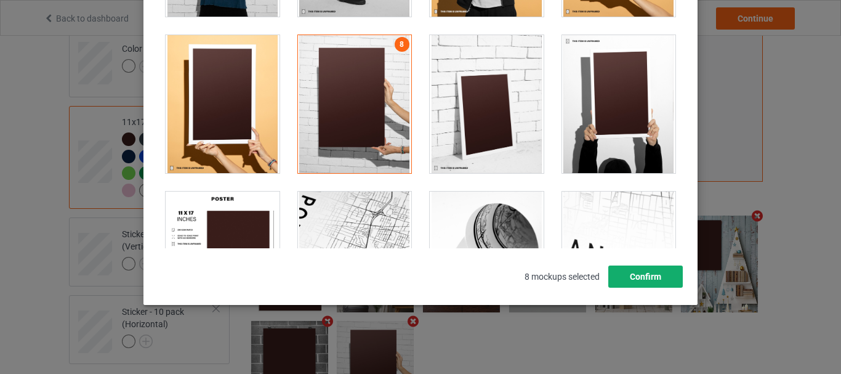
click at [650, 273] on button "Confirm" at bounding box center [645, 276] width 75 height 22
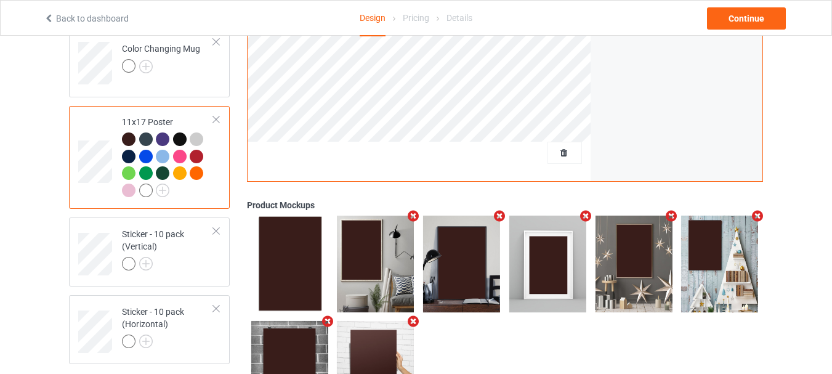
scroll to position [739, 0]
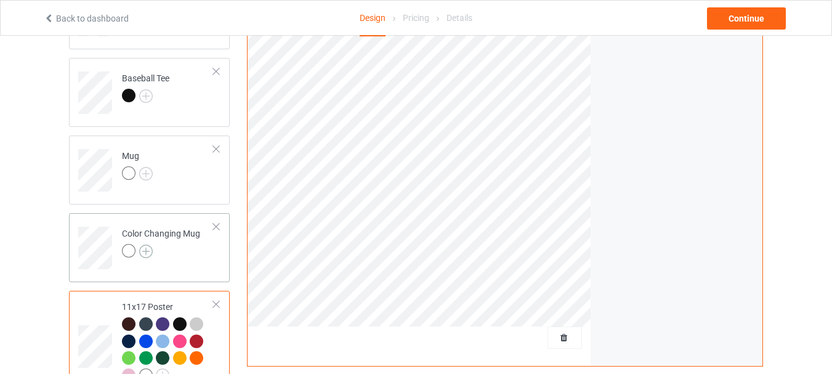
click at [147, 247] on img at bounding box center [146, 251] width 14 height 14
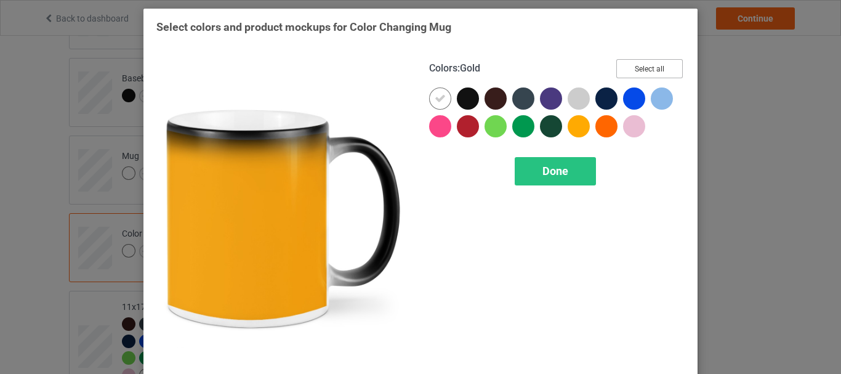
click at [629, 73] on button "Select all" at bounding box center [649, 68] width 67 height 19
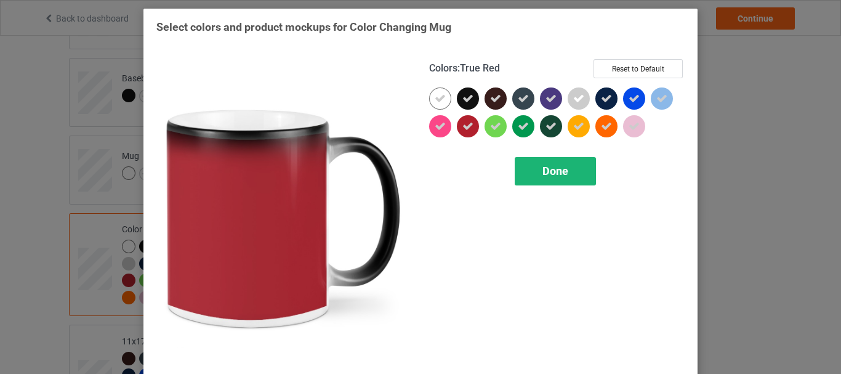
click at [535, 165] on div "Done" at bounding box center [555, 171] width 81 height 28
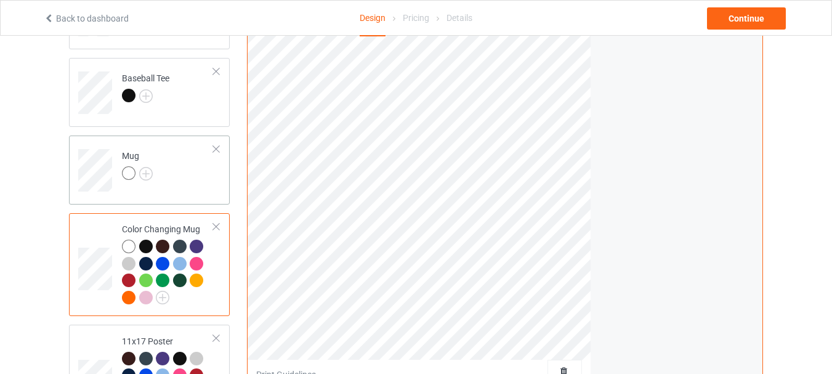
scroll to position [616, 0]
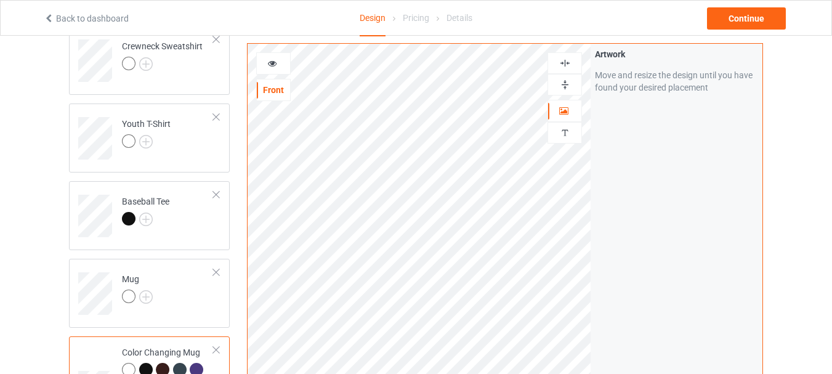
click at [563, 81] on img at bounding box center [565, 85] width 12 height 12
click at [273, 60] on icon at bounding box center [272, 61] width 10 height 9
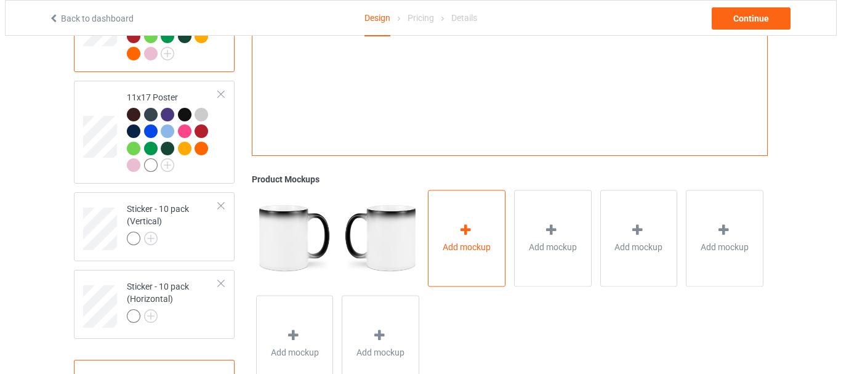
scroll to position [1033, 0]
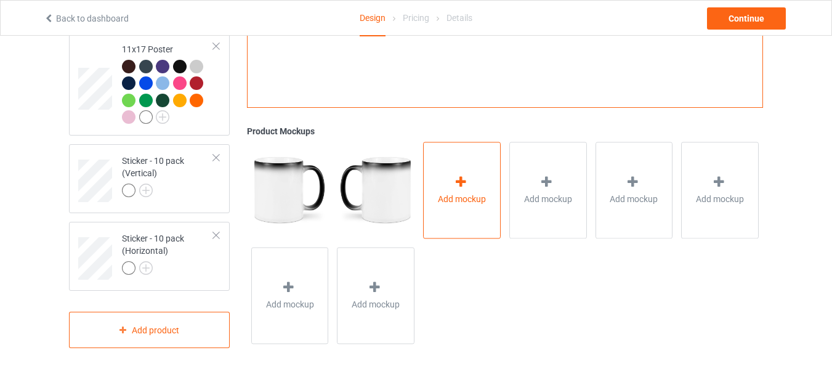
click at [474, 167] on div "Add mockup" at bounding box center [462, 190] width 78 height 97
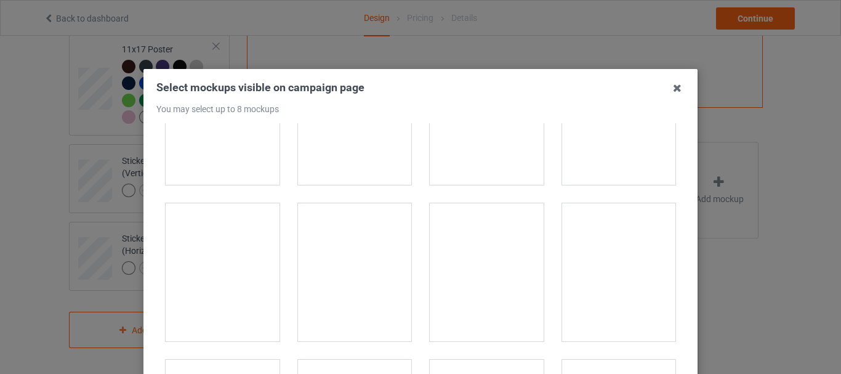
scroll to position [2278, 0]
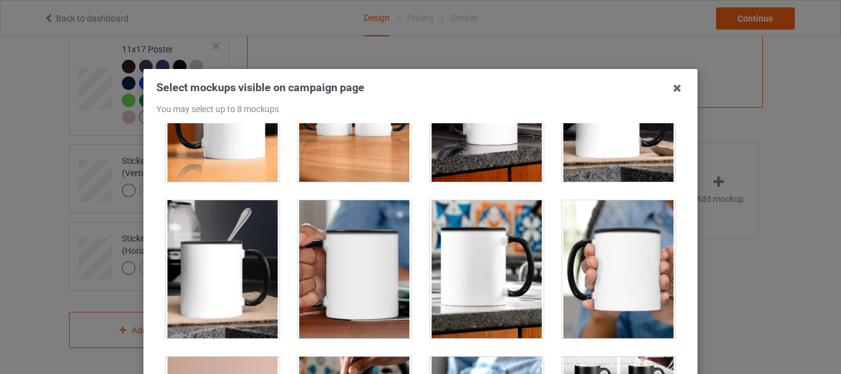
drag, startPoint x: 233, startPoint y: 143, endPoint x: 400, endPoint y: 148, distance: 166.4
click at [238, 143] on div at bounding box center [223, 113] width 114 height 138
click at [376, 142] on div at bounding box center [355, 113] width 114 height 138
drag, startPoint x: 450, startPoint y: 137, endPoint x: 560, endPoint y: 137, distance: 110.2
click at [451, 137] on div at bounding box center [487, 113] width 114 height 138
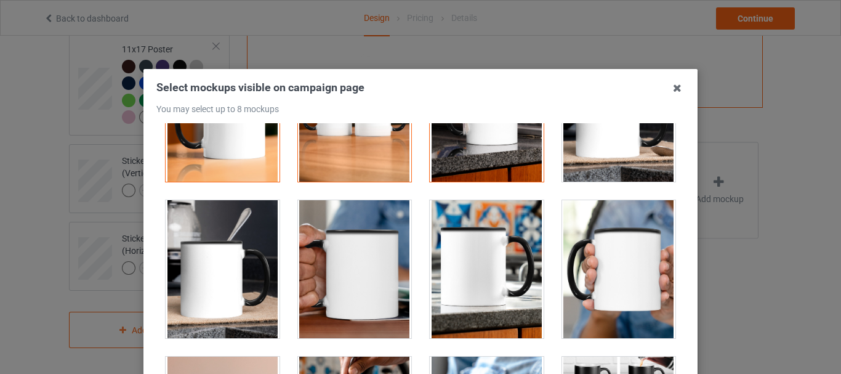
drag, startPoint x: 616, startPoint y: 138, endPoint x: 454, endPoint y: 220, distance: 180.9
click at [616, 138] on div at bounding box center [619, 113] width 114 height 138
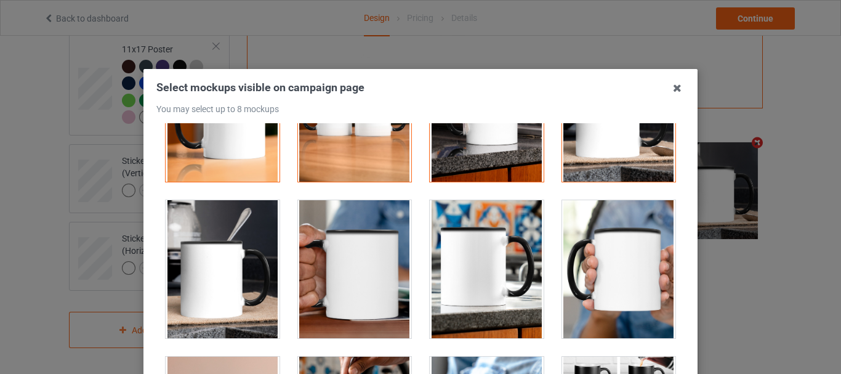
click at [224, 244] on div at bounding box center [223, 269] width 114 height 138
click at [512, 272] on div at bounding box center [487, 269] width 114 height 138
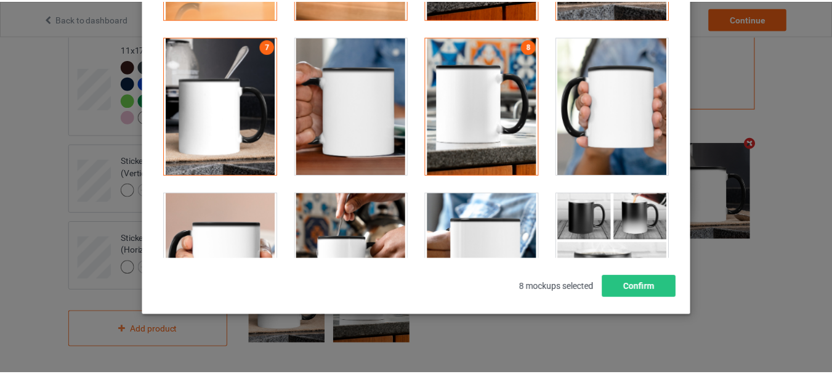
scroll to position [174, 0]
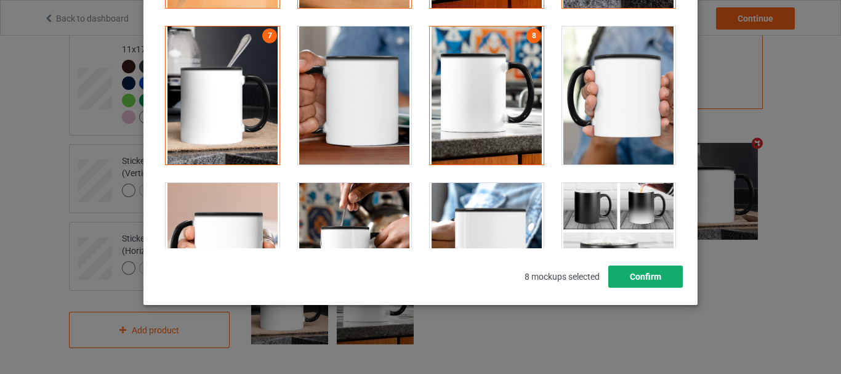
click at [653, 277] on button "Confirm" at bounding box center [645, 276] width 75 height 22
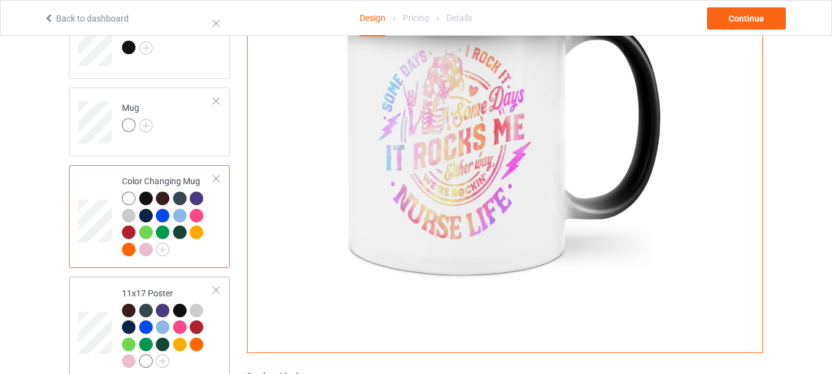
scroll to position [725, 0]
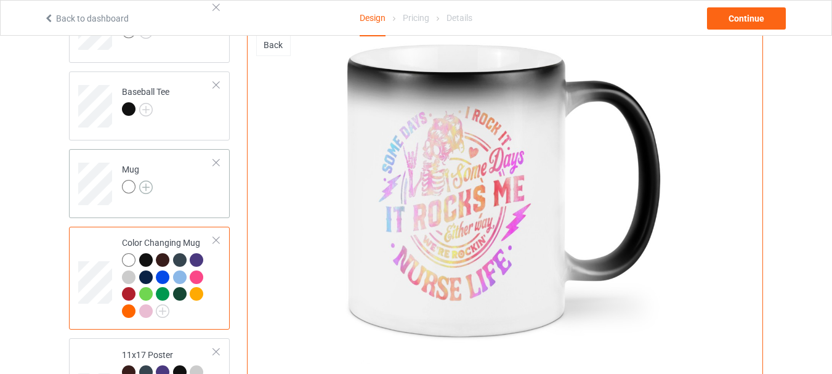
click at [143, 184] on img at bounding box center [146, 187] width 14 height 14
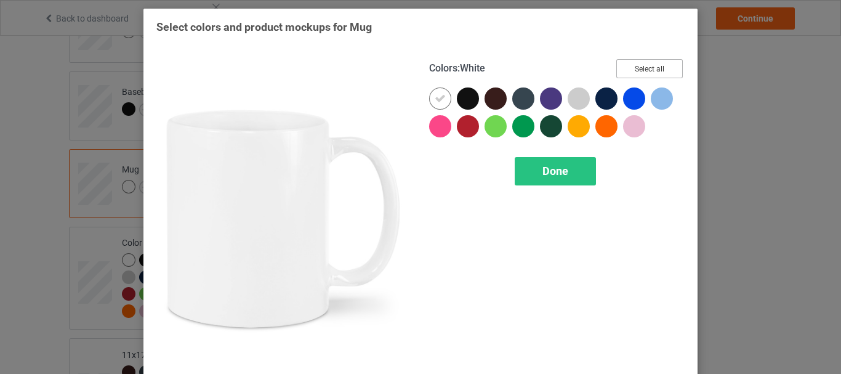
click at [642, 68] on button "Select all" at bounding box center [649, 68] width 67 height 19
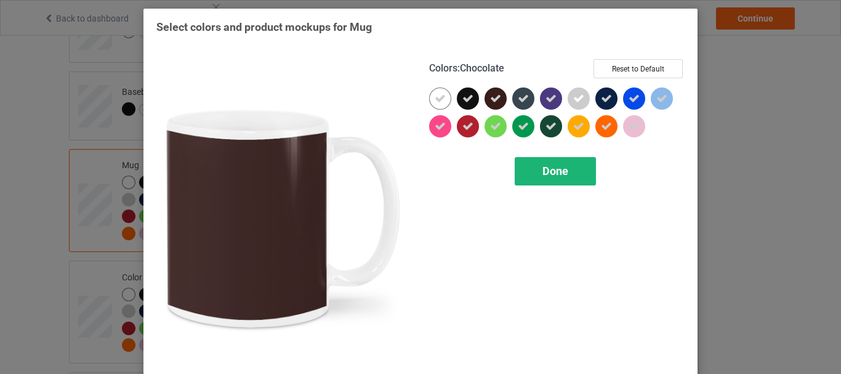
click at [546, 172] on span "Done" at bounding box center [556, 170] width 26 height 13
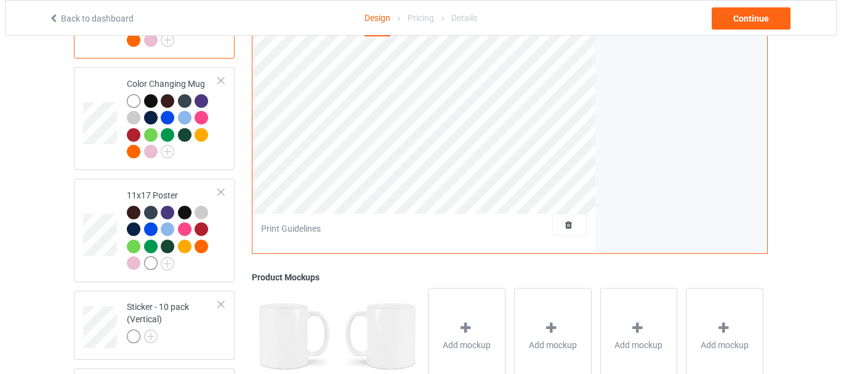
scroll to position [1033, 0]
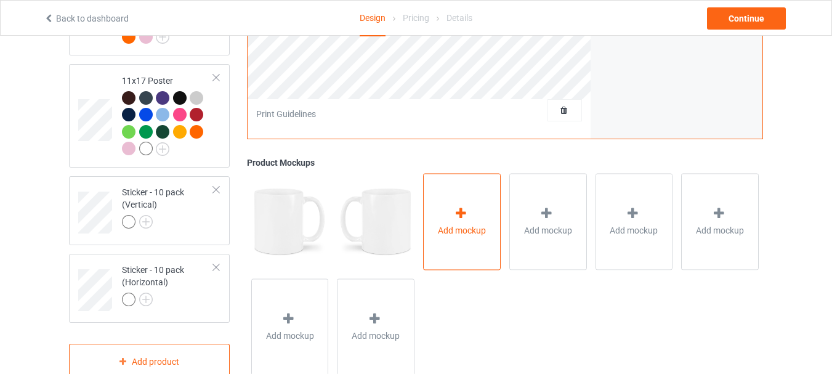
click at [461, 214] on icon at bounding box center [460, 213] width 15 height 13
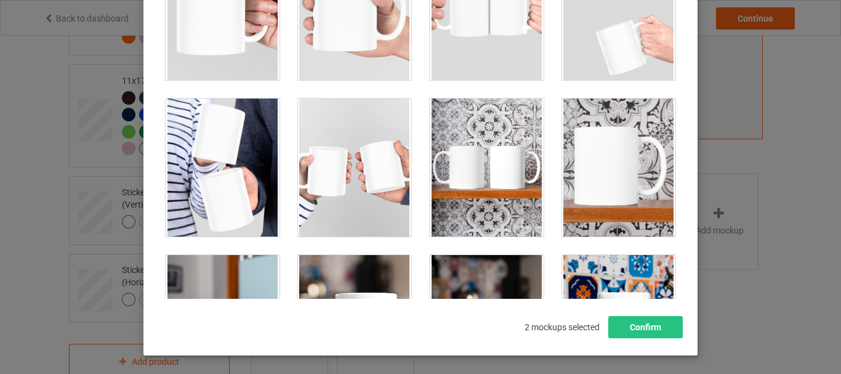
scroll to position [2014, 0]
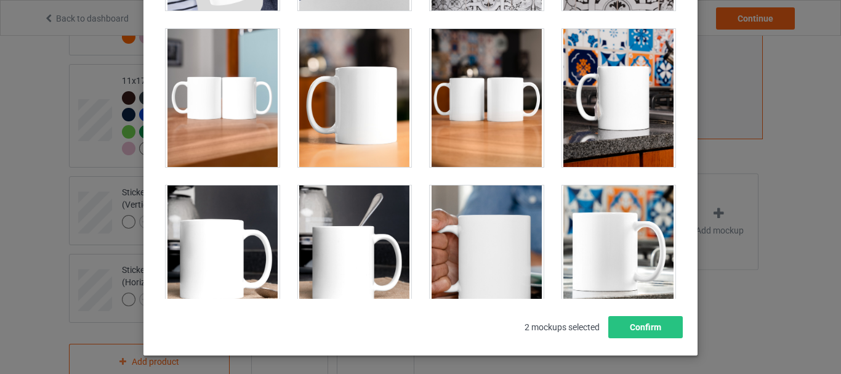
click at [356, 107] on div at bounding box center [355, 98] width 114 height 138
drag, startPoint x: 498, startPoint y: 101, endPoint x: 652, endPoint y: 100, distance: 154.6
click at [498, 101] on div at bounding box center [487, 98] width 114 height 138
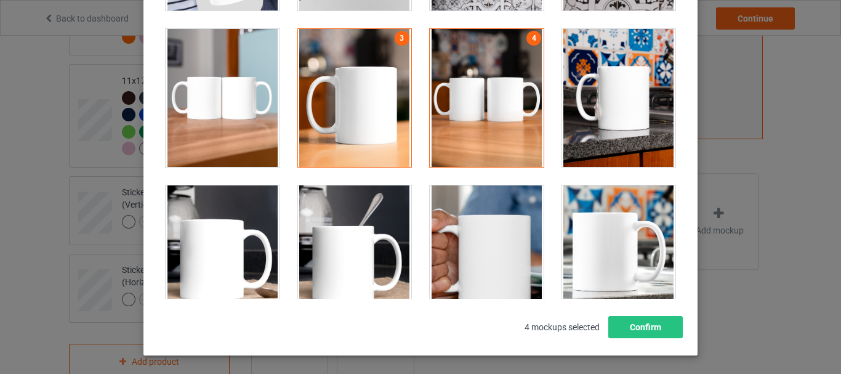
click at [652, 100] on div at bounding box center [619, 98] width 114 height 138
click at [312, 226] on div at bounding box center [355, 254] width 114 height 138
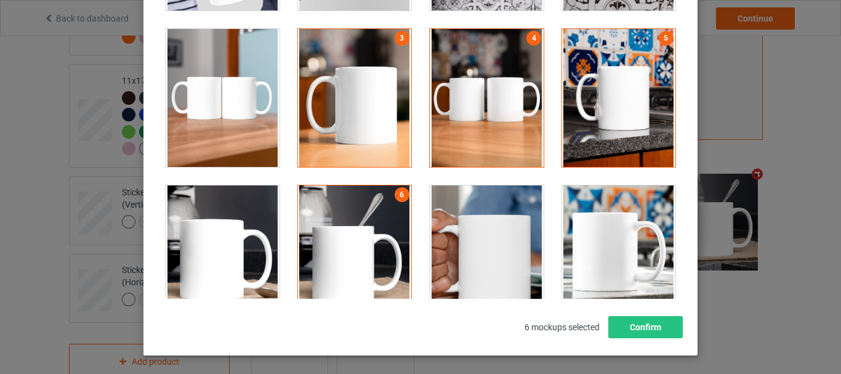
click at [591, 220] on div at bounding box center [619, 254] width 114 height 138
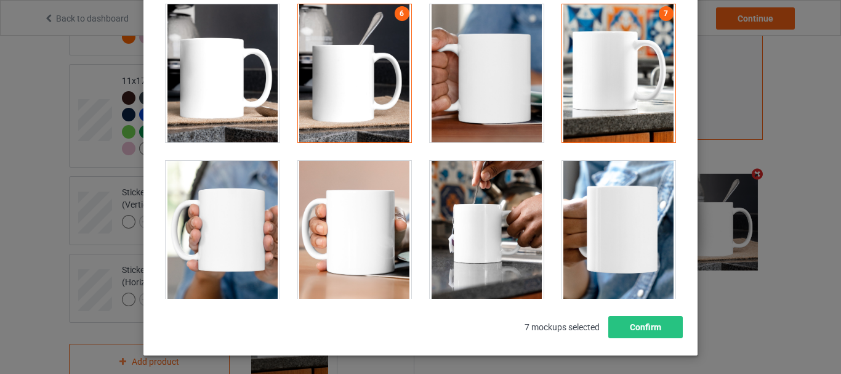
scroll to position [2198, 0]
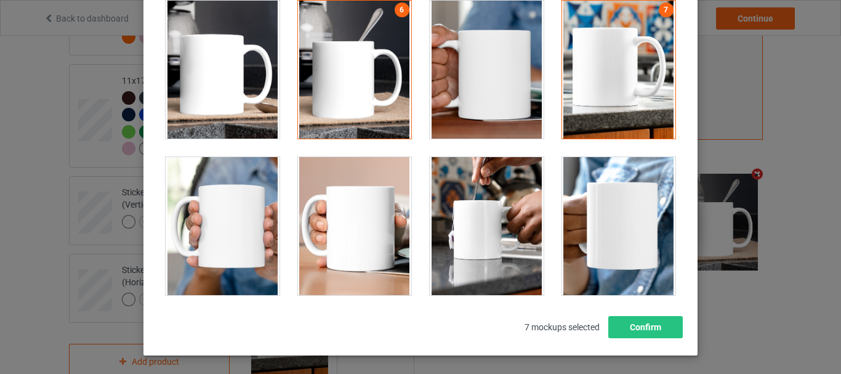
click at [375, 204] on div at bounding box center [355, 226] width 114 height 138
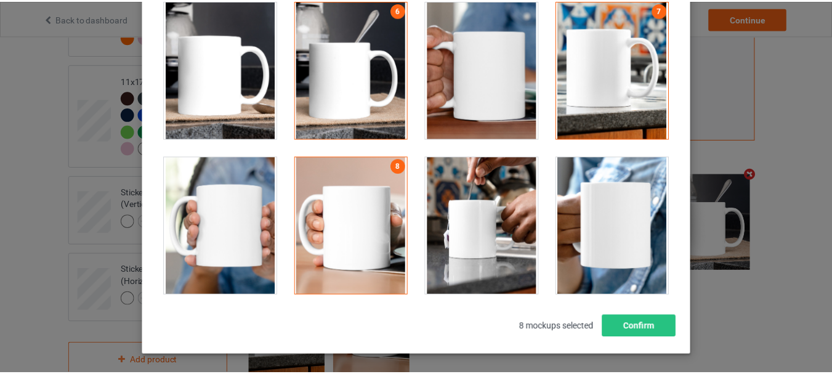
scroll to position [174, 0]
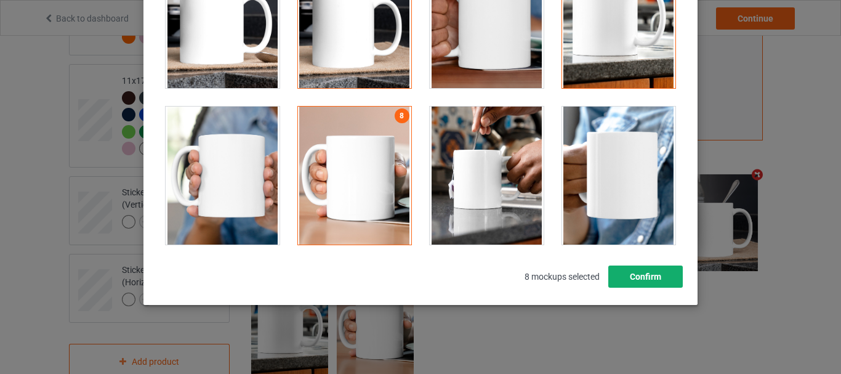
click at [661, 275] on button "Confirm" at bounding box center [645, 276] width 75 height 22
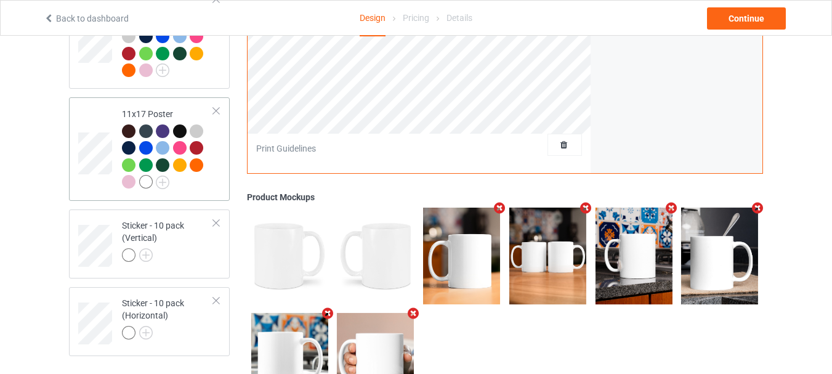
scroll to position [972, 0]
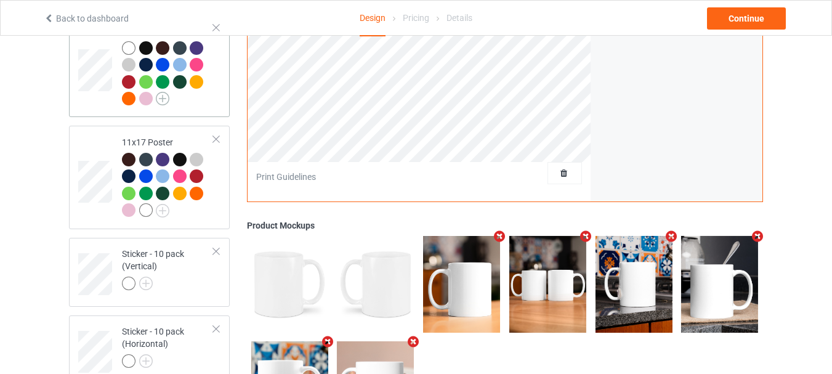
click at [161, 99] on img at bounding box center [163, 99] width 14 height 14
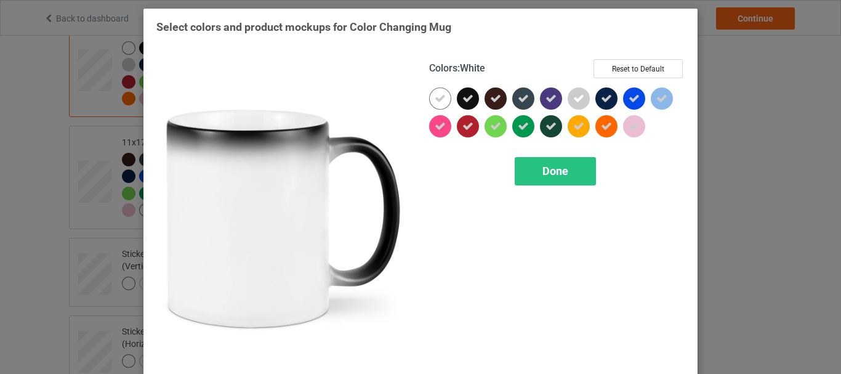
click at [438, 105] on div at bounding box center [440, 98] width 22 height 22
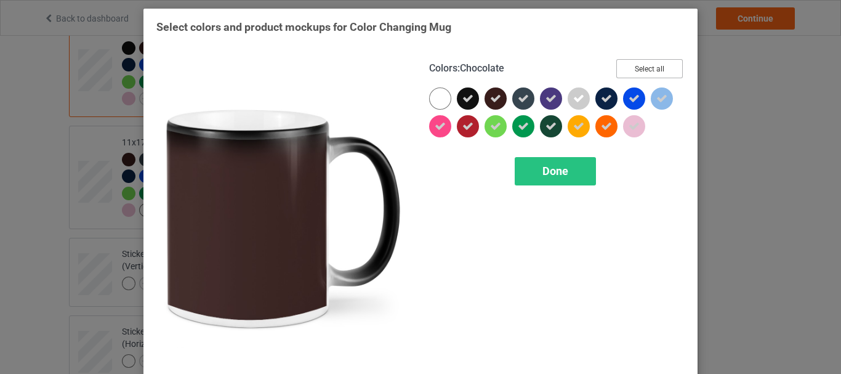
click at [655, 75] on button "Select all" at bounding box center [649, 68] width 67 height 19
click at [660, 70] on button "Reset to Default" at bounding box center [638, 68] width 89 height 19
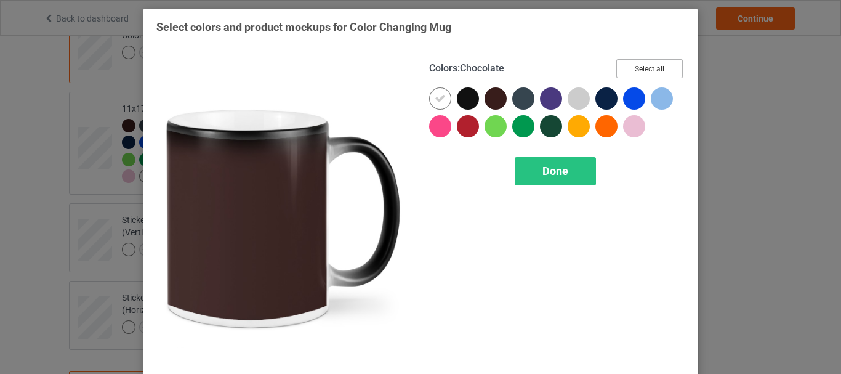
click at [658, 64] on button "Select all" at bounding box center [649, 68] width 67 height 19
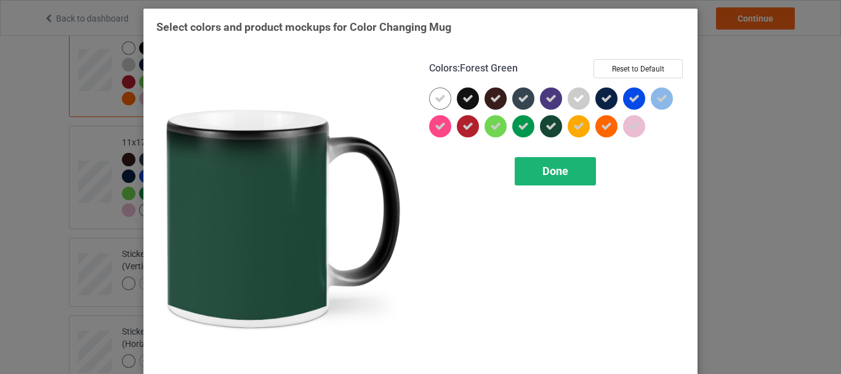
click at [553, 163] on div "Done" at bounding box center [555, 171] width 81 height 28
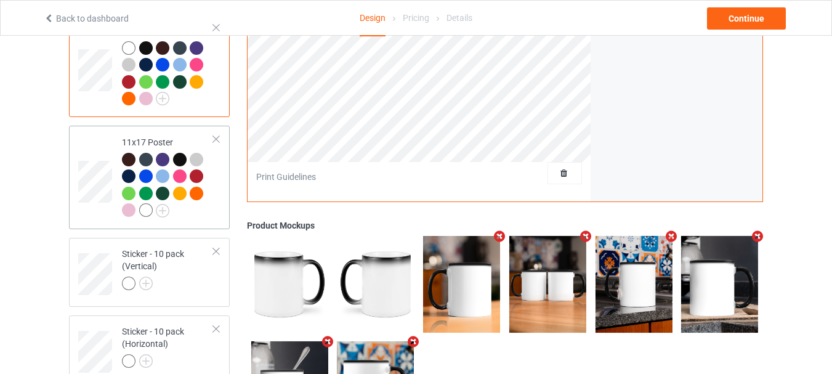
scroll to position [787, 0]
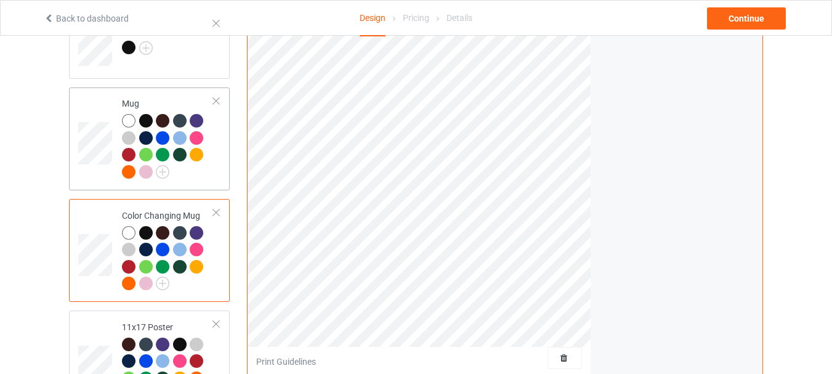
drag, startPoint x: 168, startPoint y: 104, endPoint x: 160, endPoint y: 164, distance: 60.9
click at [169, 104] on div "Mug" at bounding box center [168, 137] width 92 height 80
click at [163, 169] on img at bounding box center [163, 172] width 14 height 14
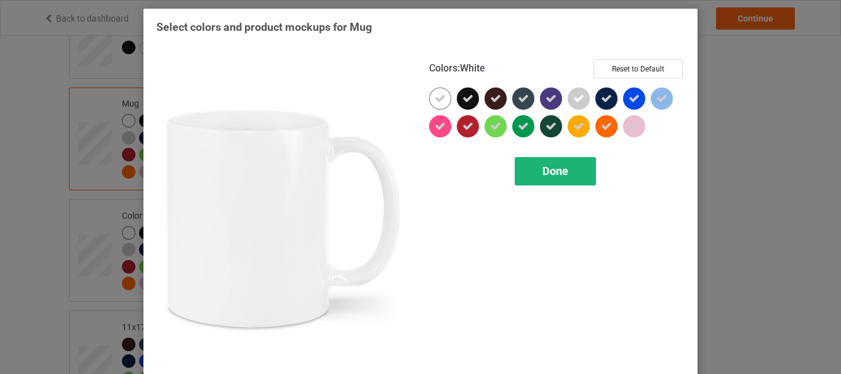
drag, startPoint x: 432, startPoint y: 101, endPoint x: 562, endPoint y: 161, distance: 143.3
click at [435, 101] on icon at bounding box center [440, 98] width 11 height 11
click at [432, 101] on div at bounding box center [440, 98] width 22 height 22
click at [562, 164] on div "Done" at bounding box center [555, 171] width 81 height 28
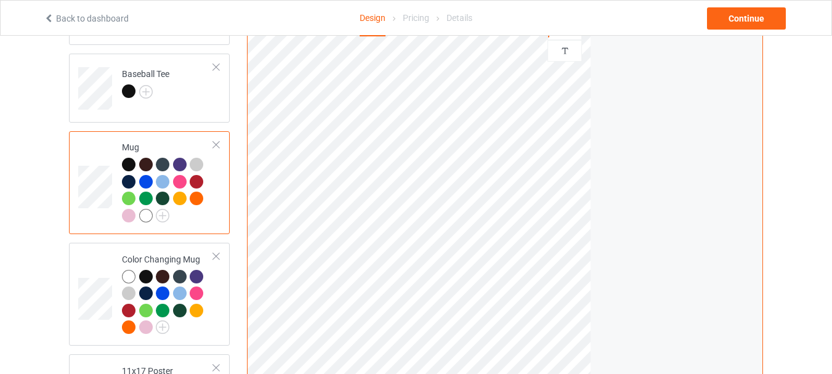
scroll to position [725, 0]
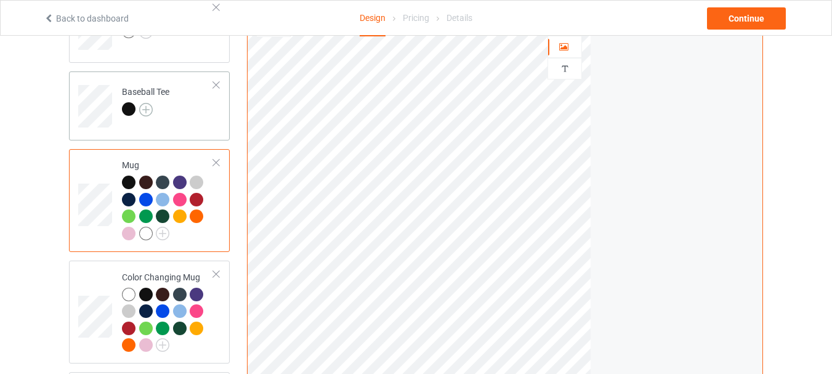
click at [149, 108] on img at bounding box center [146, 110] width 14 height 14
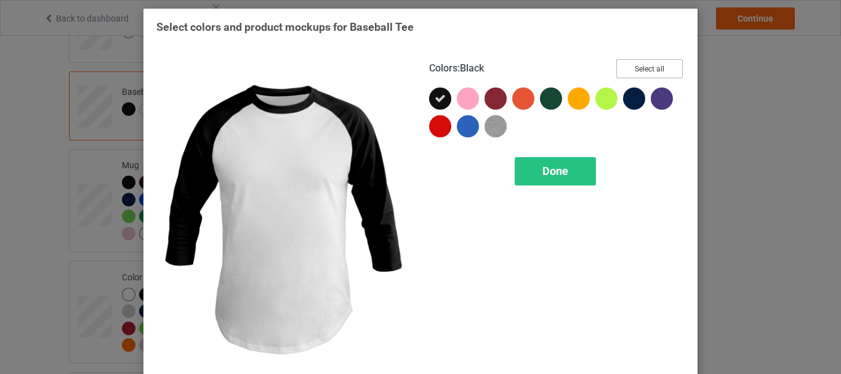
click at [627, 68] on button "Select all" at bounding box center [649, 68] width 67 height 19
click at [566, 158] on div "Done" at bounding box center [555, 171] width 81 height 28
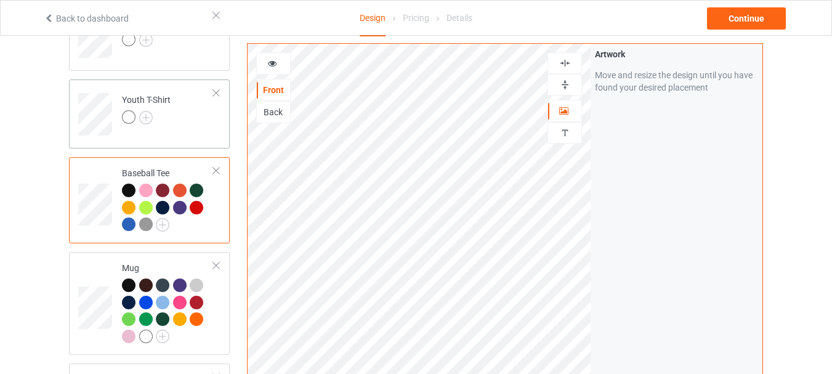
scroll to position [541, 0]
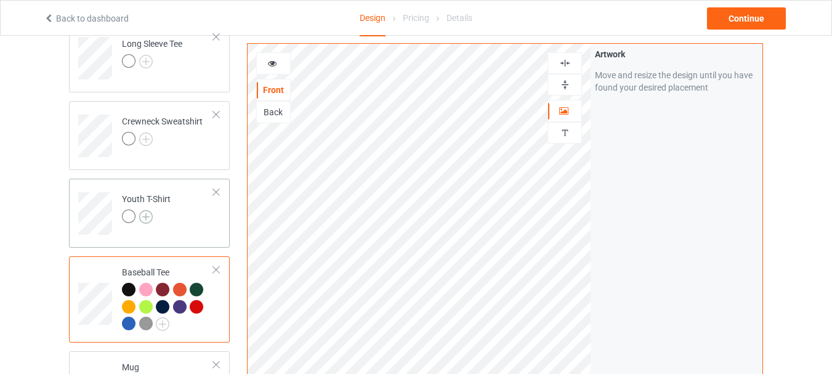
click at [148, 213] on img at bounding box center [146, 217] width 14 height 14
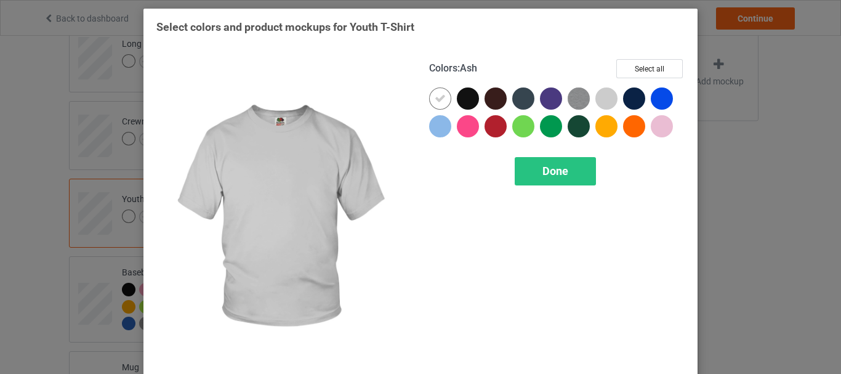
click at [652, 59] on div "Colors : Ash Select all Done" at bounding box center [557, 218] width 273 height 337
click at [650, 63] on button "Select all" at bounding box center [649, 68] width 67 height 19
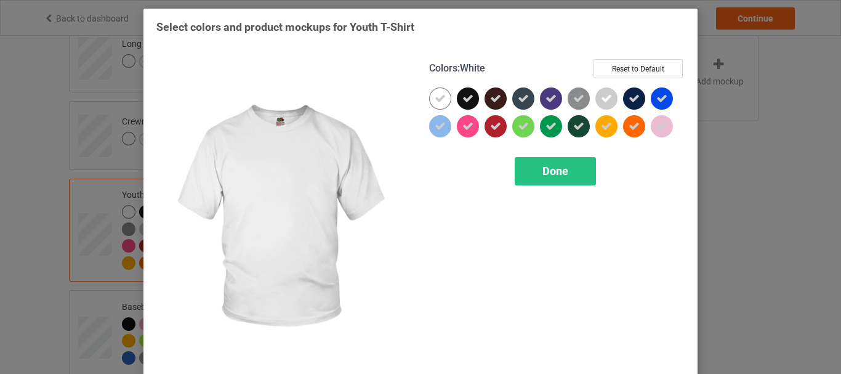
click at [435, 98] on icon at bounding box center [440, 98] width 11 height 11
click at [434, 98] on div at bounding box center [440, 98] width 22 height 22
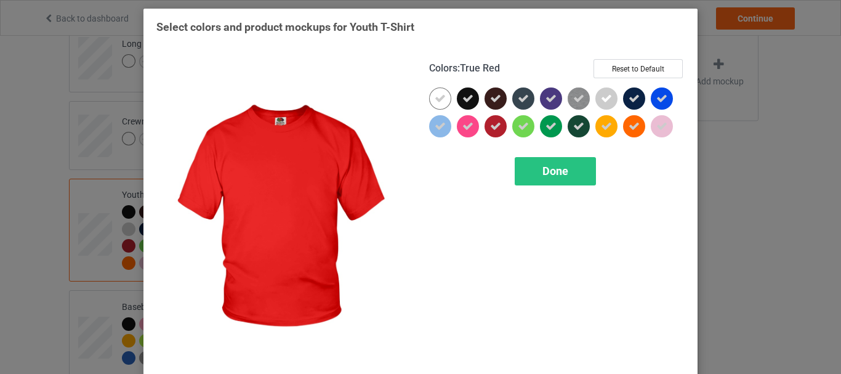
click at [551, 188] on div "Colors : True Red Reset to Default Done" at bounding box center [557, 218] width 273 height 337
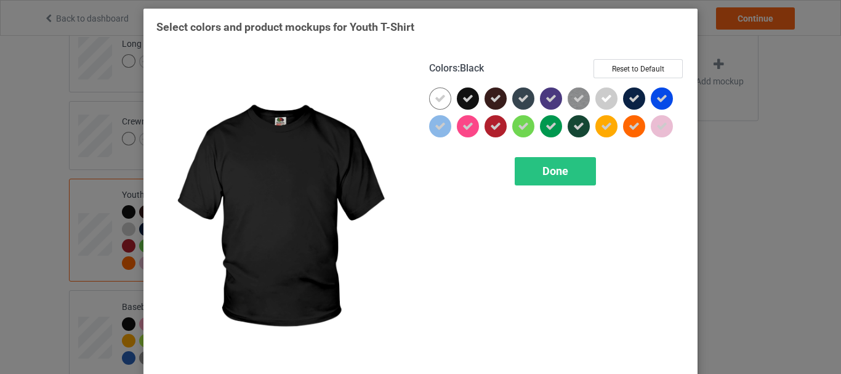
click at [466, 93] on icon at bounding box center [467, 98] width 11 height 11
click at [466, 93] on div at bounding box center [468, 98] width 22 height 22
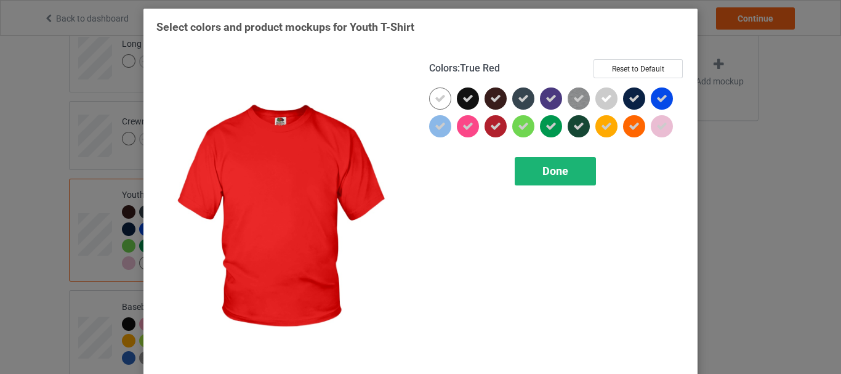
click at [543, 165] on span "Done" at bounding box center [556, 170] width 26 height 13
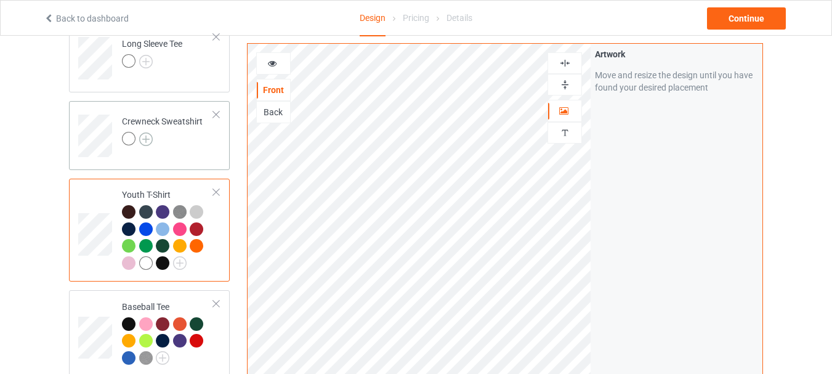
click at [150, 141] on img at bounding box center [146, 139] width 14 height 14
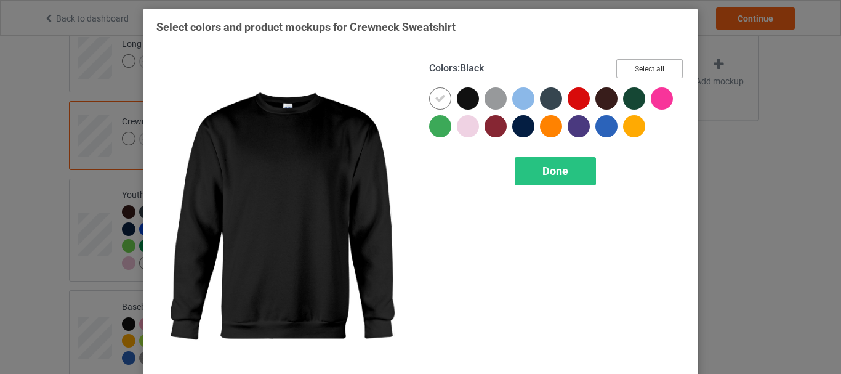
click at [663, 71] on button "Select all" at bounding box center [649, 68] width 67 height 19
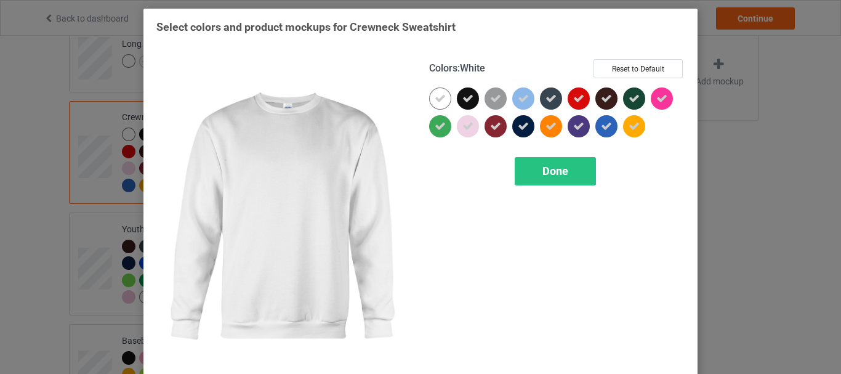
click at [440, 94] on icon at bounding box center [440, 98] width 11 height 11
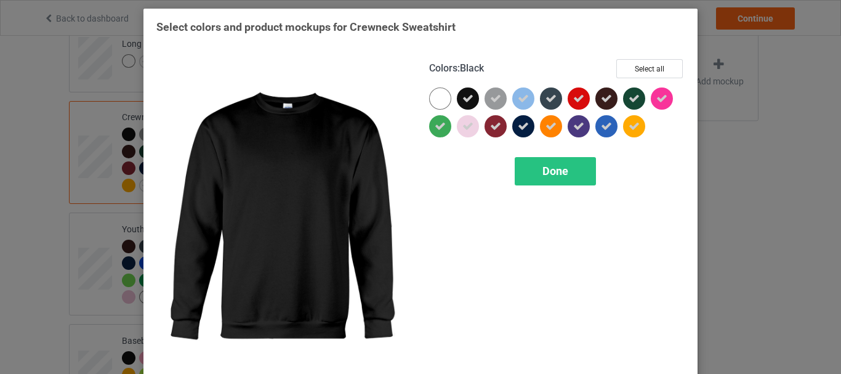
click at [462, 95] on icon at bounding box center [467, 98] width 11 height 11
click at [461, 95] on div at bounding box center [468, 98] width 22 height 22
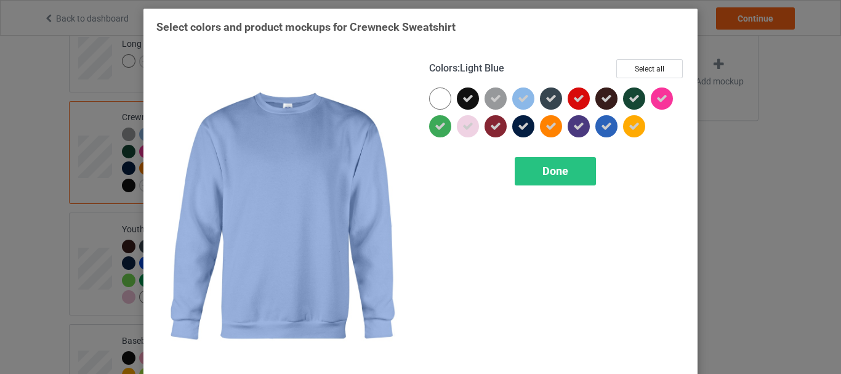
click at [485, 100] on div at bounding box center [496, 98] width 22 height 22
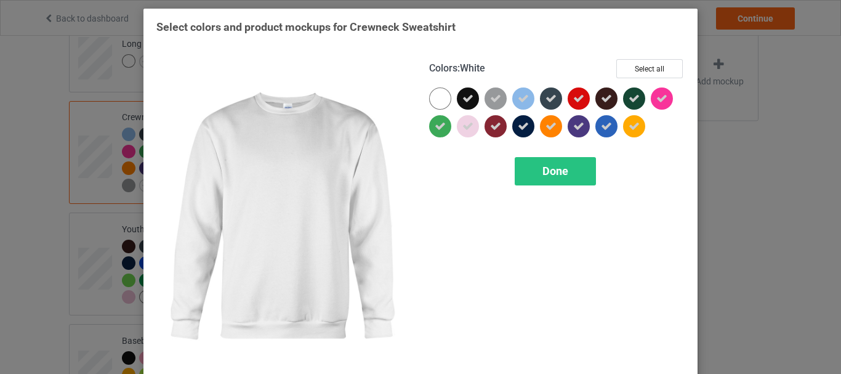
click at [440, 91] on div at bounding box center [440, 98] width 22 height 22
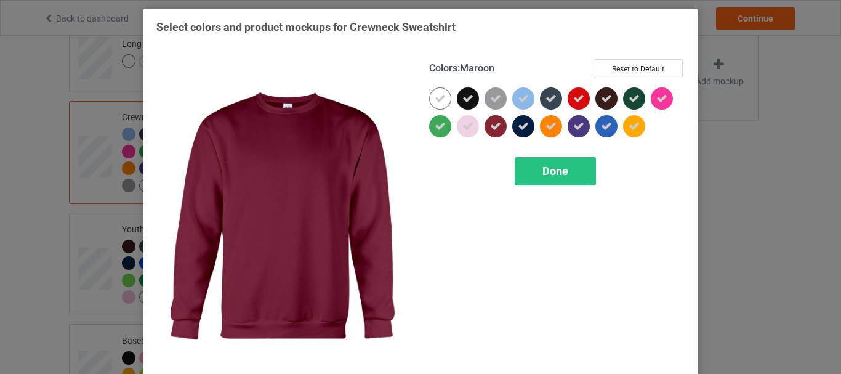
click at [528, 156] on div "Colors : Maroon Reset to Default Done" at bounding box center [557, 218] width 273 height 337
click at [524, 163] on div "Done" at bounding box center [555, 171] width 81 height 28
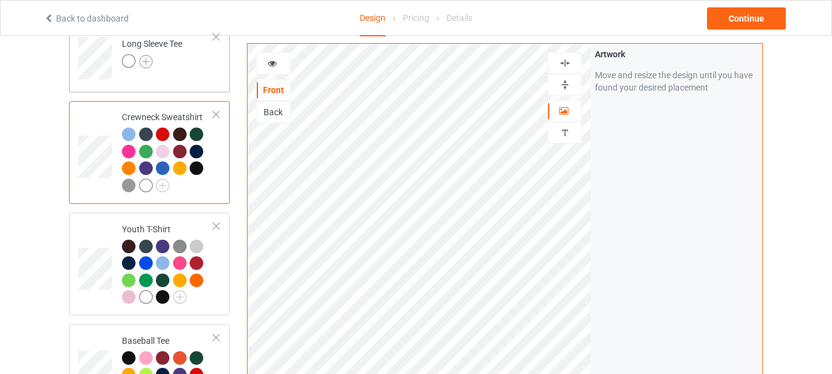
click at [148, 60] on img at bounding box center [146, 62] width 14 height 14
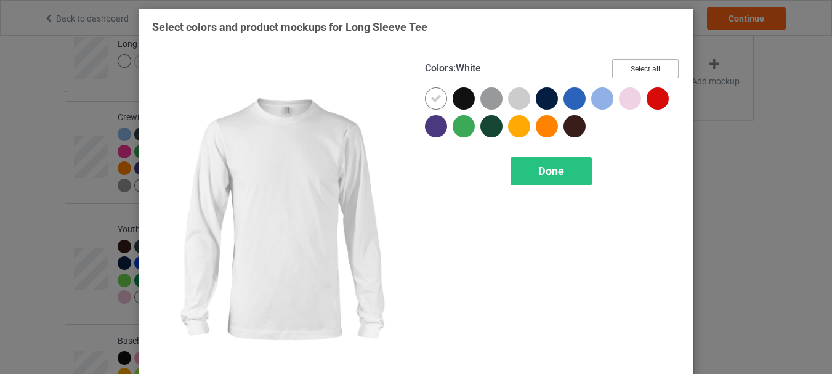
click at [635, 67] on button "Select all" at bounding box center [645, 68] width 67 height 19
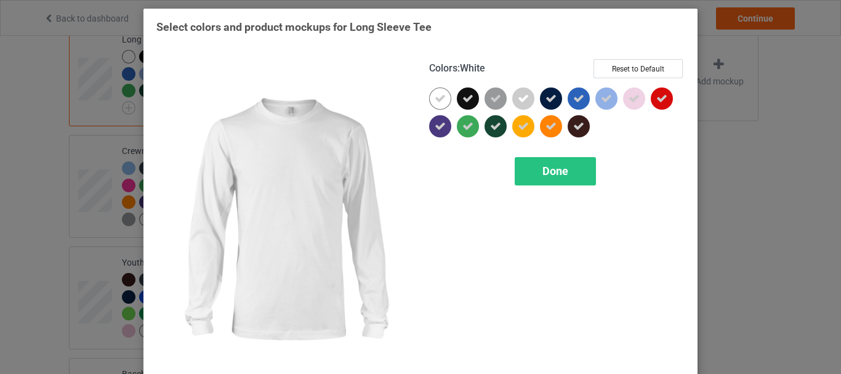
click at [442, 99] on div at bounding box center [440, 98] width 22 height 22
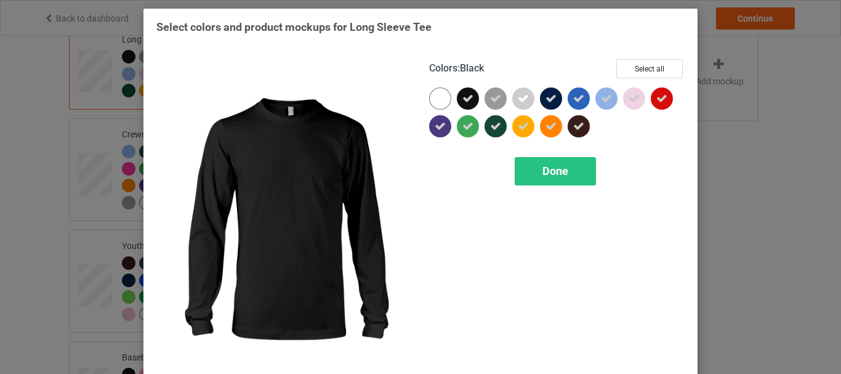
click at [462, 101] on icon at bounding box center [467, 98] width 11 height 11
click at [462, 101] on div at bounding box center [468, 98] width 22 height 22
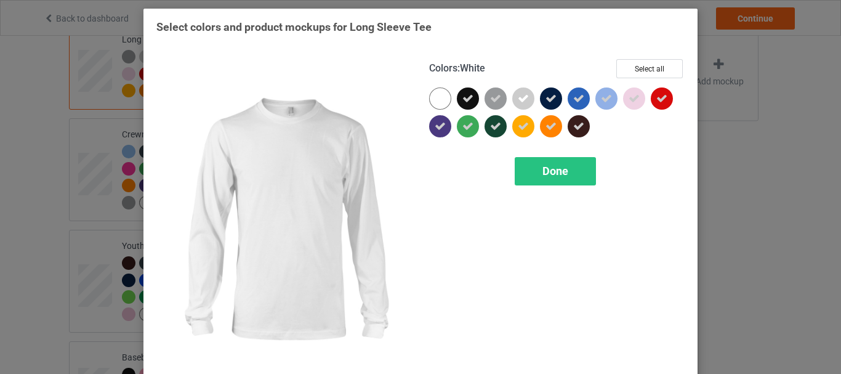
click at [433, 98] on div at bounding box center [440, 98] width 22 height 22
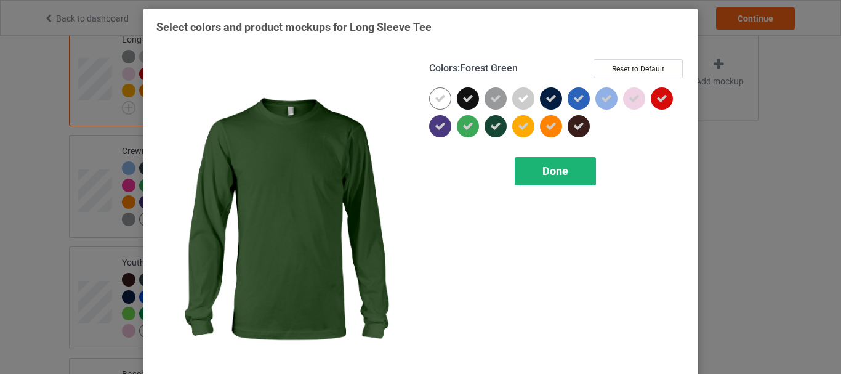
click at [535, 174] on div "Done" at bounding box center [555, 171] width 81 height 28
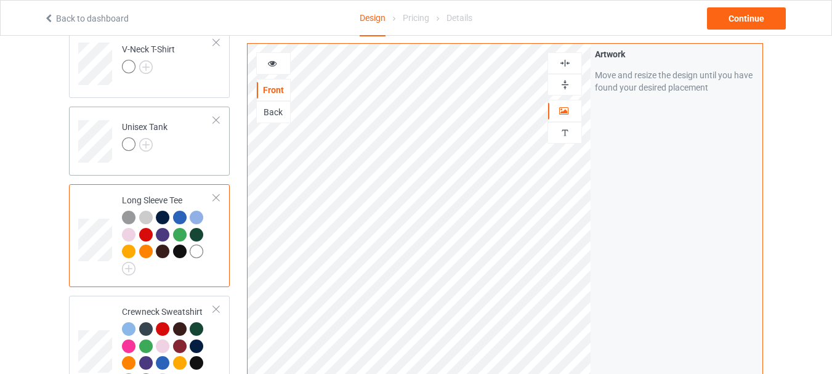
scroll to position [356, 0]
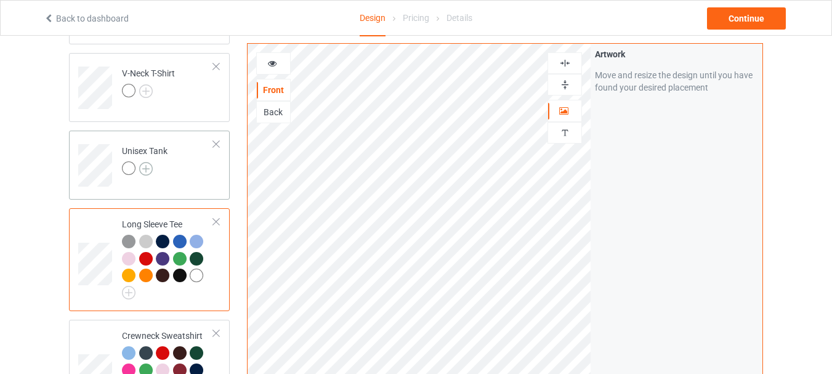
click at [145, 171] on img at bounding box center [146, 169] width 14 height 14
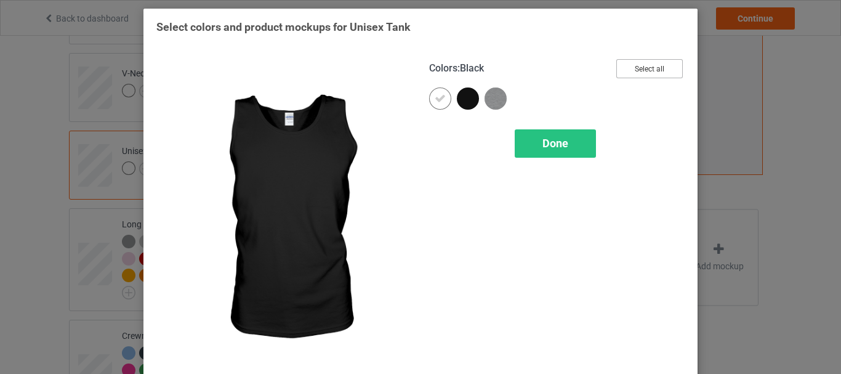
click at [632, 71] on button "Select all" at bounding box center [649, 68] width 67 height 19
click at [542, 132] on div "Done" at bounding box center [555, 143] width 81 height 28
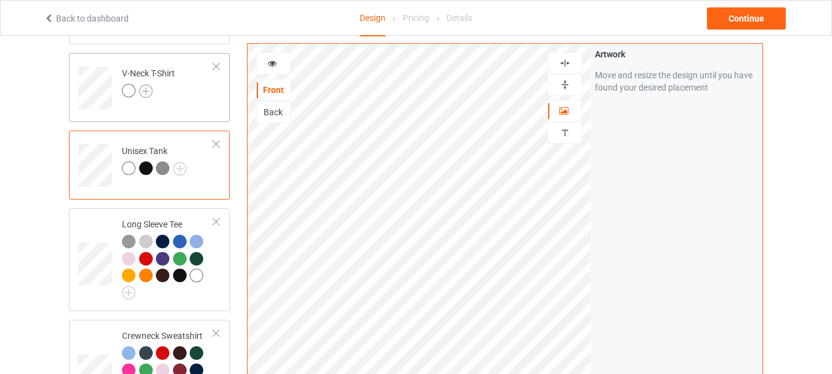
click at [150, 89] on img at bounding box center [146, 91] width 14 height 14
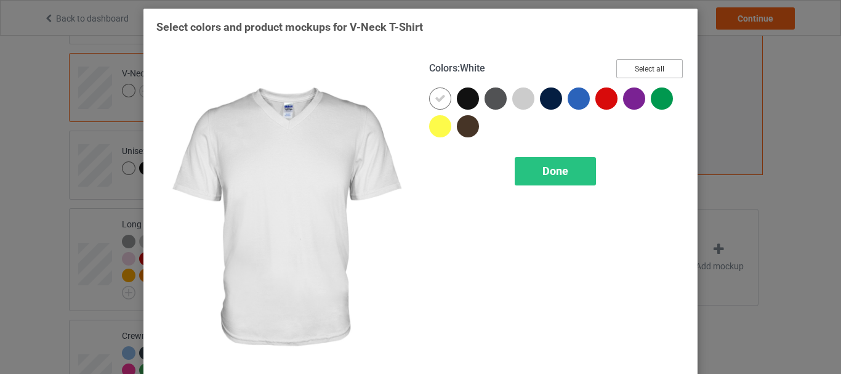
click at [637, 63] on button "Select all" at bounding box center [649, 68] width 67 height 19
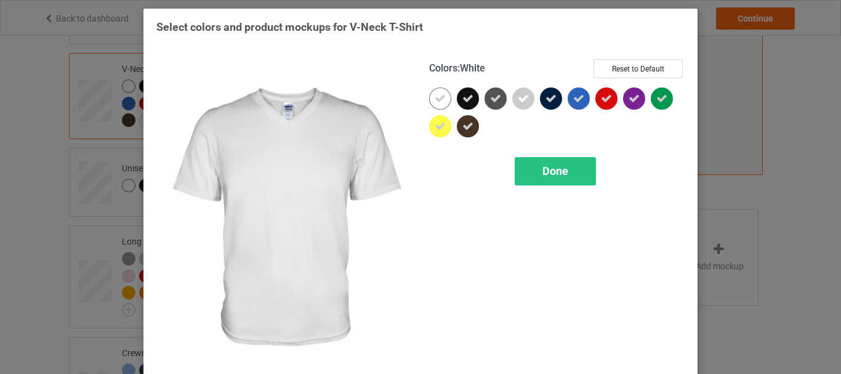
click at [444, 94] on div at bounding box center [440, 98] width 22 height 22
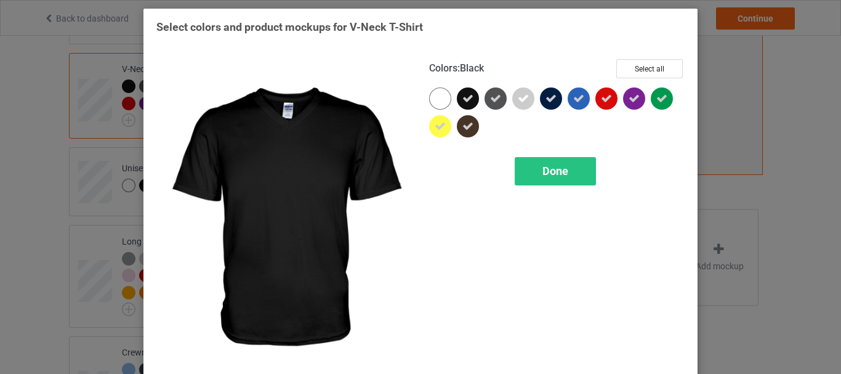
click at [462, 98] on icon at bounding box center [467, 98] width 11 height 11
click at [462, 98] on div at bounding box center [468, 98] width 22 height 22
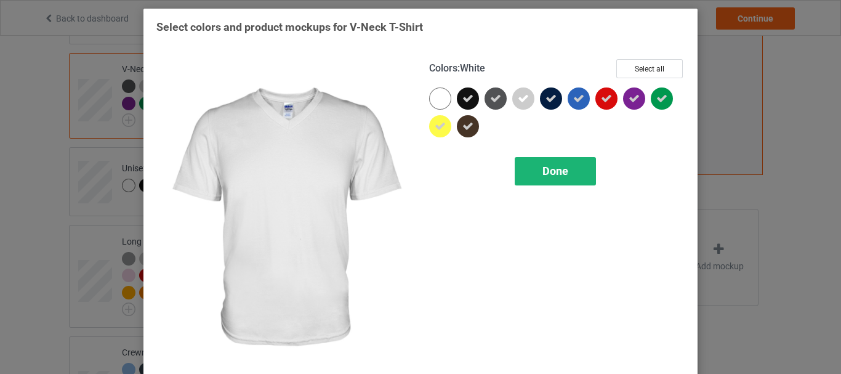
drag, startPoint x: 434, startPoint y: 98, endPoint x: 545, endPoint y: 185, distance: 141.7
click at [434, 98] on div at bounding box center [440, 98] width 22 height 22
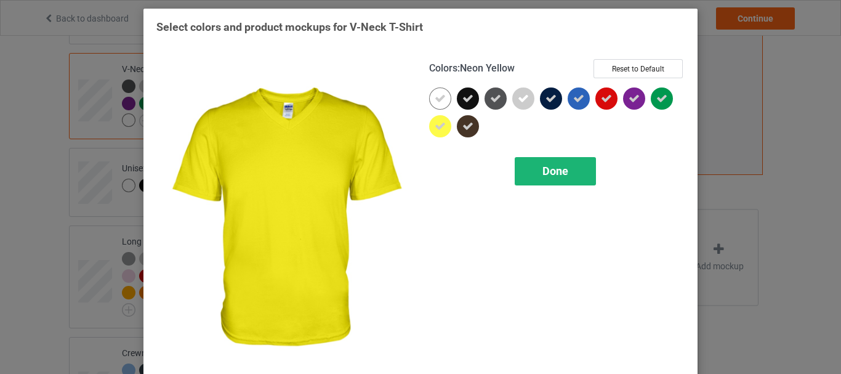
click at [546, 185] on div "Done" at bounding box center [555, 171] width 81 height 28
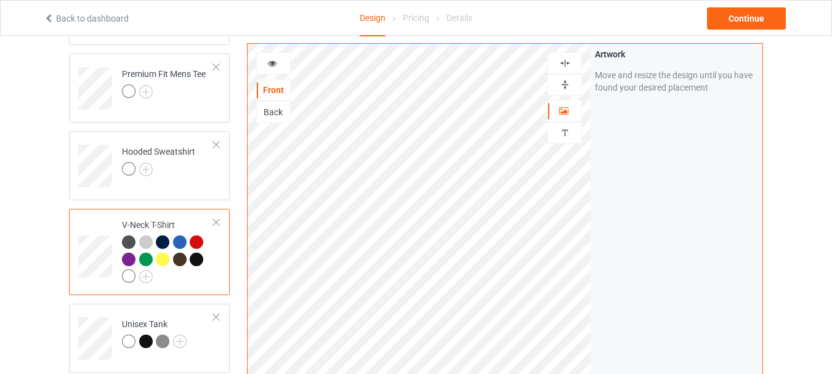
scroll to position [171, 0]
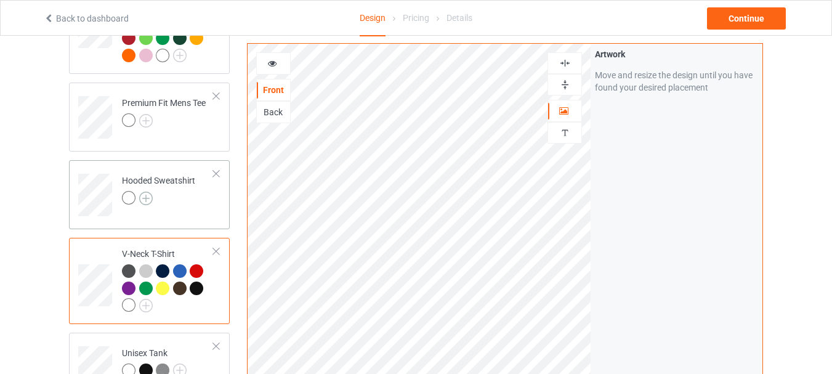
click at [144, 201] on img at bounding box center [146, 199] width 14 height 14
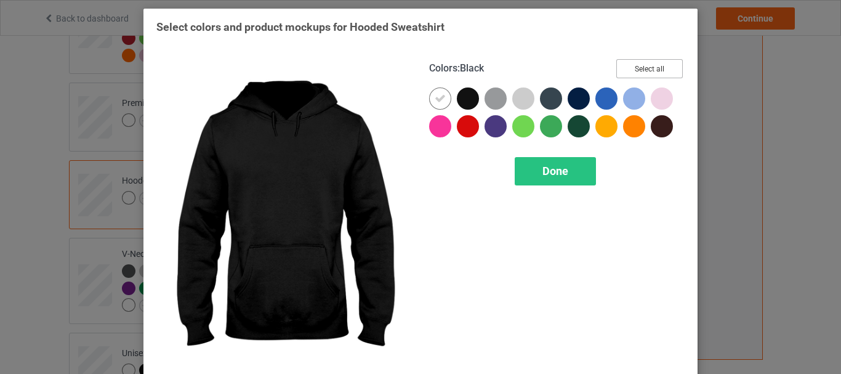
click at [657, 65] on button "Select all" at bounding box center [649, 68] width 67 height 19
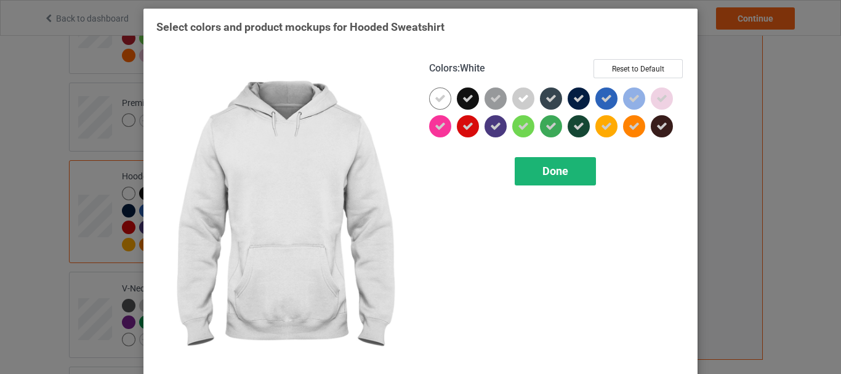
drag, startPoint x: 434, startPoint y: 95, endPoint x: 592, endPoint y: 167, distance: 173.6
click at [435, 95] on icon at bounding box center [440, 98] width 11 height 11
click at [436, 95] on div at bounding box center [440, 98] width 22 height 22
click at [574, 166] on div "Done" at bounding box center [555, 171] width 81 height 28
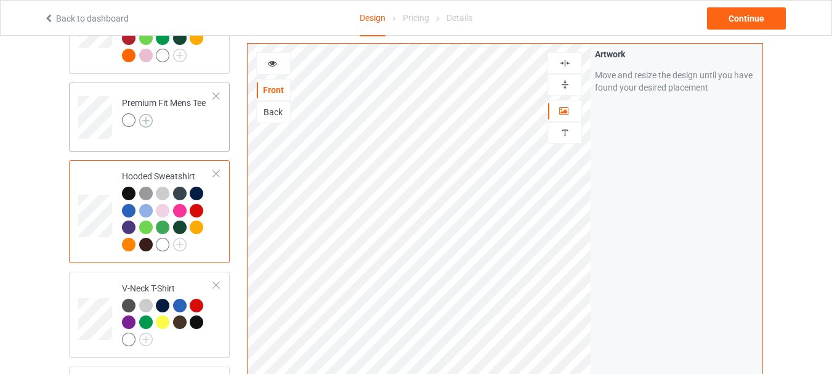
click at [146, 119] on img at bounding box center [146, 121] width 14 height 14
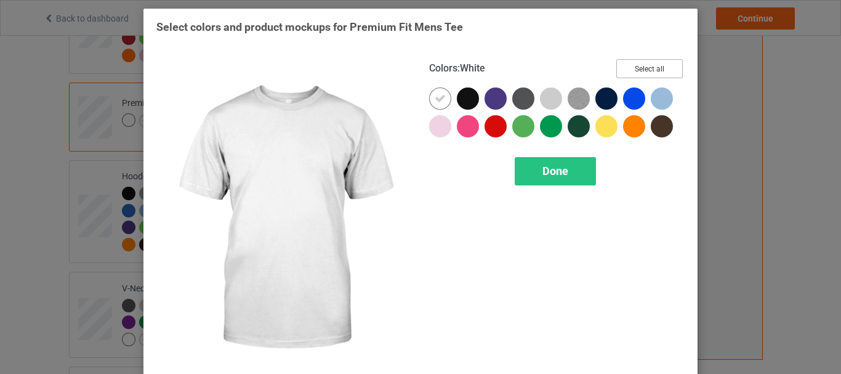
drag, startPoint x: 657, startPoint y: 67, endPoint x: 518, endPoint y: 87, distance: 140.6
click at [658, 67] on button "Select all" at bounding box center [649, 68] width 67 height 19
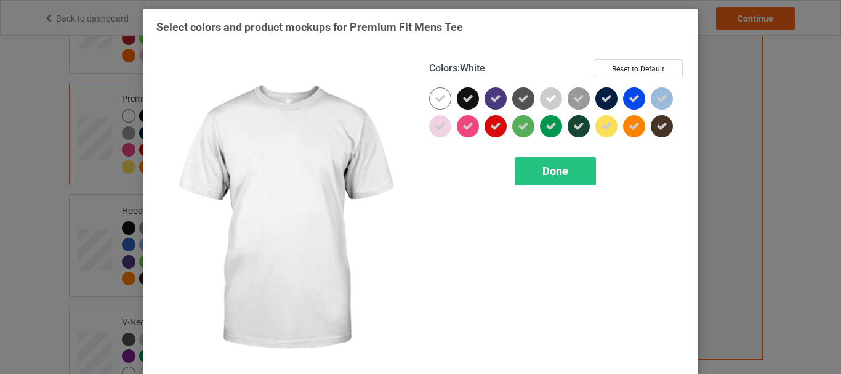
click at [440, 92] on div at bounding box center [440, 98] width 22 height 22
drag, startPoint x: 440, startPoint y: 92, endPoint x: 519, endPoint y: 155, distance: 100.4
click at [440, 93] on div at bounding box center [440, 98] width 22 height 22
click at [527, 160] on div "Done" at bounding box center [555, 171] width 81 height 28
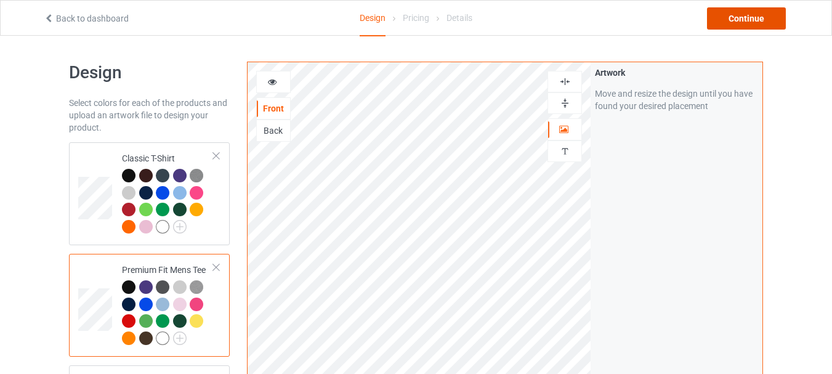
click at [746, 19] on div "Continue" at bounding box center [746, 18] width 79 height 22
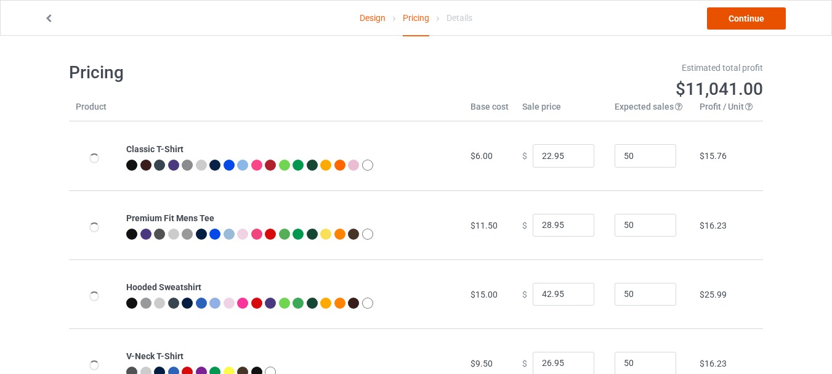
click at [746, 19] on link "Continue" at bounding box center [746, 18] width 79 height 22
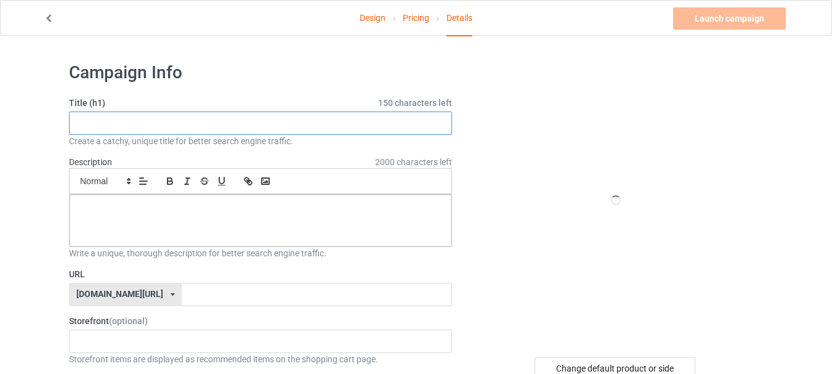
click at [265, 131] on input "text" at bounding box center [260, 122] width 383 height 23
paste input "Some Days I Rock Nurse Life Nursing"
type input "Some Days I Rock Nurse Life Nursing"
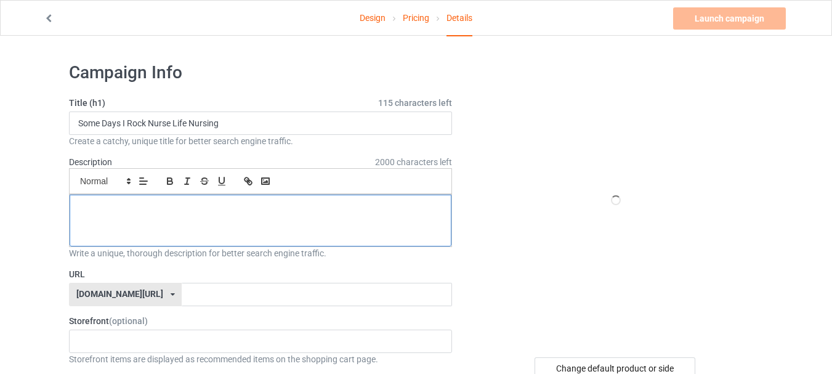
click at [292, 208] on p at bounding box center [260, 209] width 362 height 12
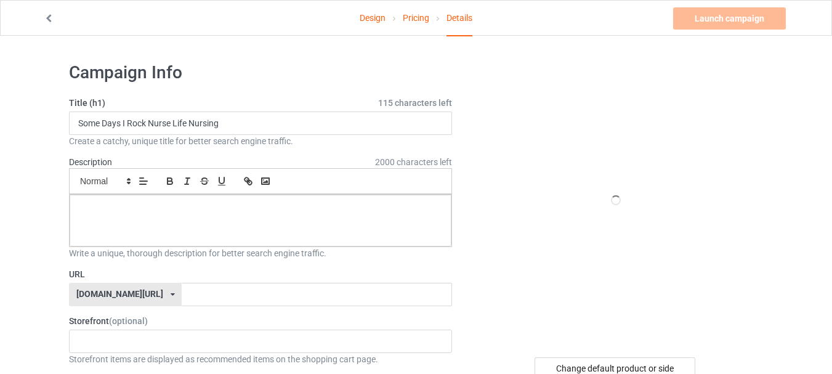
paste div
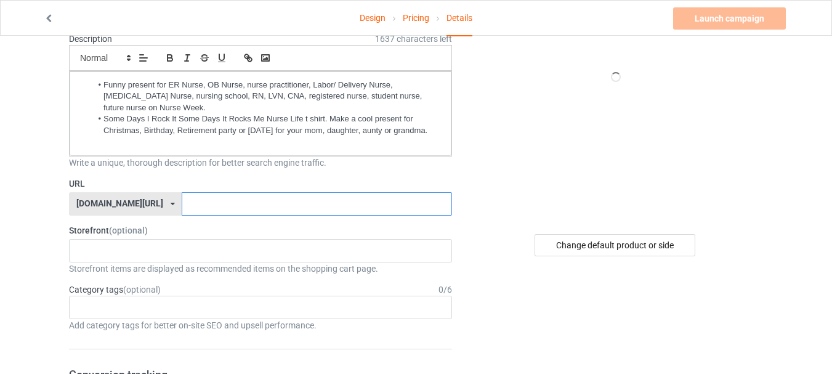
click at [206, 206] on input "text" at bounding box center [317, 203] width 270 height 23
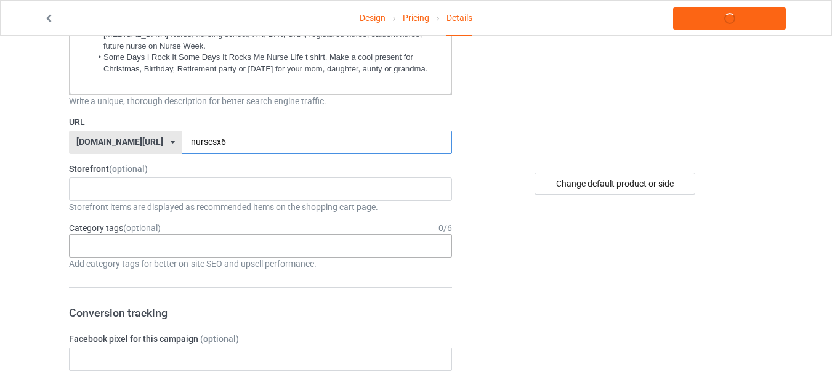
type input "nursesx6"
click at [187, 254] on div "Age > [DEMOGRAPHIC_DATA] > 1 Age > [DEMOGRAPHIC_DATA] Months > 1 Month Age > [D…" at bounding box center [260, 245] width 383 height 23
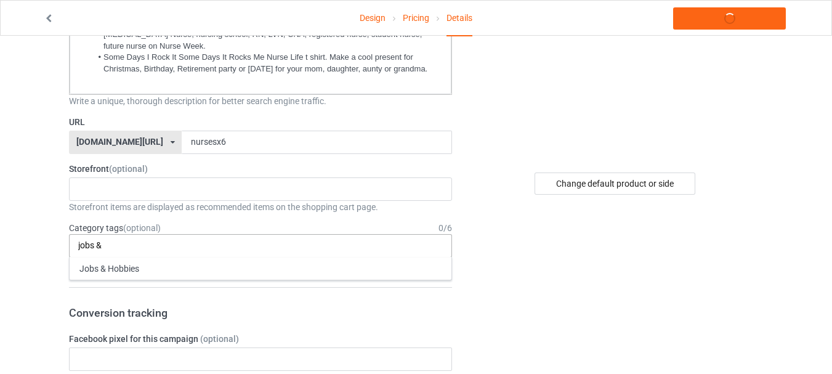
type input "jobs &"
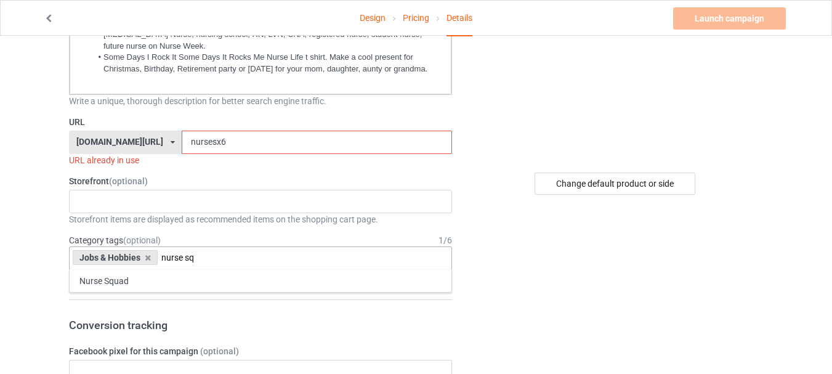
type input "nurse sq"
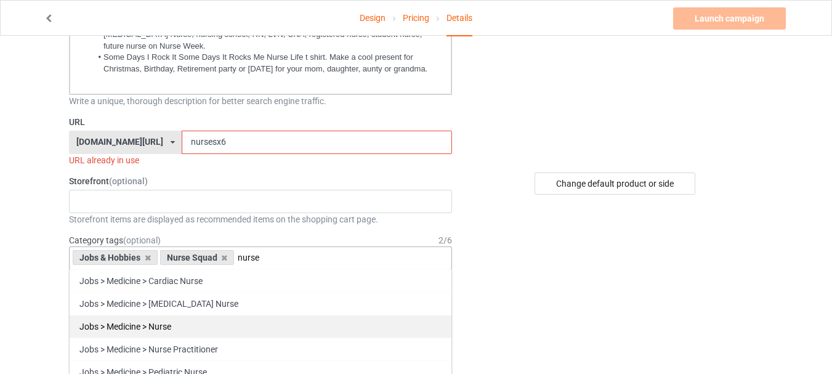
type input "nurse"
click at [227, 329] on div "Jobs > Medicine > Nurse" at bounding box center [261, 326] width 382 height 23
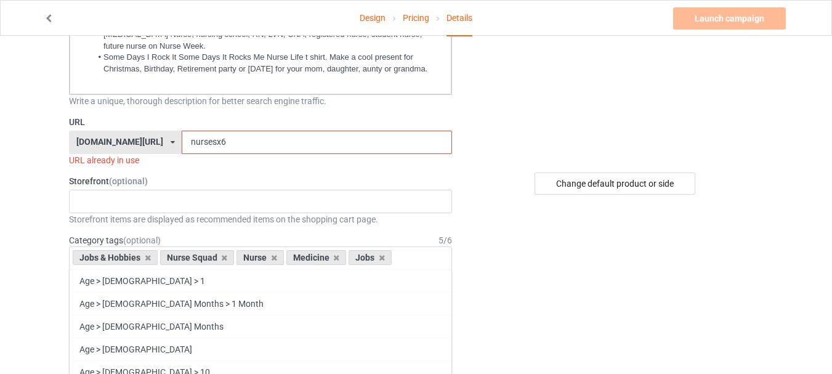
click at [202, 140] on input "nursesx6" at bounding box center [317, 142] width 270 height 23
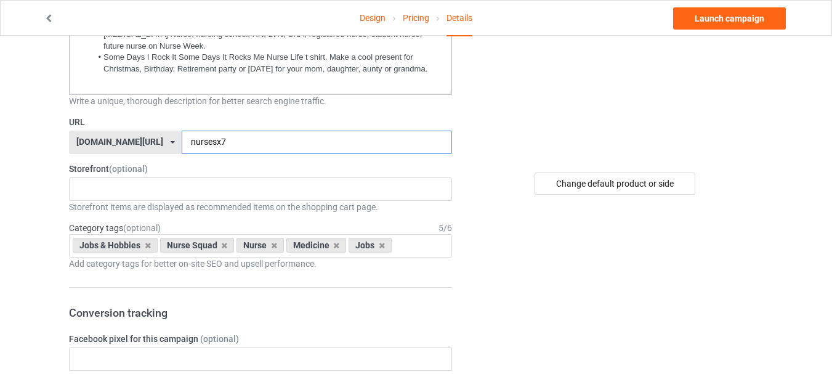
type input "nursesx7"
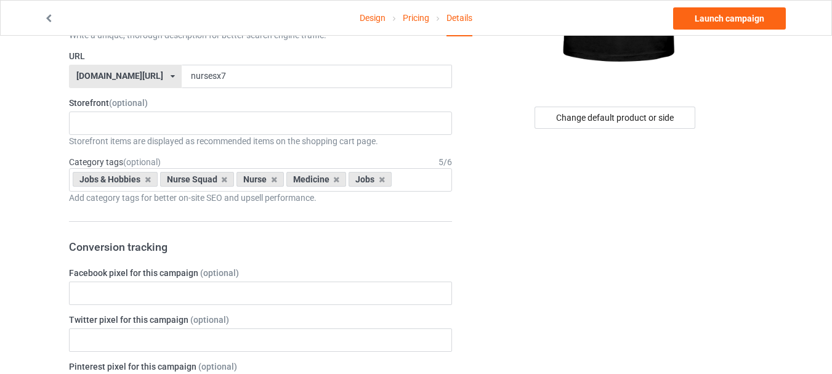
scroll to position [308, 0]
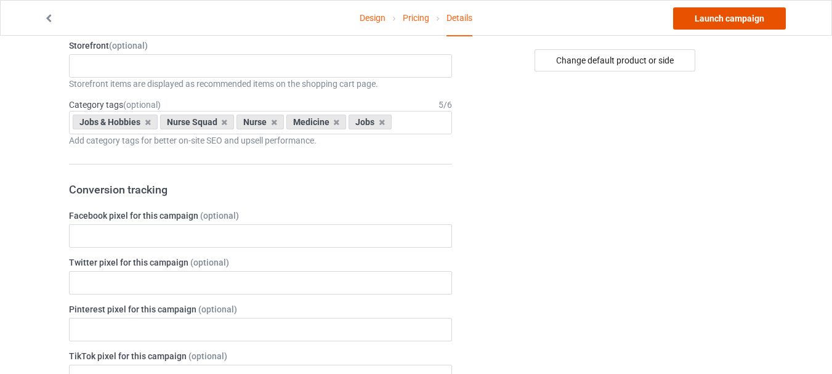
click at [727, 28] on link "Launch campaign" at bounding box center [729, 18] width 113 height 22
